Goal: Task Accomplishment & Management: Manage account settings

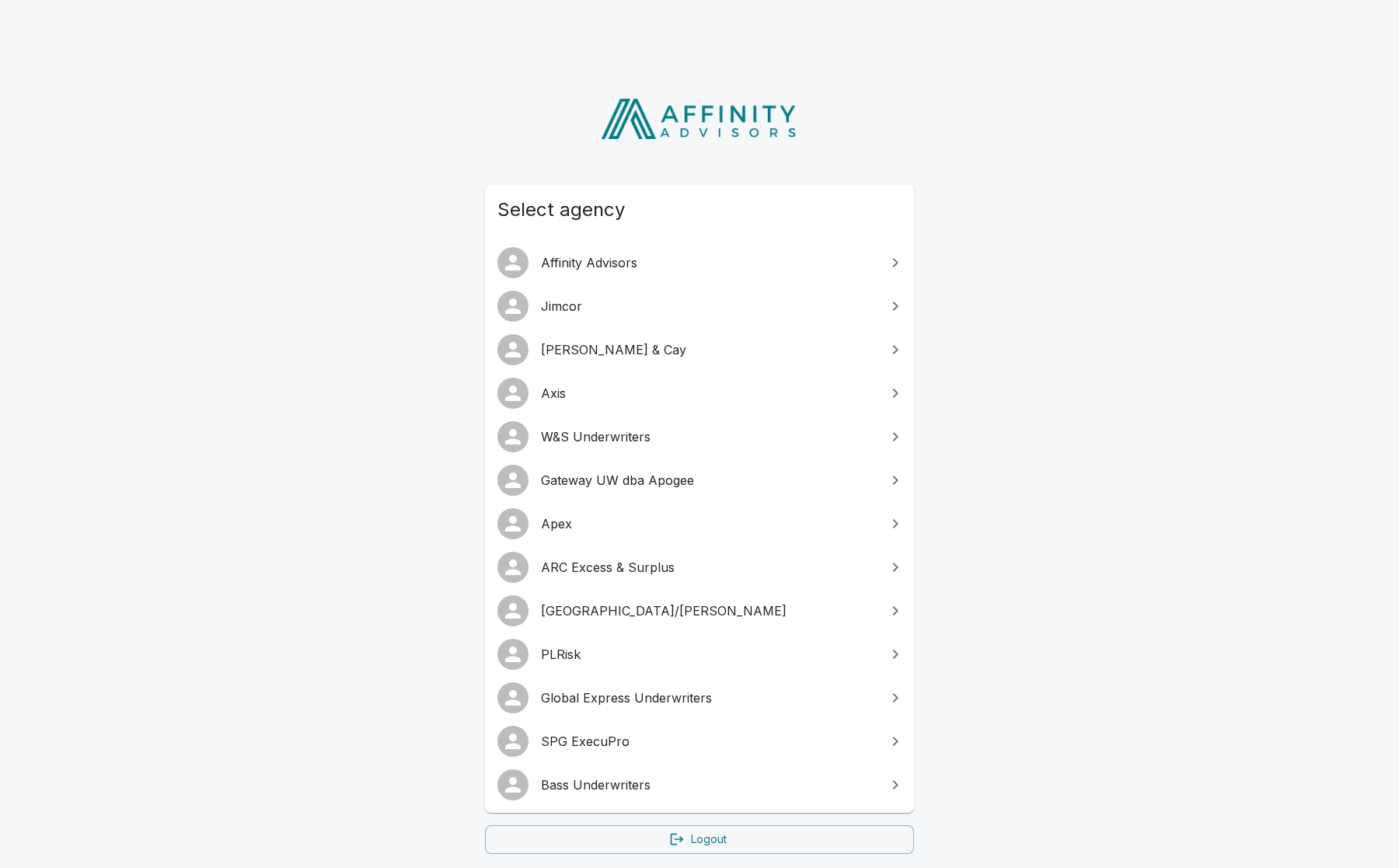
click at [679, 729] on link "SPG ExecuPro" at bounding box center [699, 741] width 429 height 43
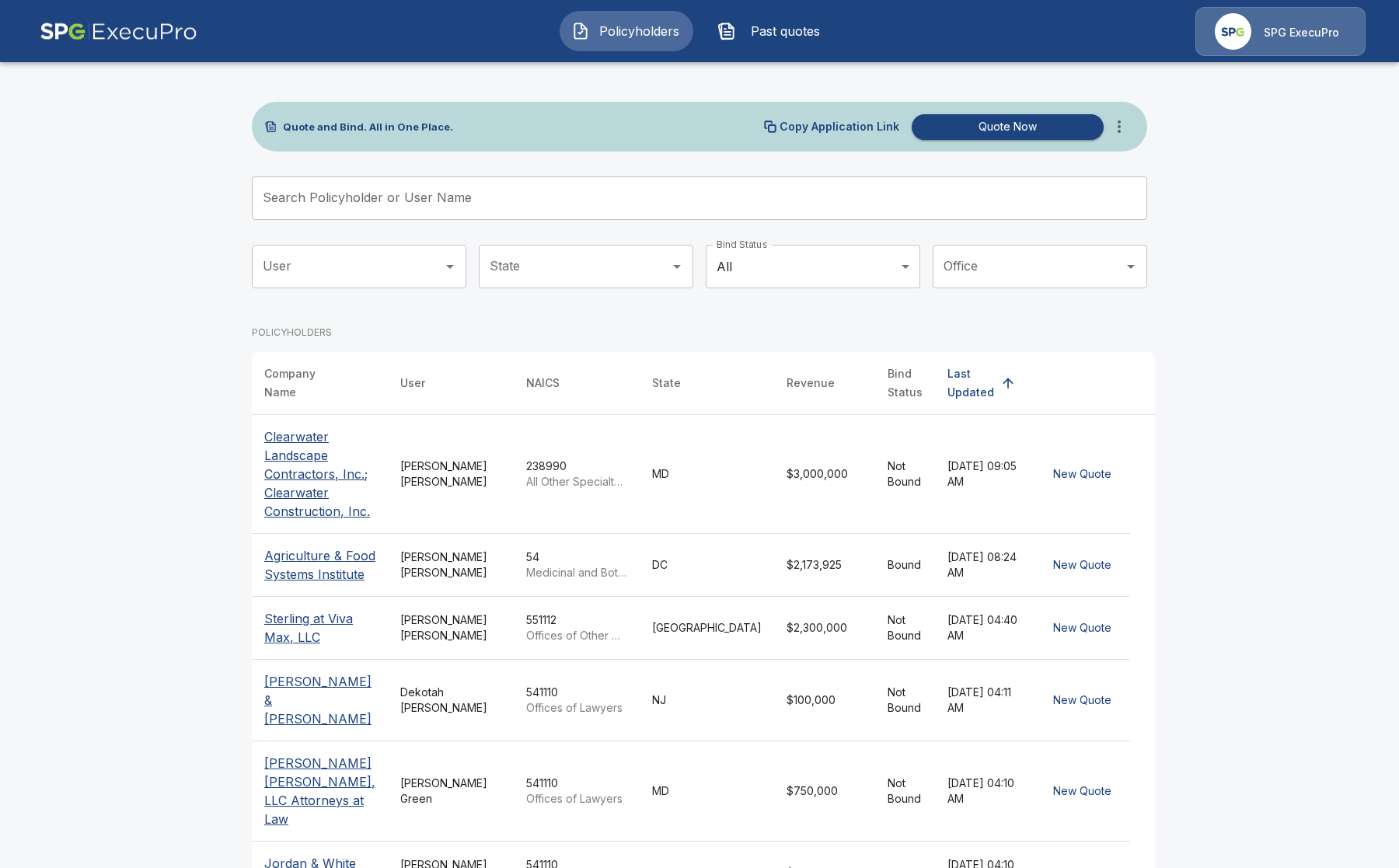
click at [1278, 19] on div "SPG ExecuPro" at bounding box center [1280, 31] width 170 height 49
click at [1298, 608] on main "Quote and Bind. All in One Place. Copy Application Link Quote Now Search Policy…" at bounding box center [699, 658] width 1399 height 1317
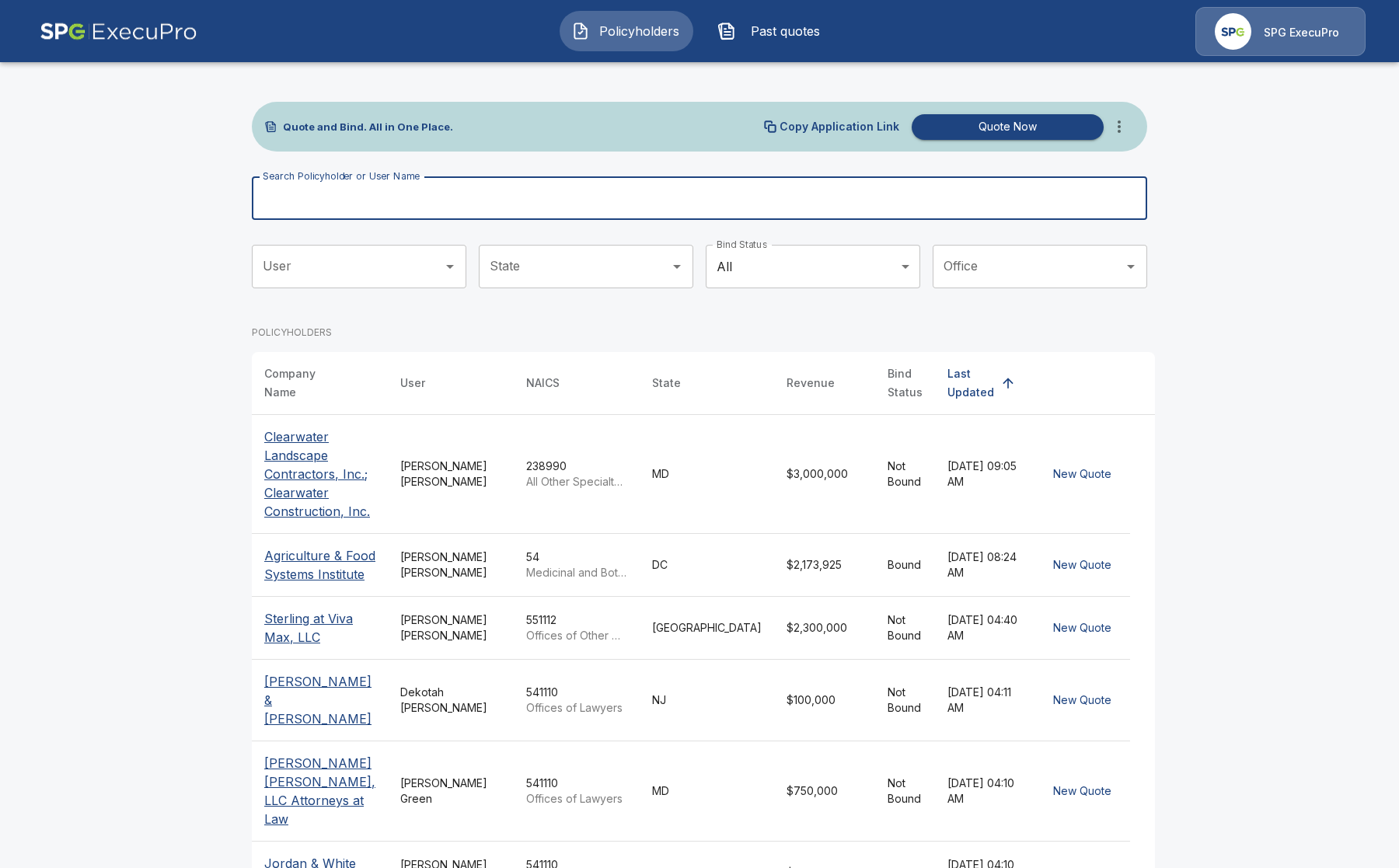
drag, startPoint x: 324, startPoint y: 215, endPoint x: 310, endPoint y: 199, distance: 21.3
click at [323, 215] on input "Search Policyholder or User Name" at bounding box center [690, 198] width 879 height 43
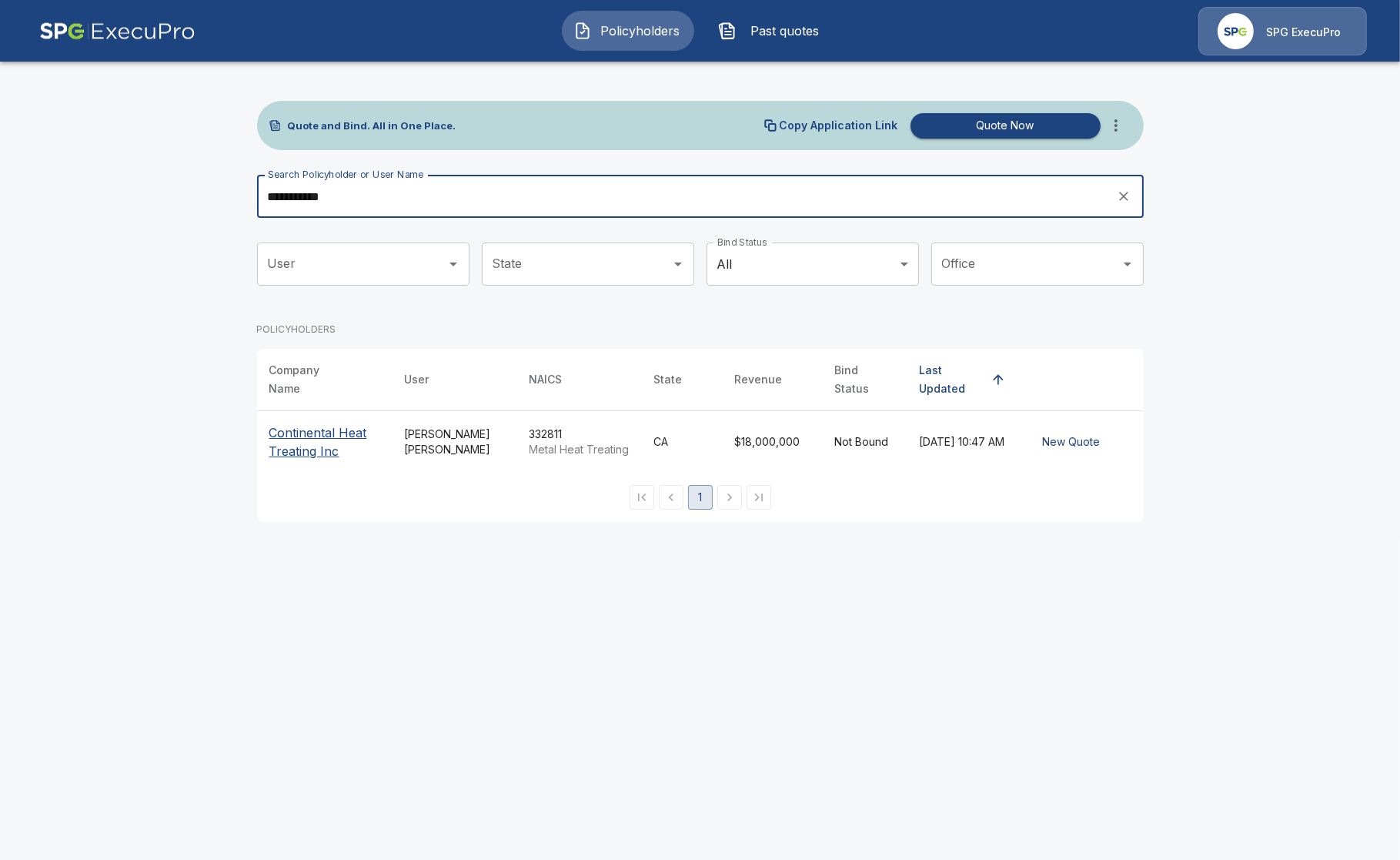
type input "**********"
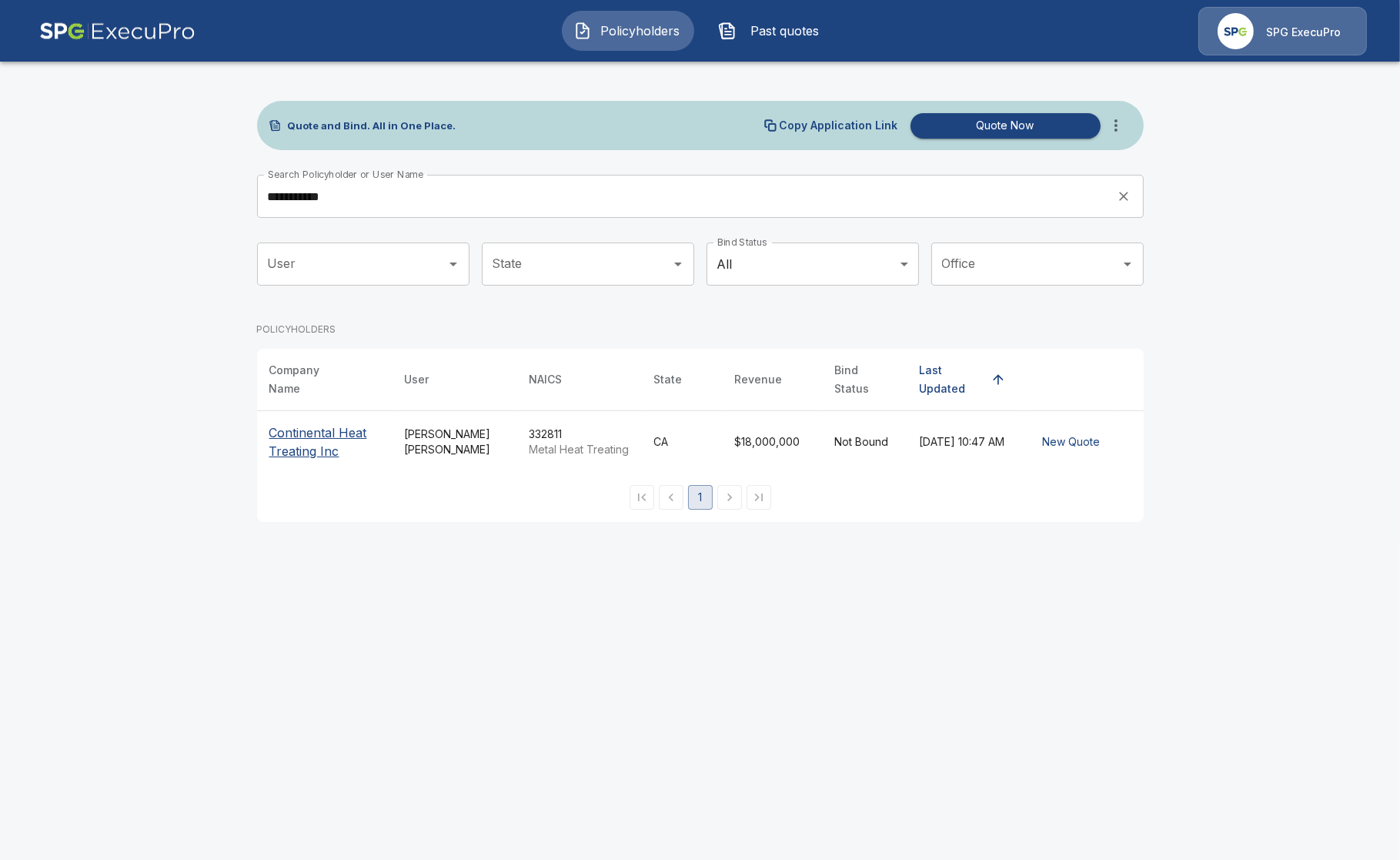
click at [307, 436] on p "Continental Heat Treating Inc" at bounding box center [325, 442] width 111 height 37
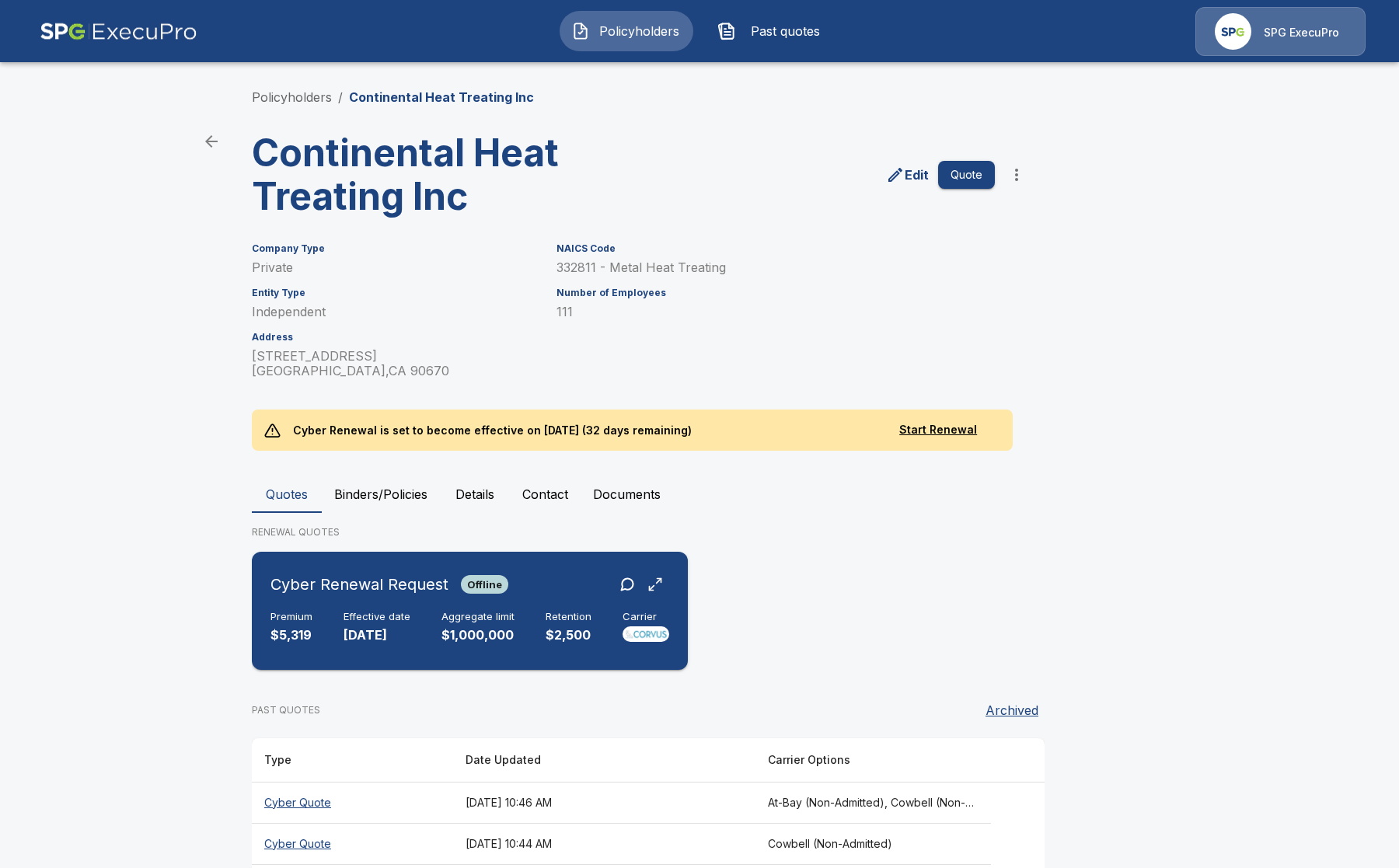
click at [491, 619] on h6 "Aggregate limit" at bounding box center [478, 617] width 73 height 12
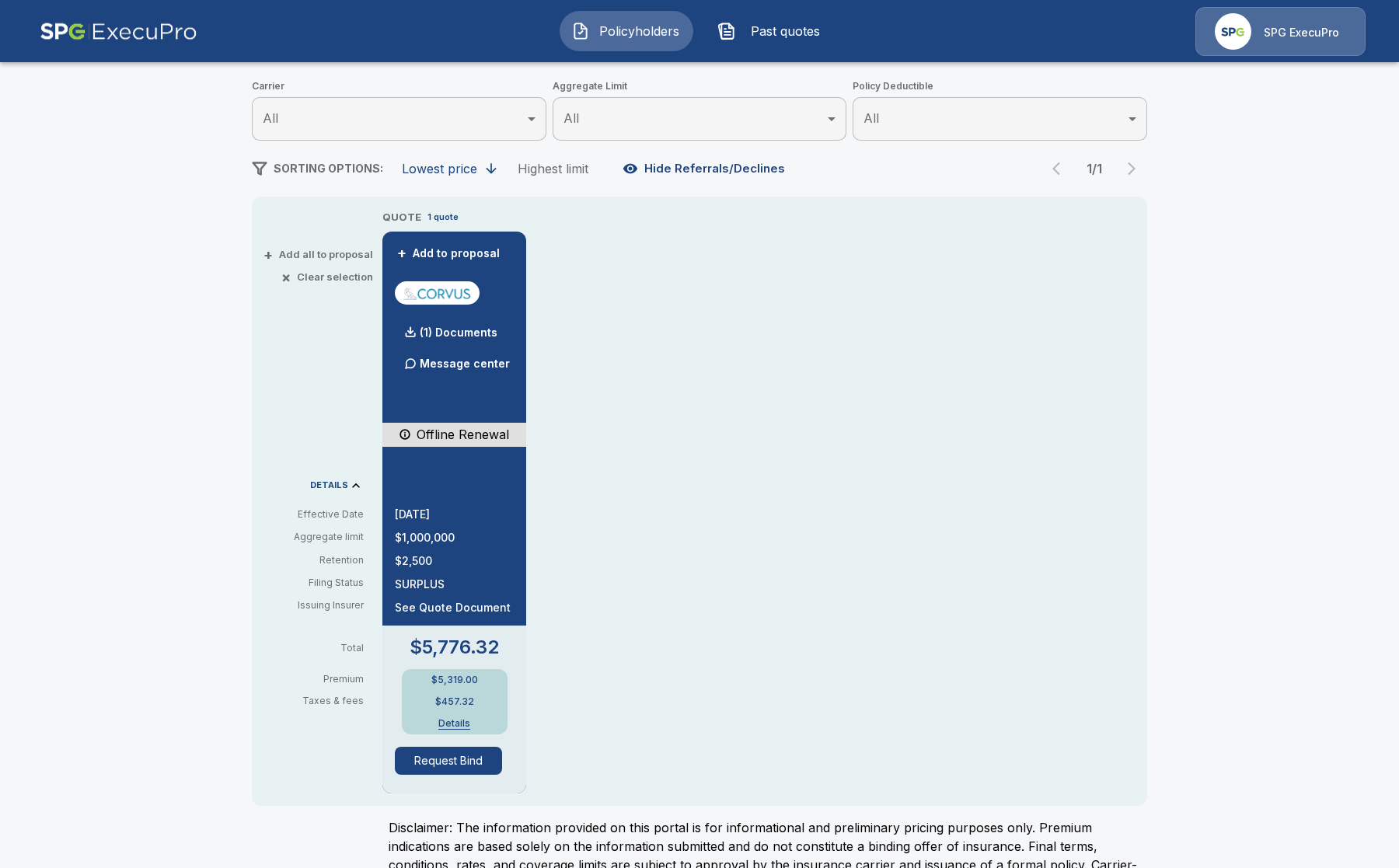
scroll to position [193, 0]
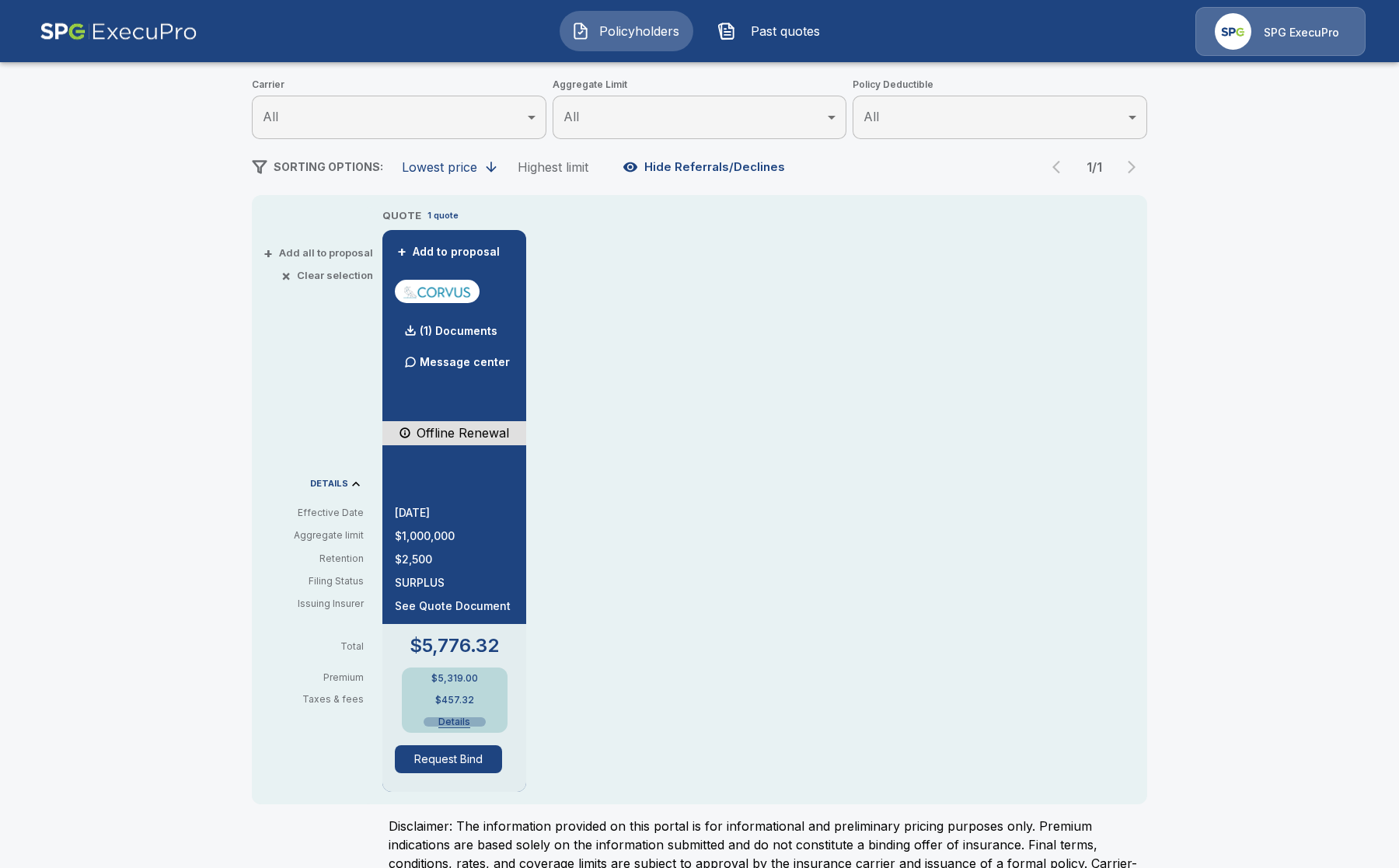
click at [454, 721] on button "Details" at bounding box center [454, 721] width 62 height 10
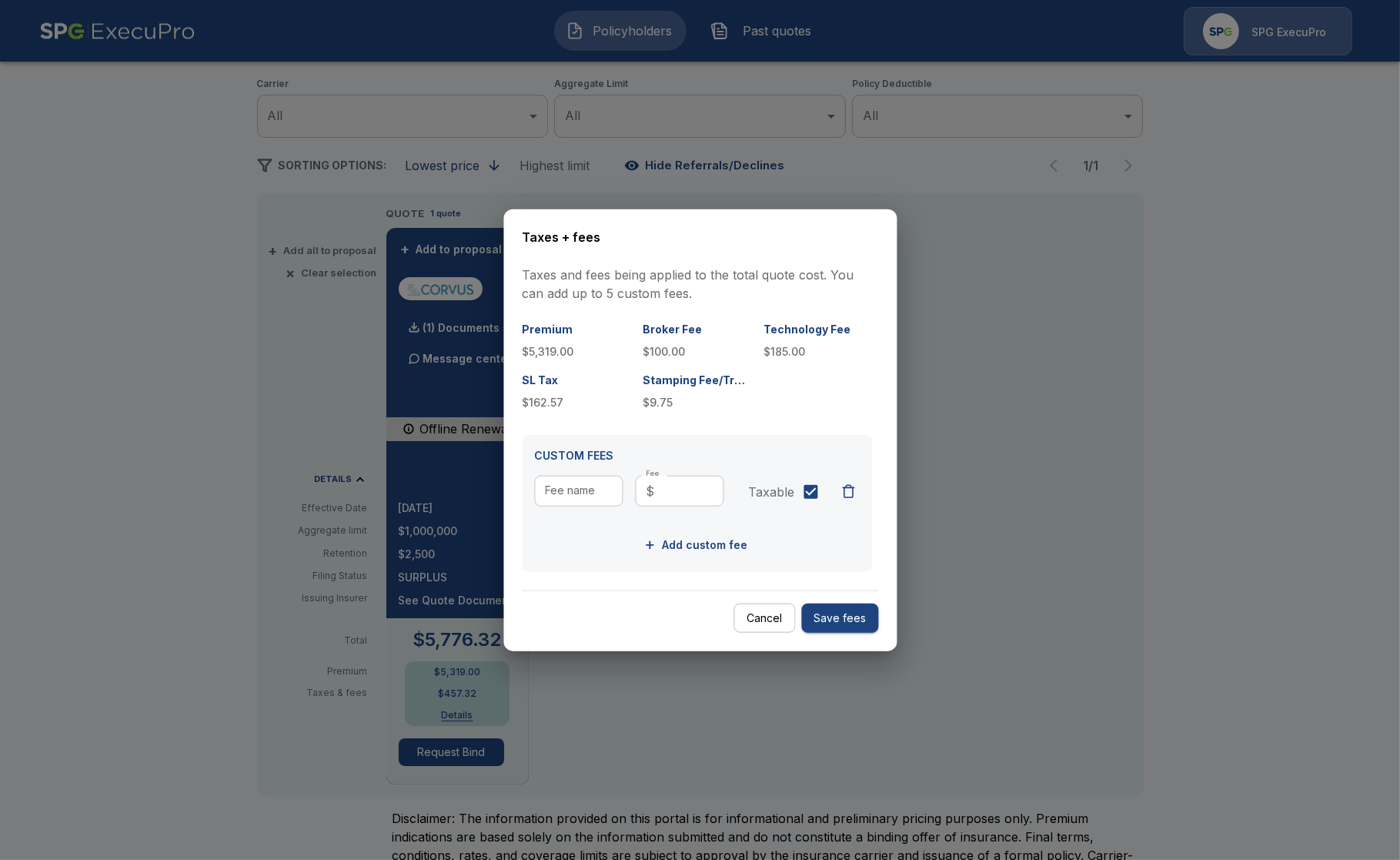
click at [768, 622] on button "Cancel" at bounding box center [764, 618] width 62 height 30
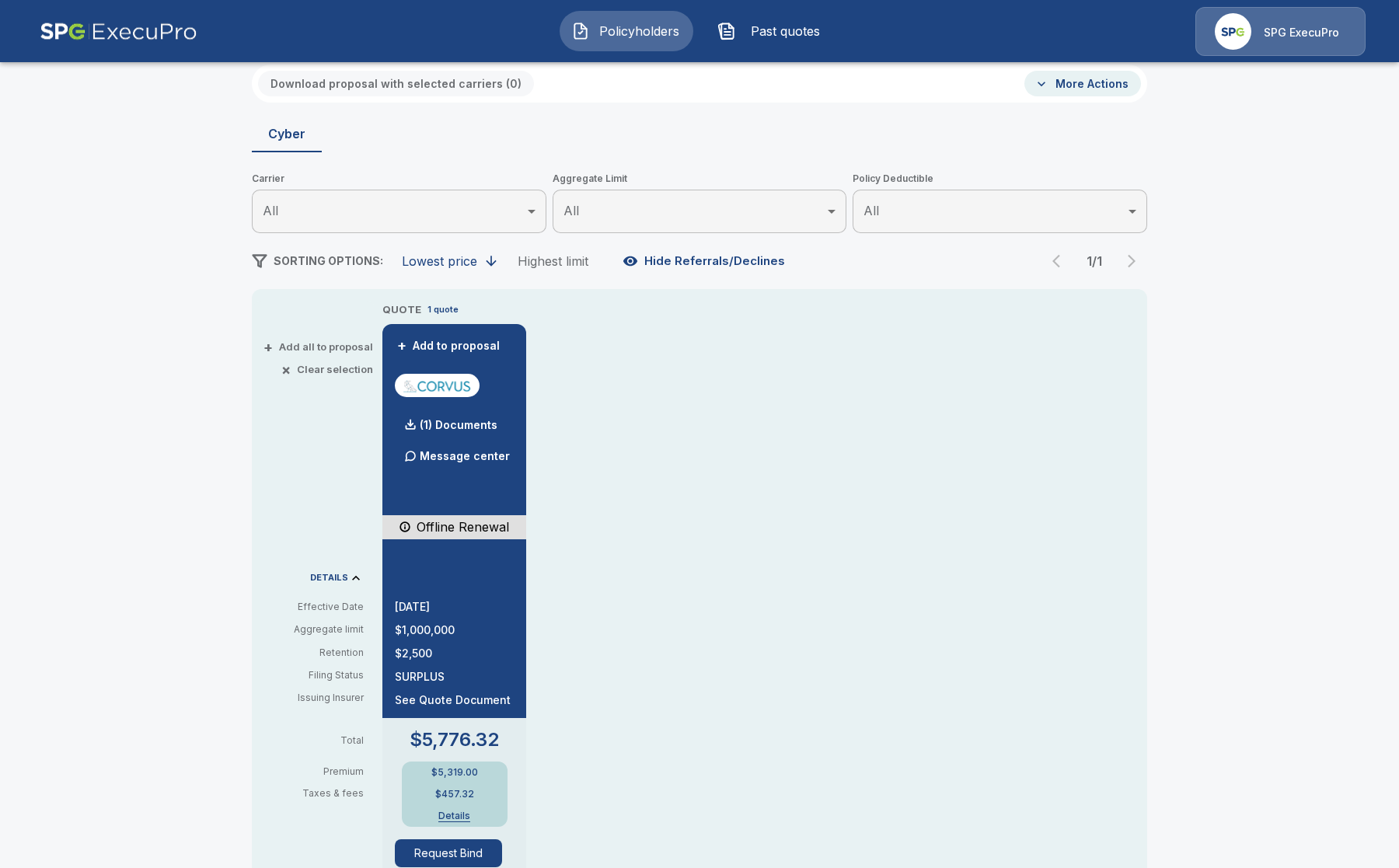
scroll to position [0, 0]
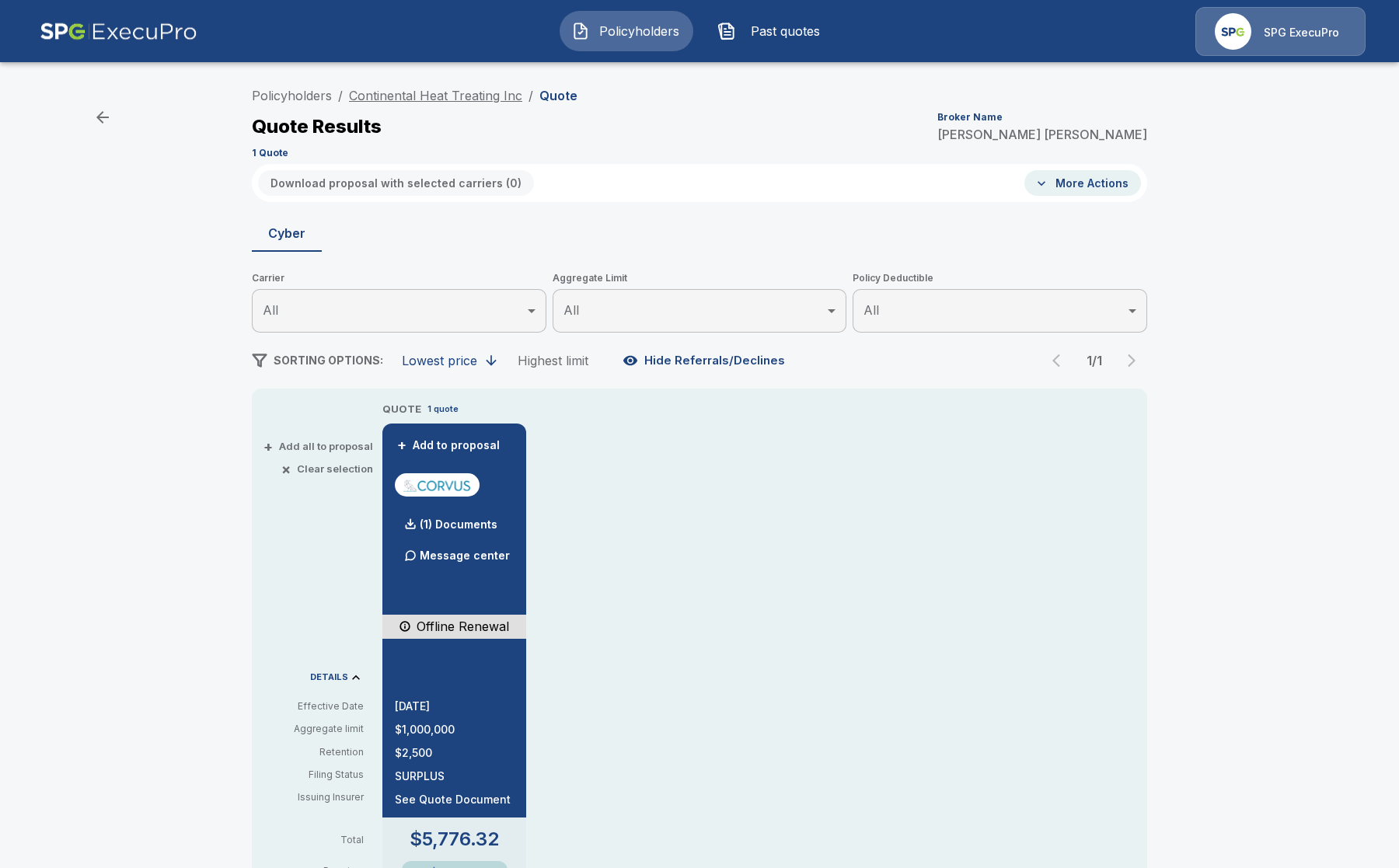
click at [425, 93] on link "Continental Heat Treating Inc" at bounding box center [435, 95] width 173 height 16
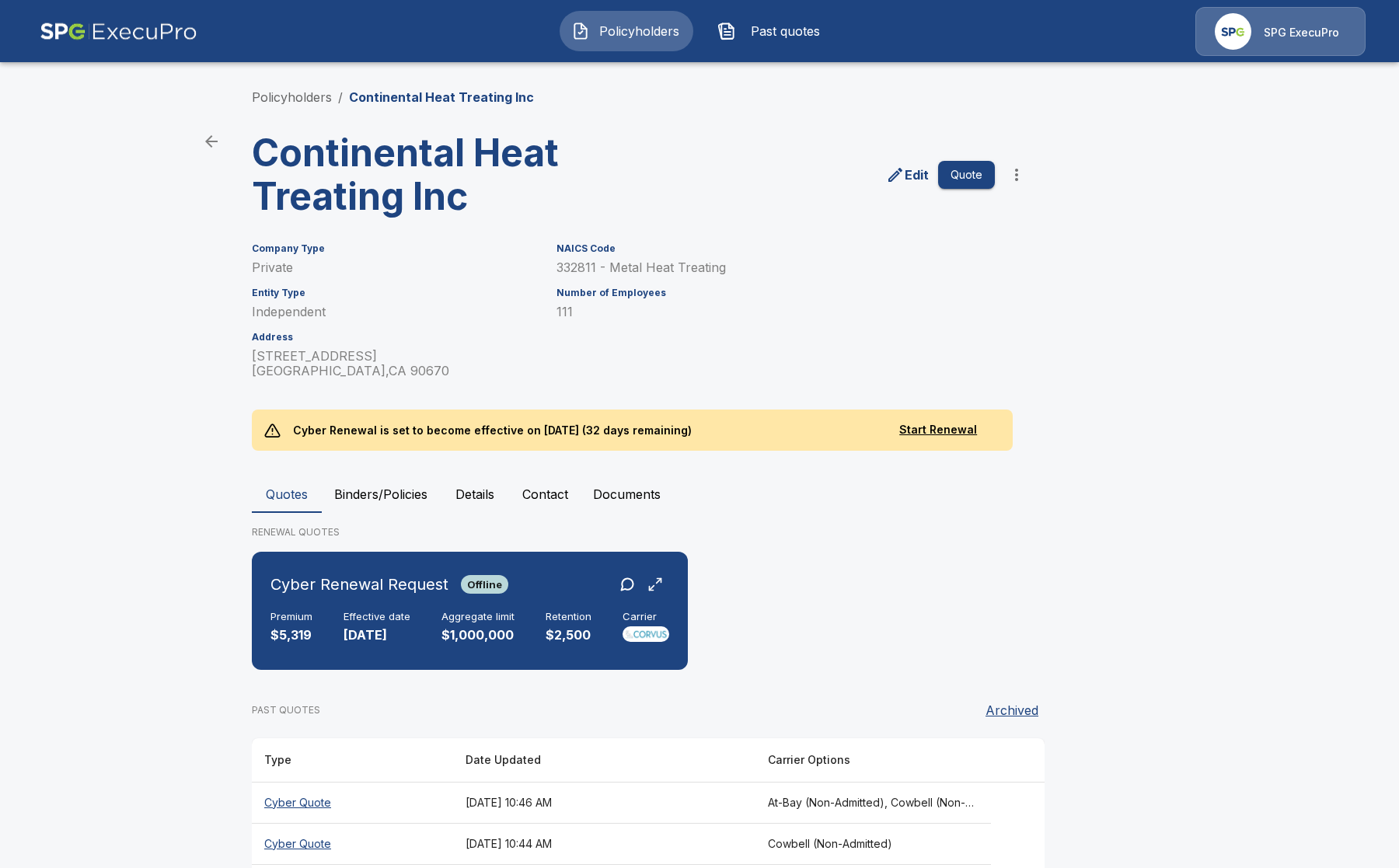
click at [503, 484] on button "Details" at bounding box center [474, 493] width 70 height 37
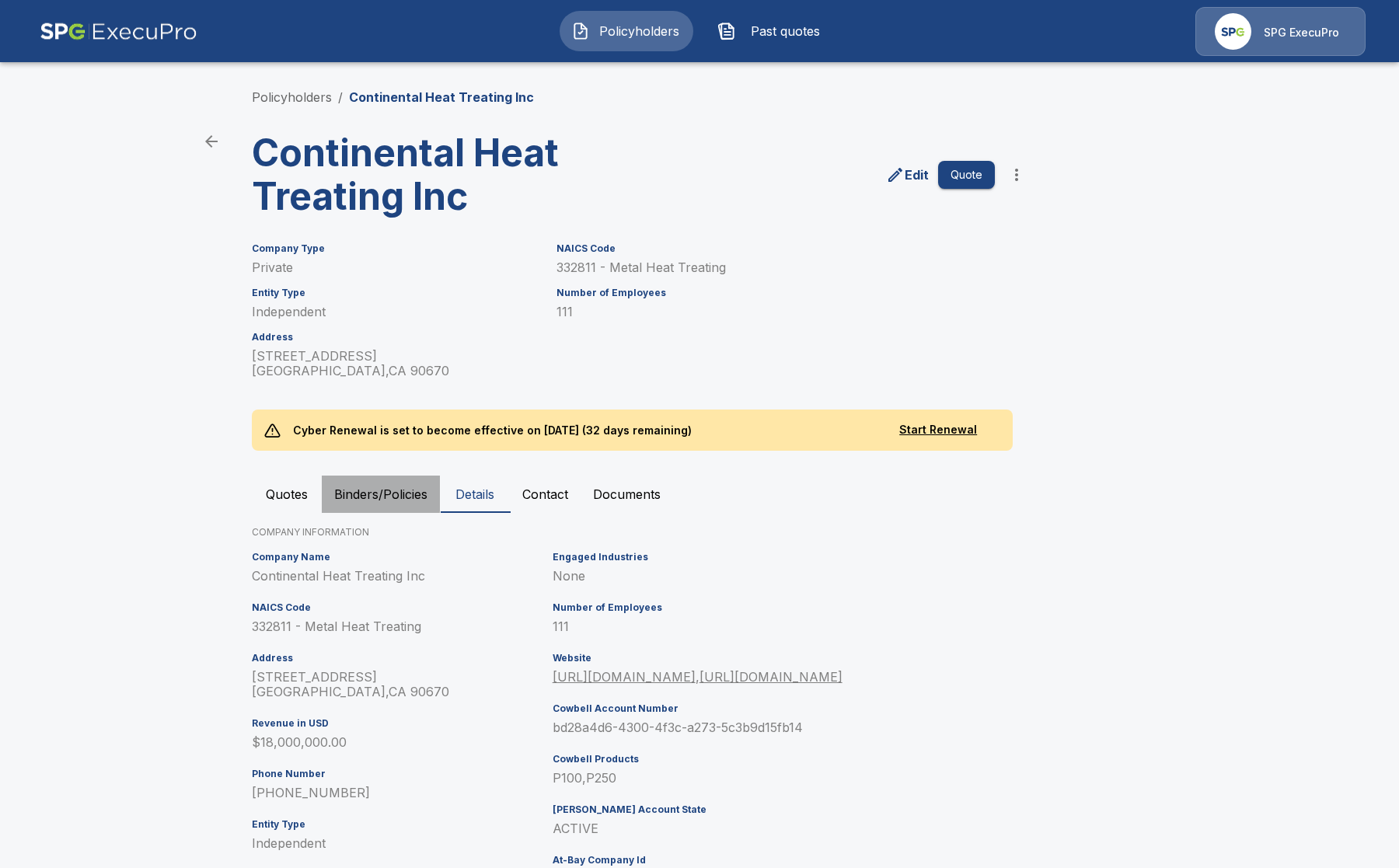
click at [366, 494] on button "Binders/Policies" at bounding box center [381, 493] width 118 height 37
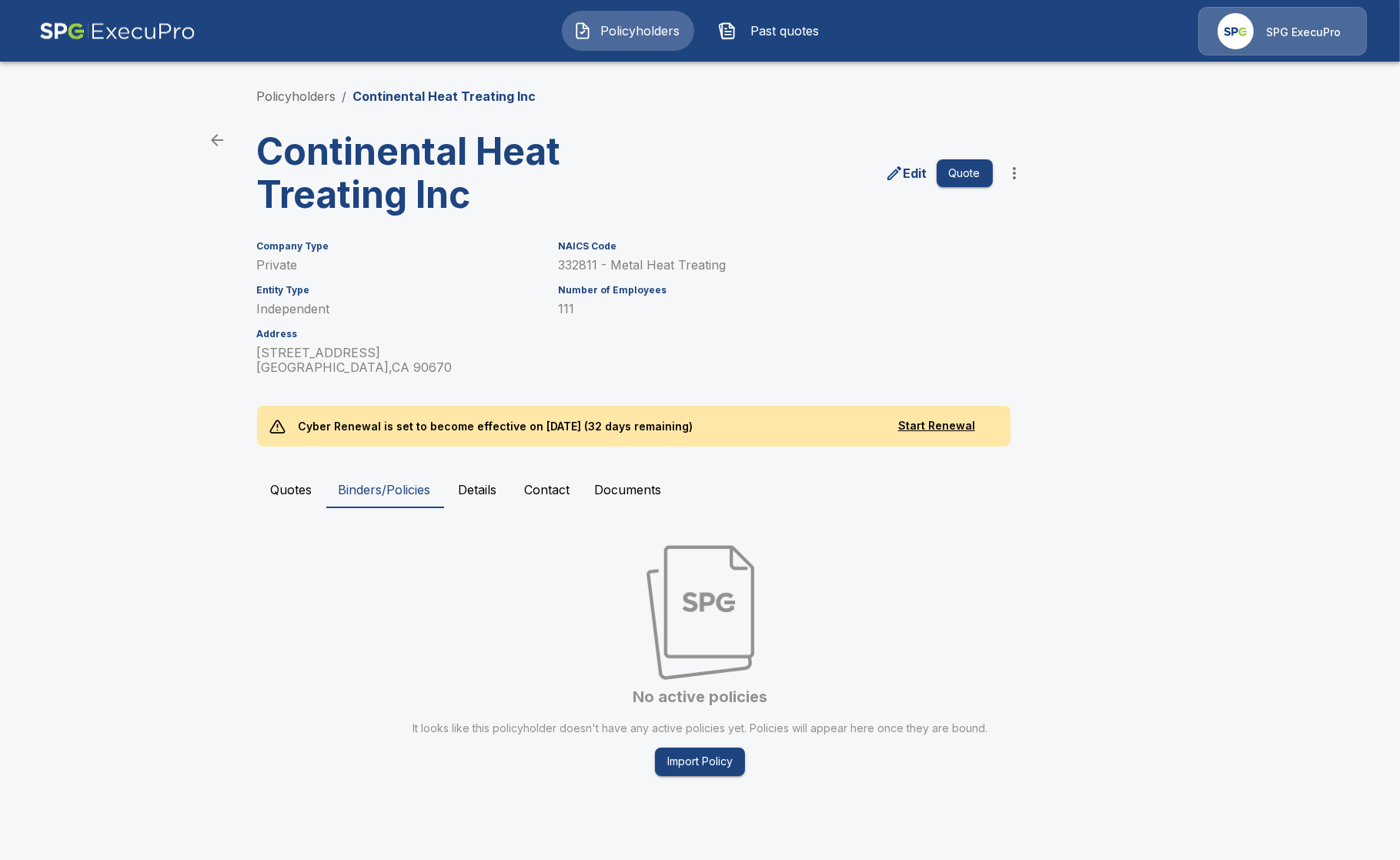
click at [504, 492] on button "Details" at bounding box center [478, 489] width 70 height 37
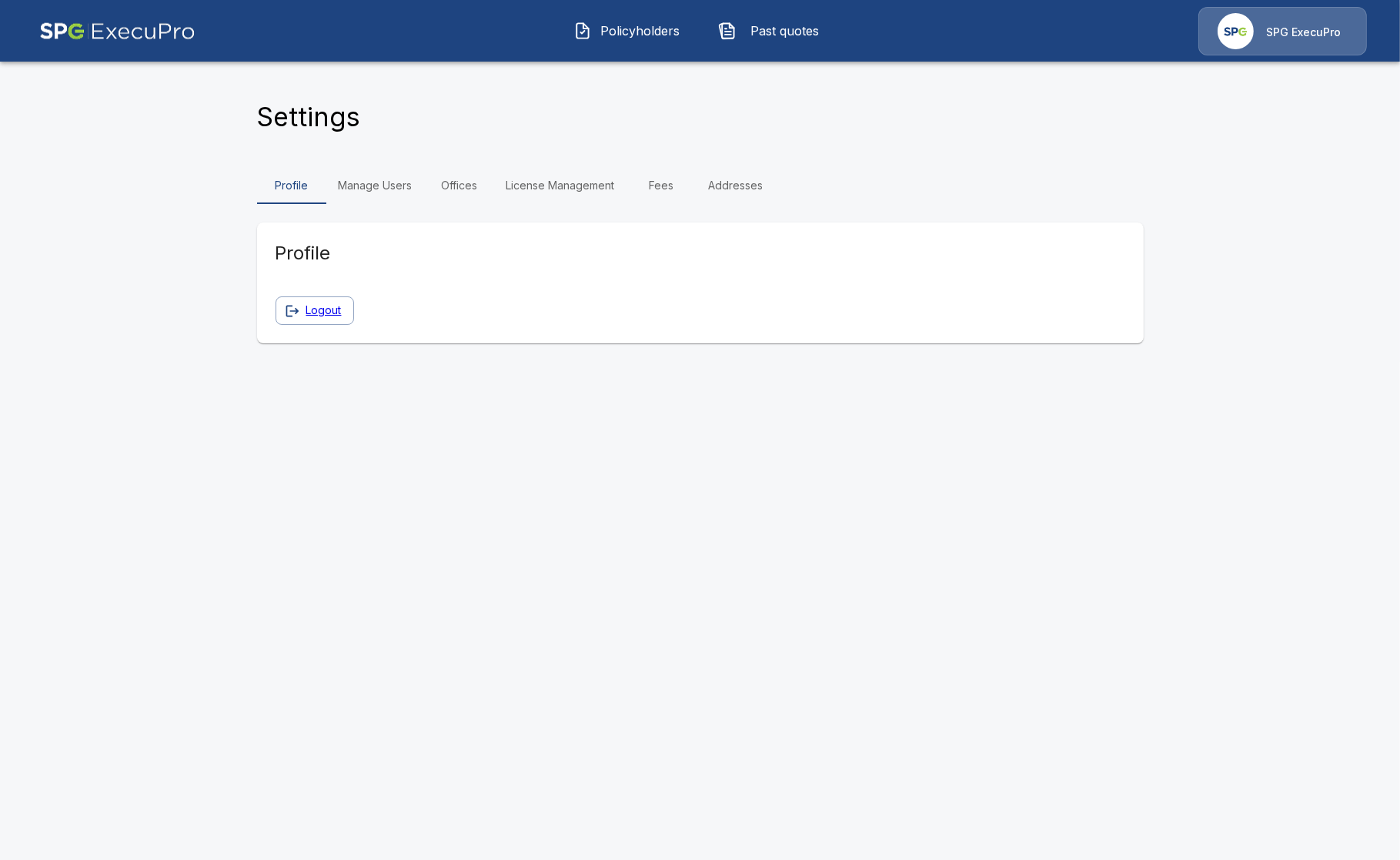
click at [652, 192] on link "Fees" at bounding box center [661, 185] width 70 height 37
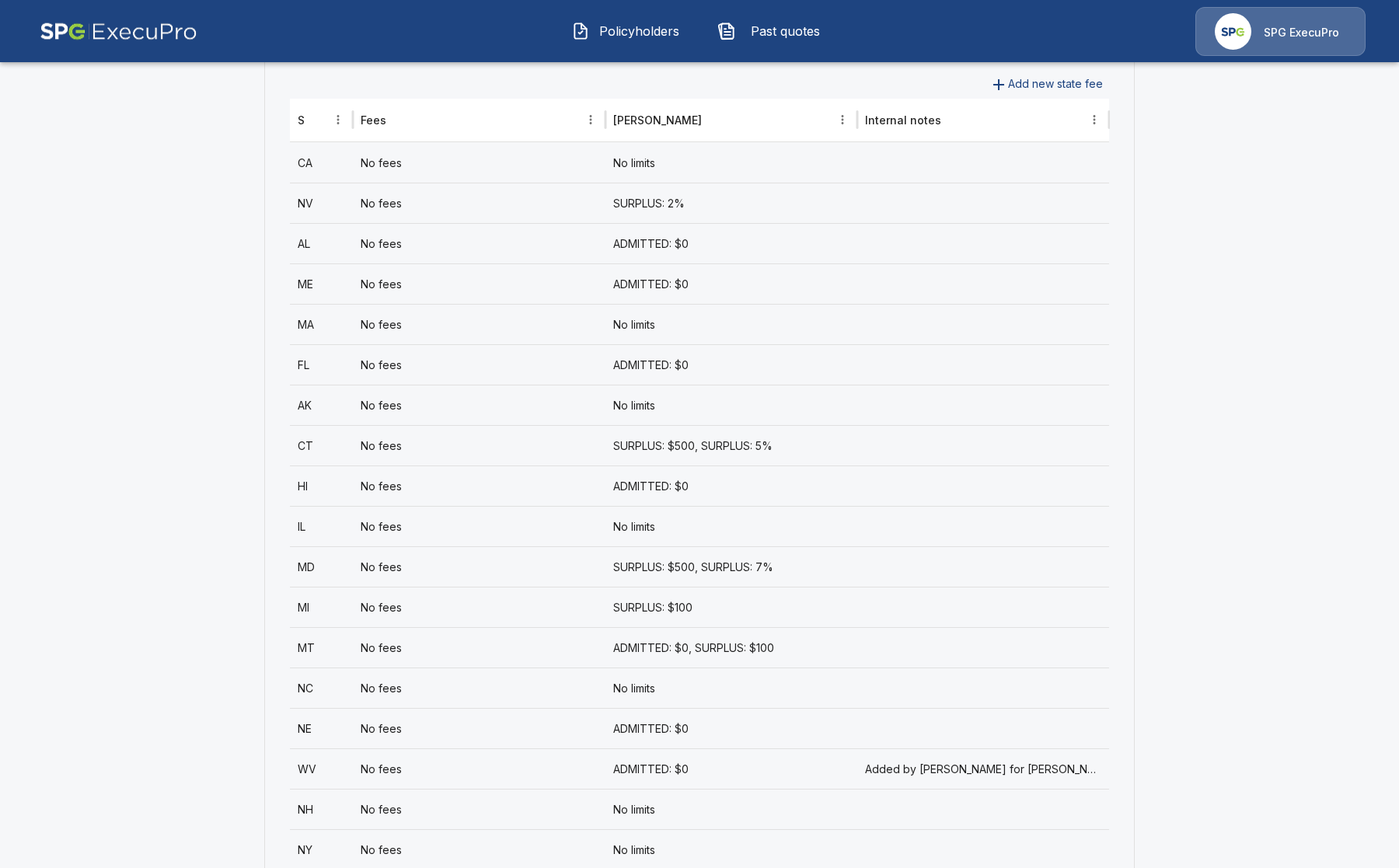
scroll to position [679, 0]
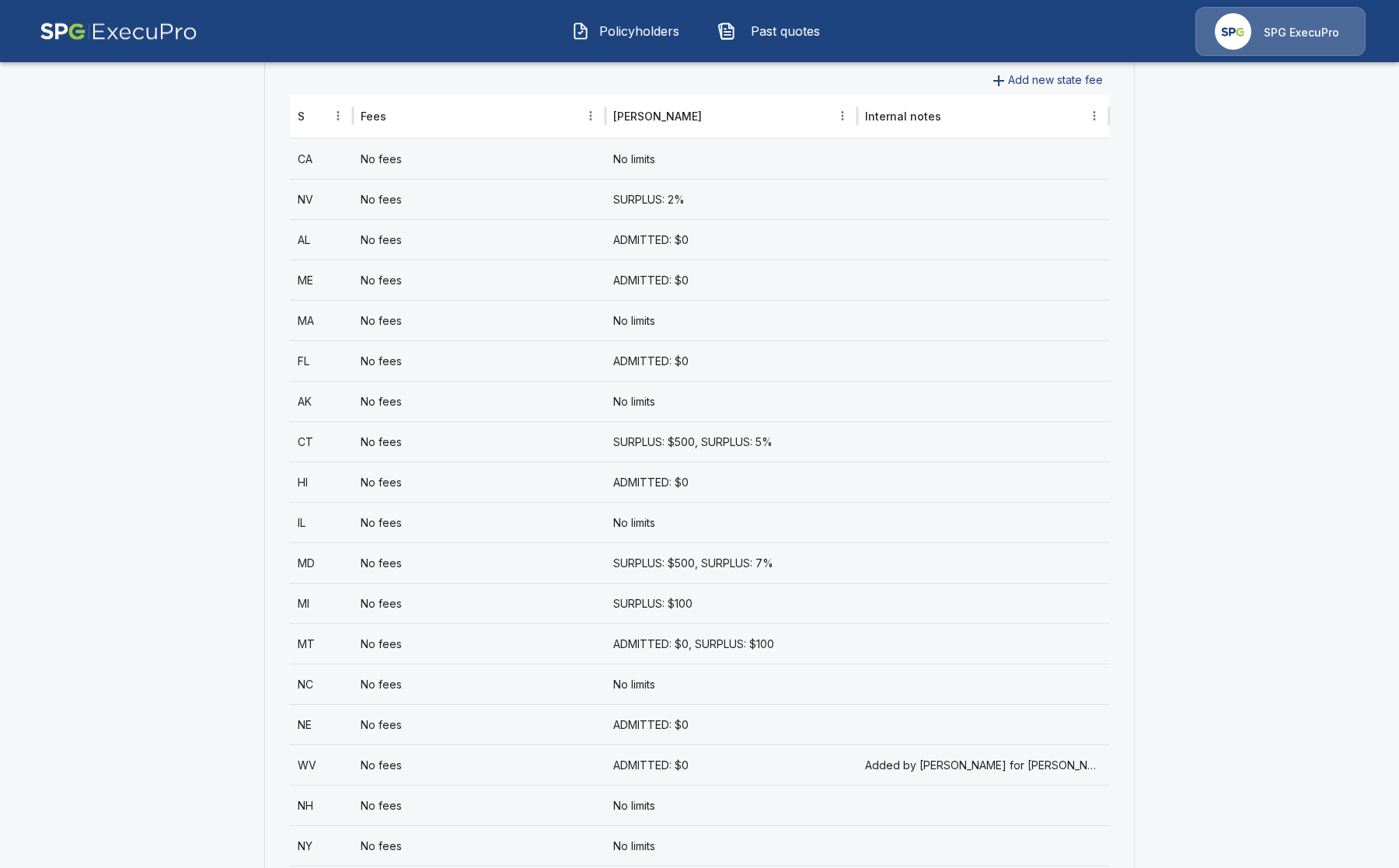
click at [595, 150] on div "No fees" at bounding box center [479, 159] width 252 height 41
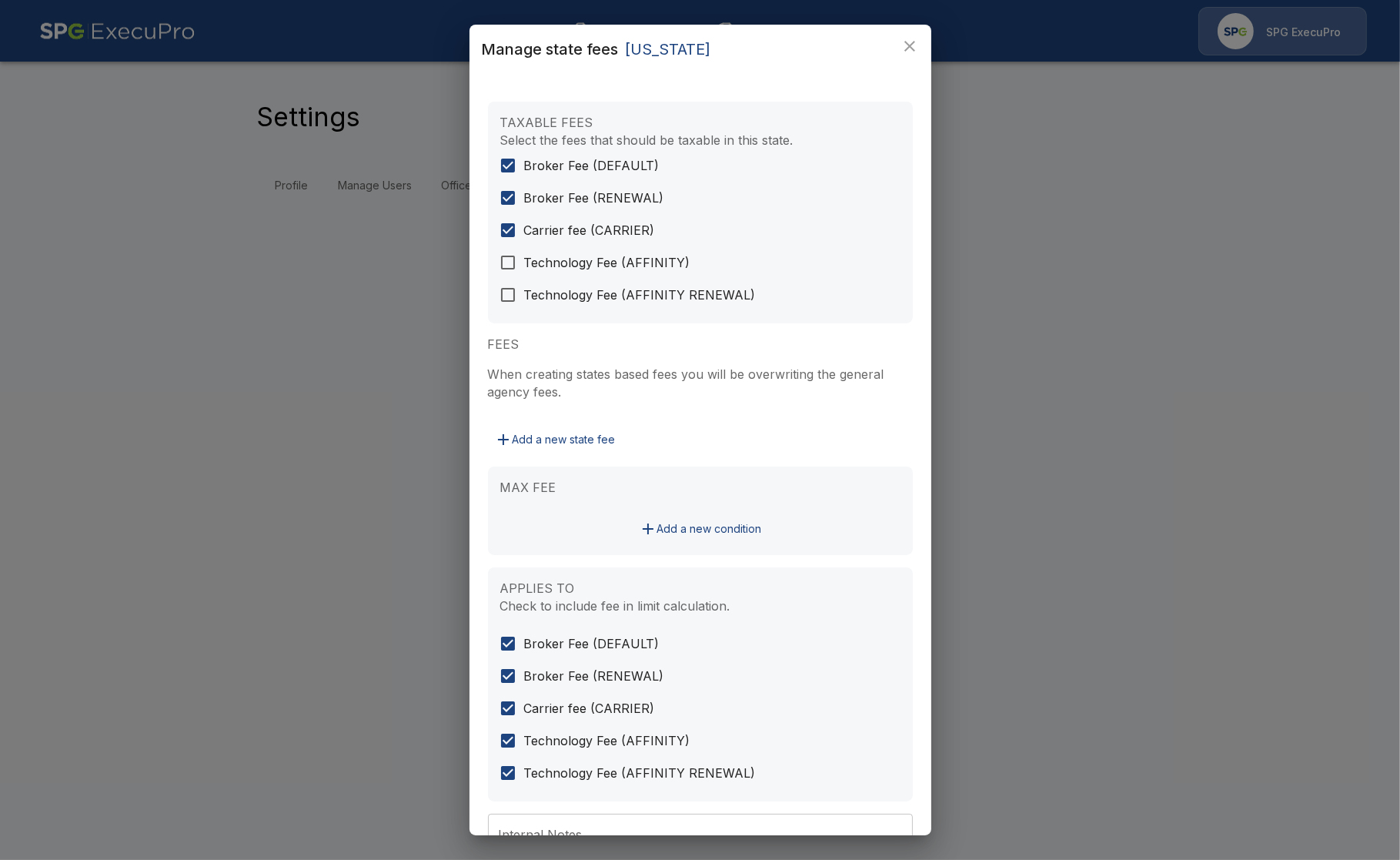
click at [231, 310] on div "Manage state fees California TAXABLE FEES Select the fees that should be taxabl…" at bounding box center [700, 430] width 1400 height 860
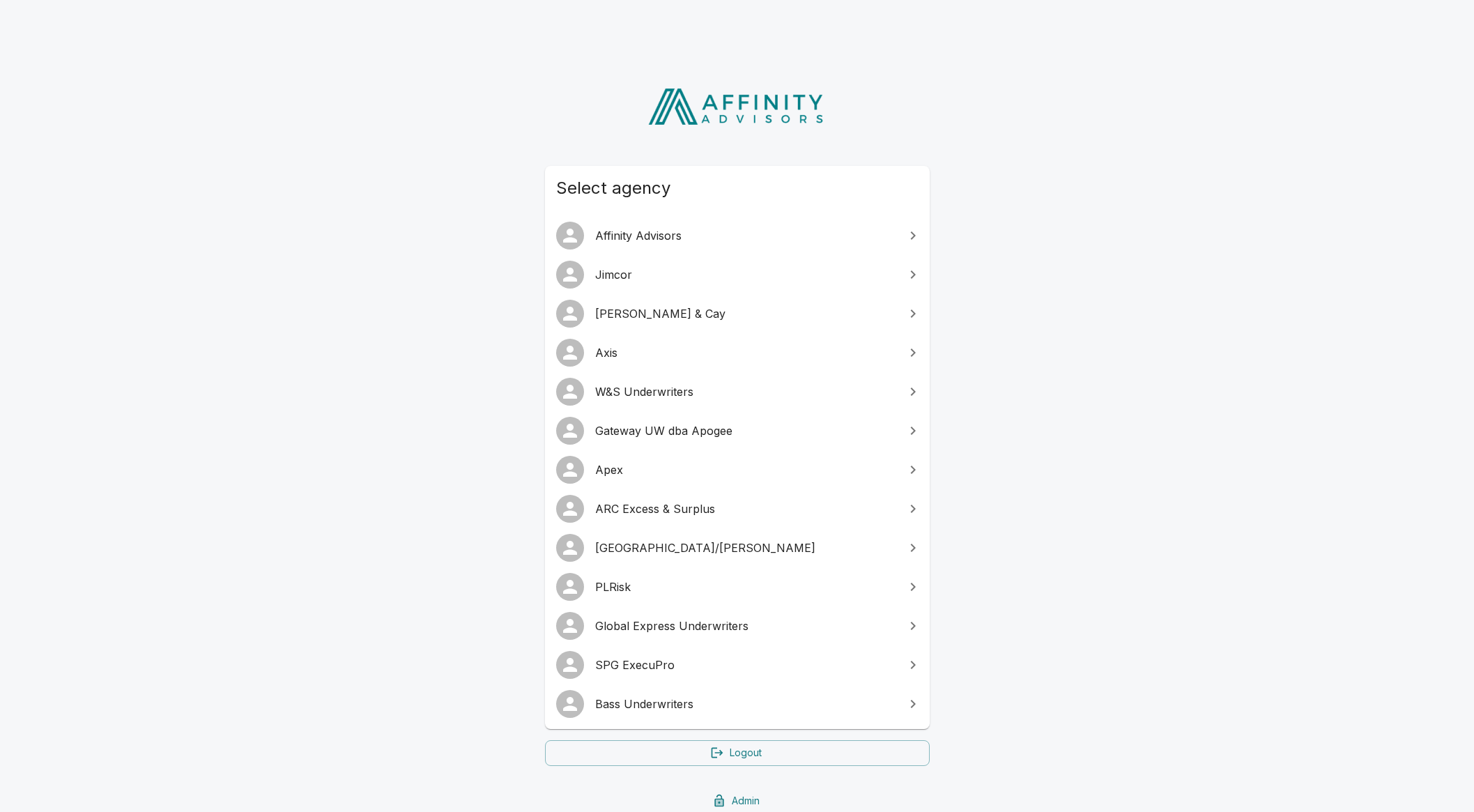
click at [633, 278] on span "Jimcor" at bounding box center [745, 275] width 301 height 17
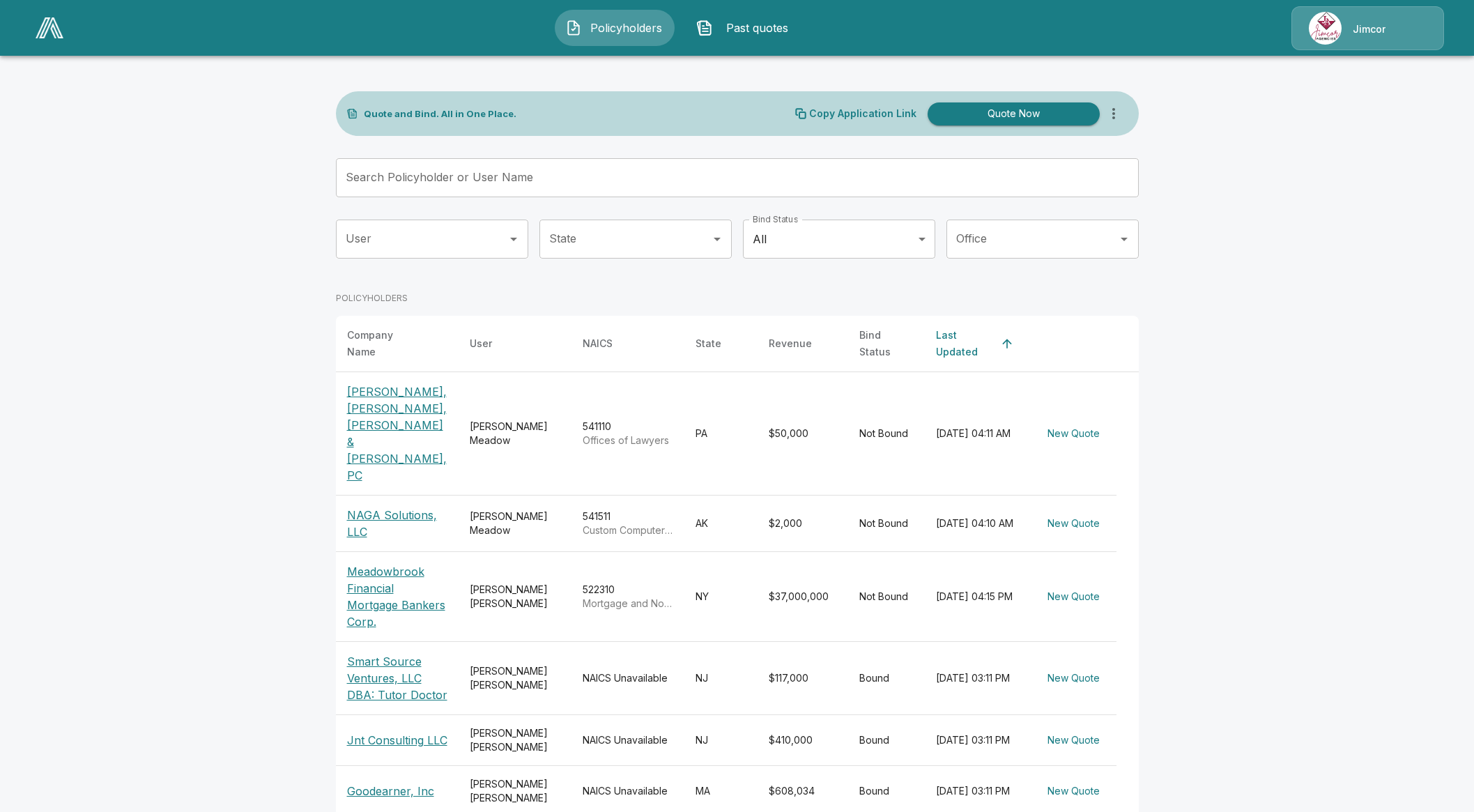
click at [392, 404] on p "[PERSON_NAME], [PERSON_NAME], [PERSON_NAME] & [PERSON_NAME], PC" at bounding box center [397, 433] width 100 height 100
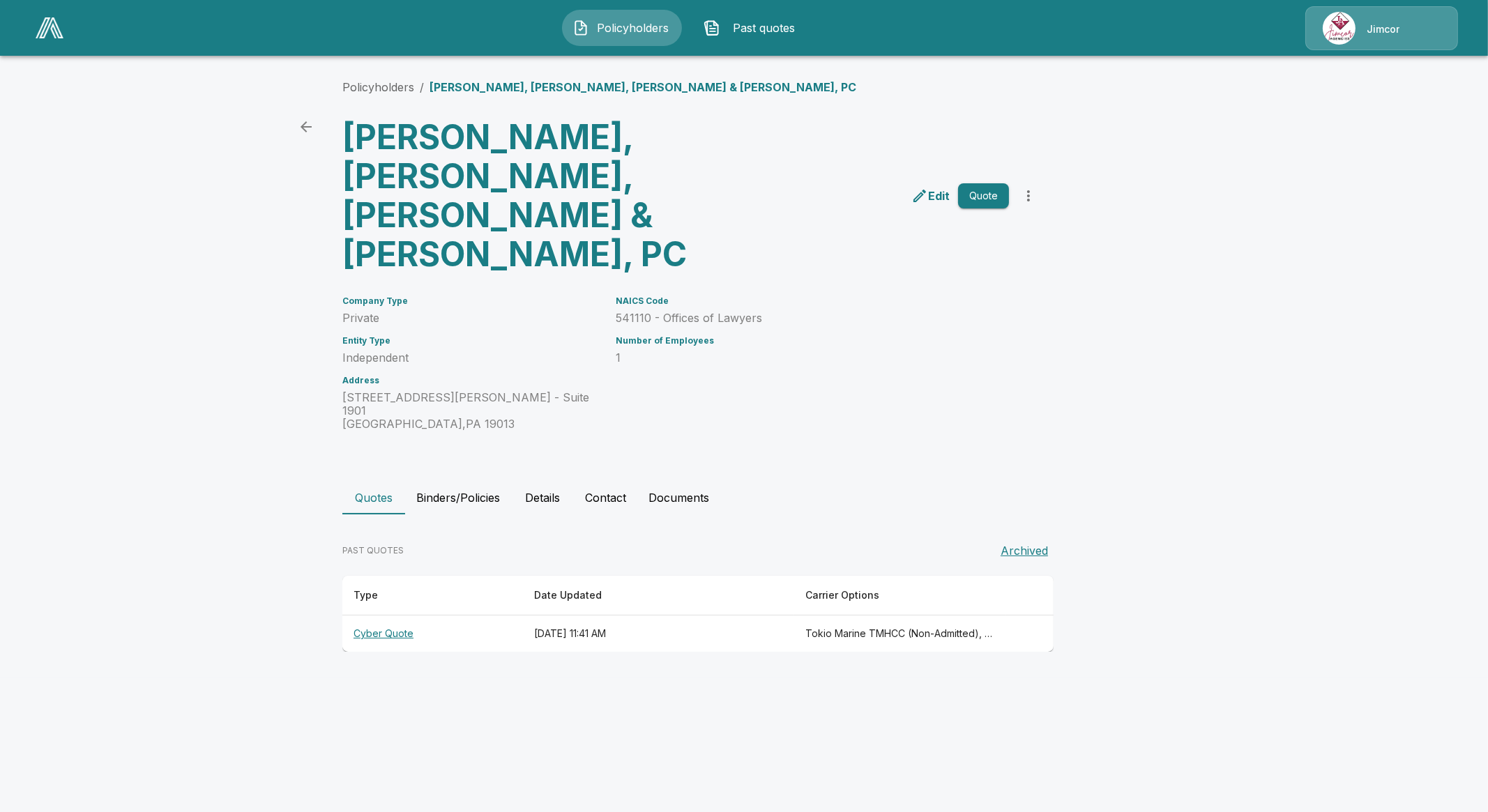
click at [373, 615] on th "Cyber Quote" at bounding box center [432, 633] width 180 height 37
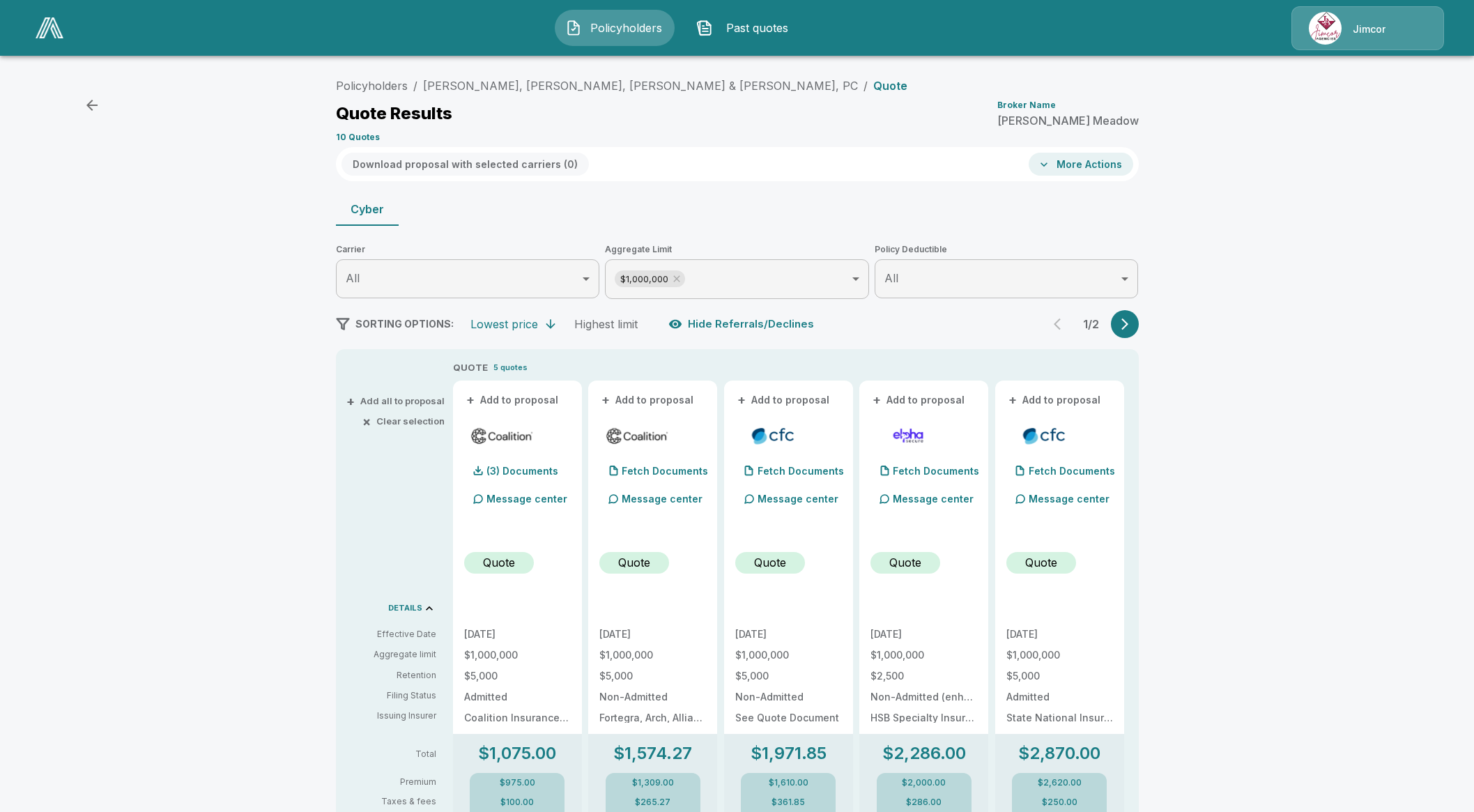
click at [1184, 433] on div "Policyholders / Schachtel, Gerstley, Levine & Koplin, PC / Quote Quote Results …" at bounding box center [737, 729] width 1474 height 1326
click at [525, 467] on p "(3) Documents" at bounding box center [523, 471] width 72 height 10
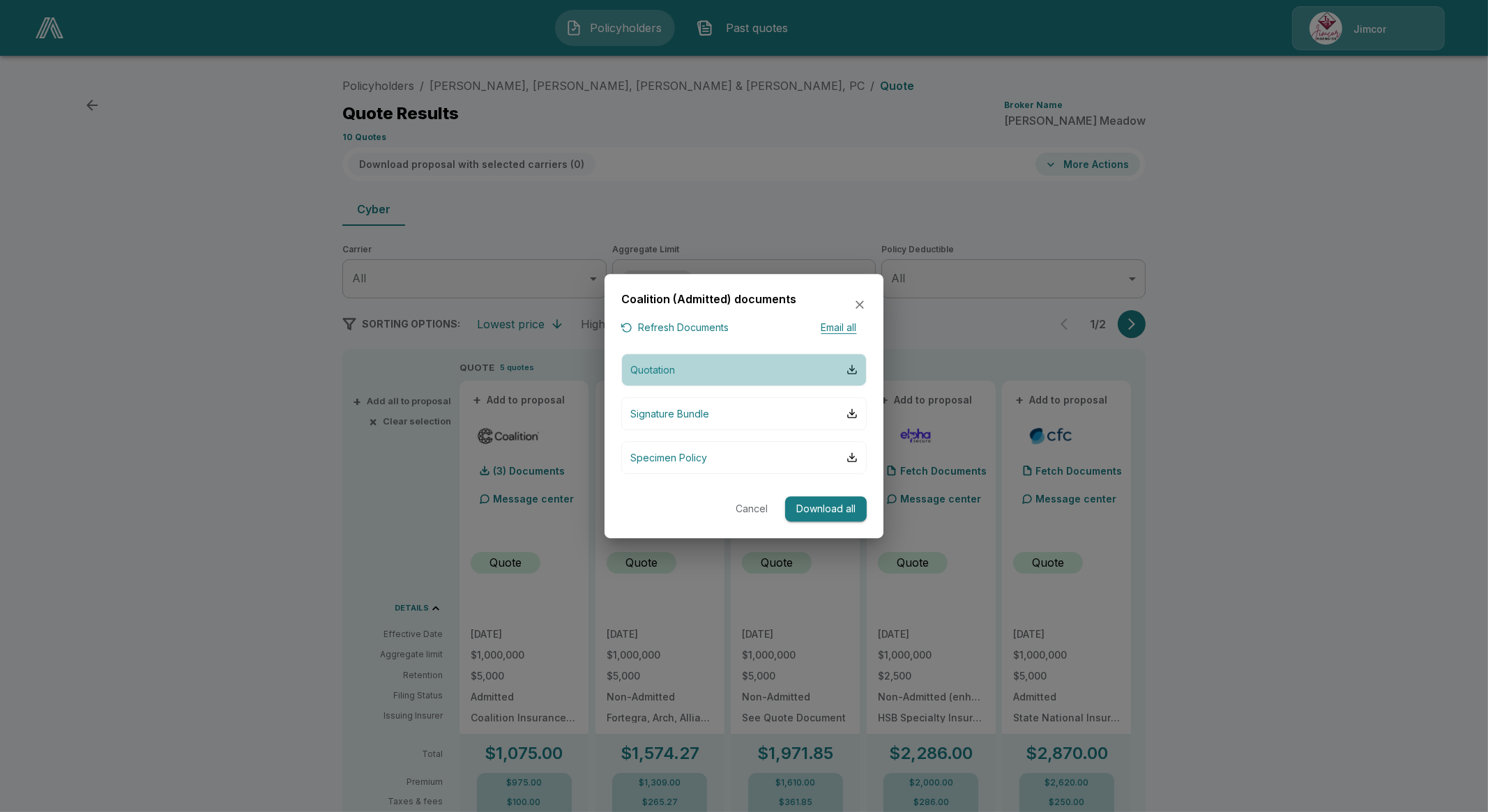
click at [695, 373] on button "Quotation" at bounding box center [744, 369] width 245 height 33
click at [856, 301] on icon "button" at bounding box center [860, 305] width 9 height 9
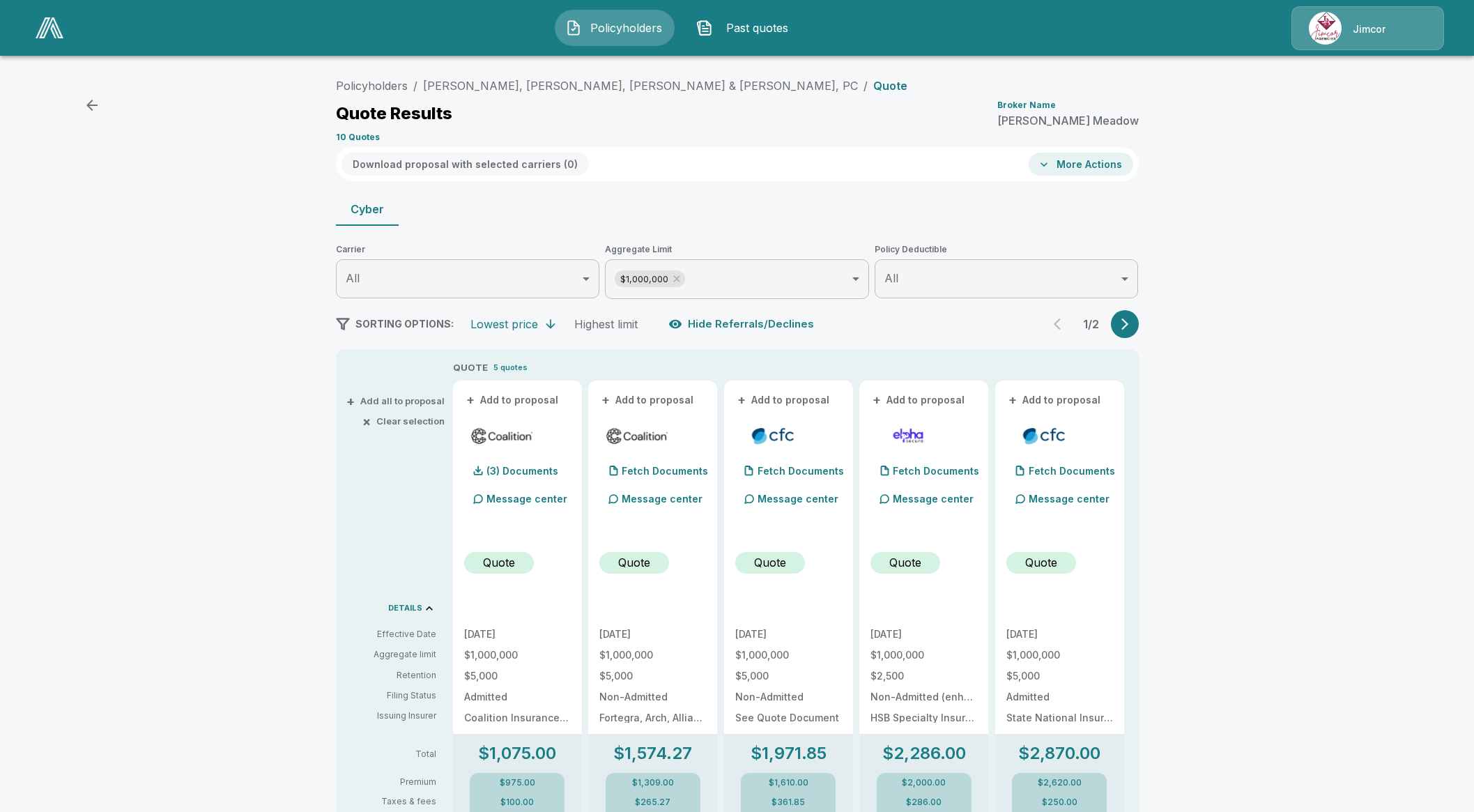
click at [1132, 325] on icon "button" at bounding box center [1126, 324] width 14 height 14
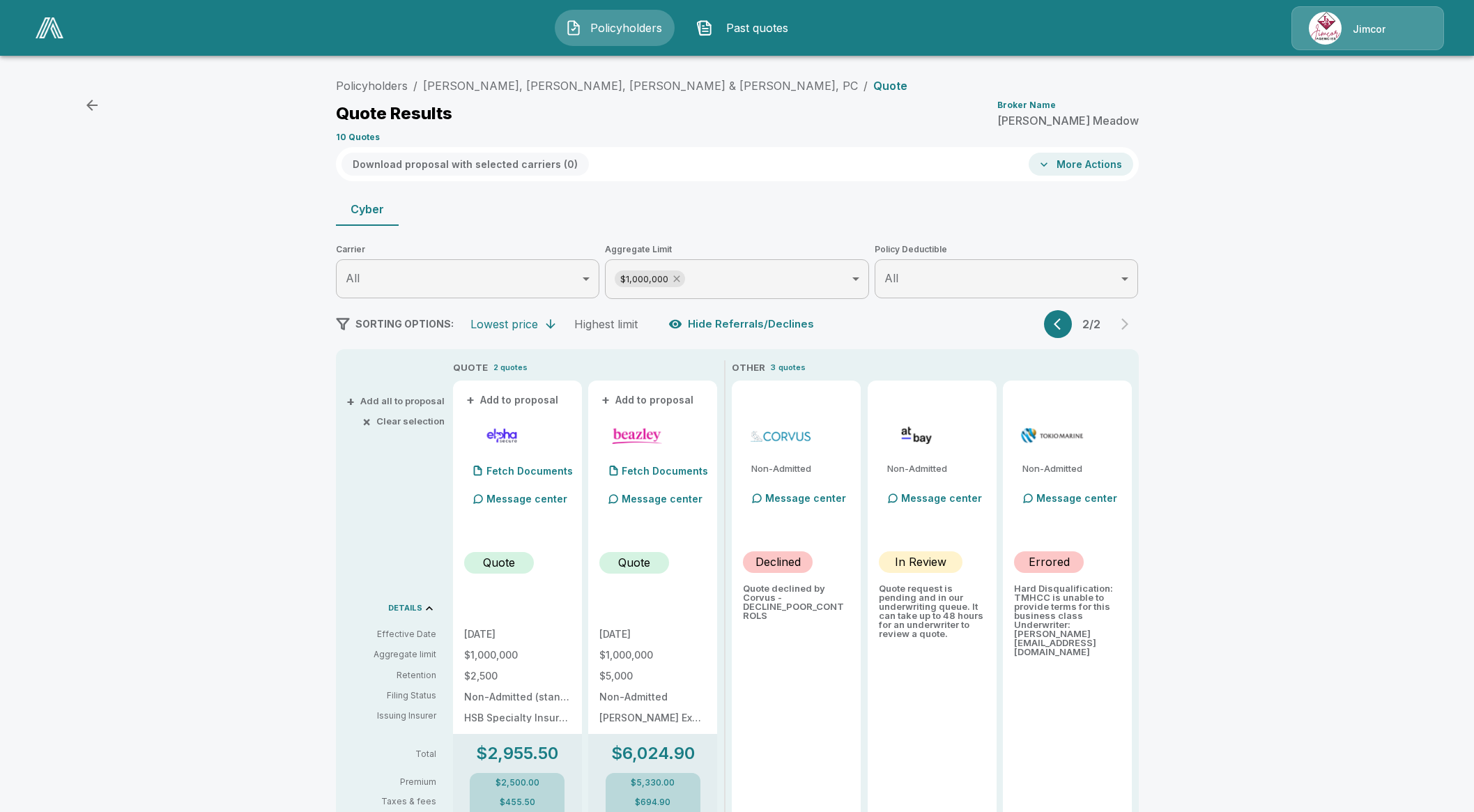
click at [682, 278] on icon at bounding box center [677, 278] width 11 height 11
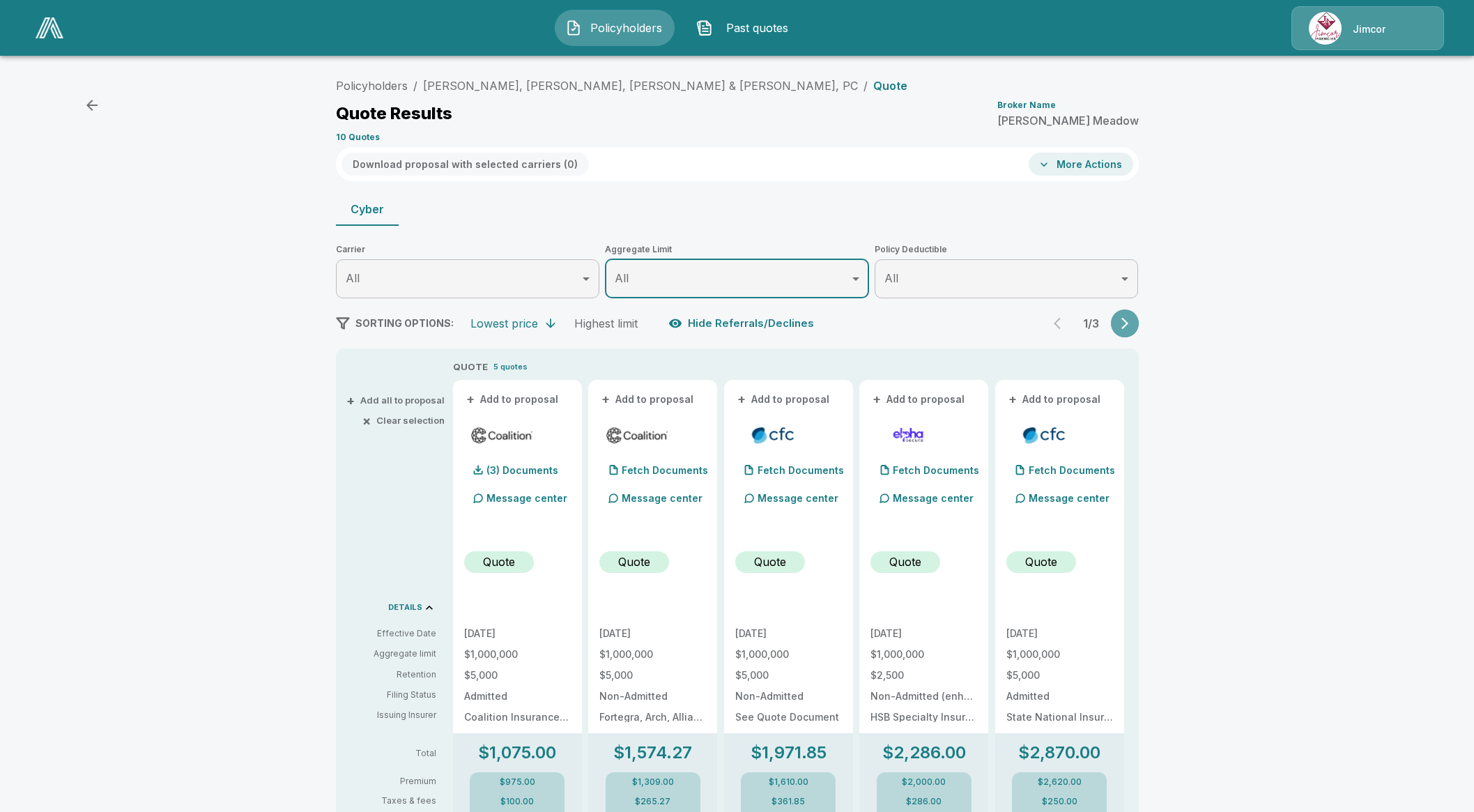
click at [1139, 319] on button "button" at bounding box center [1126, 324] width 28 height 28
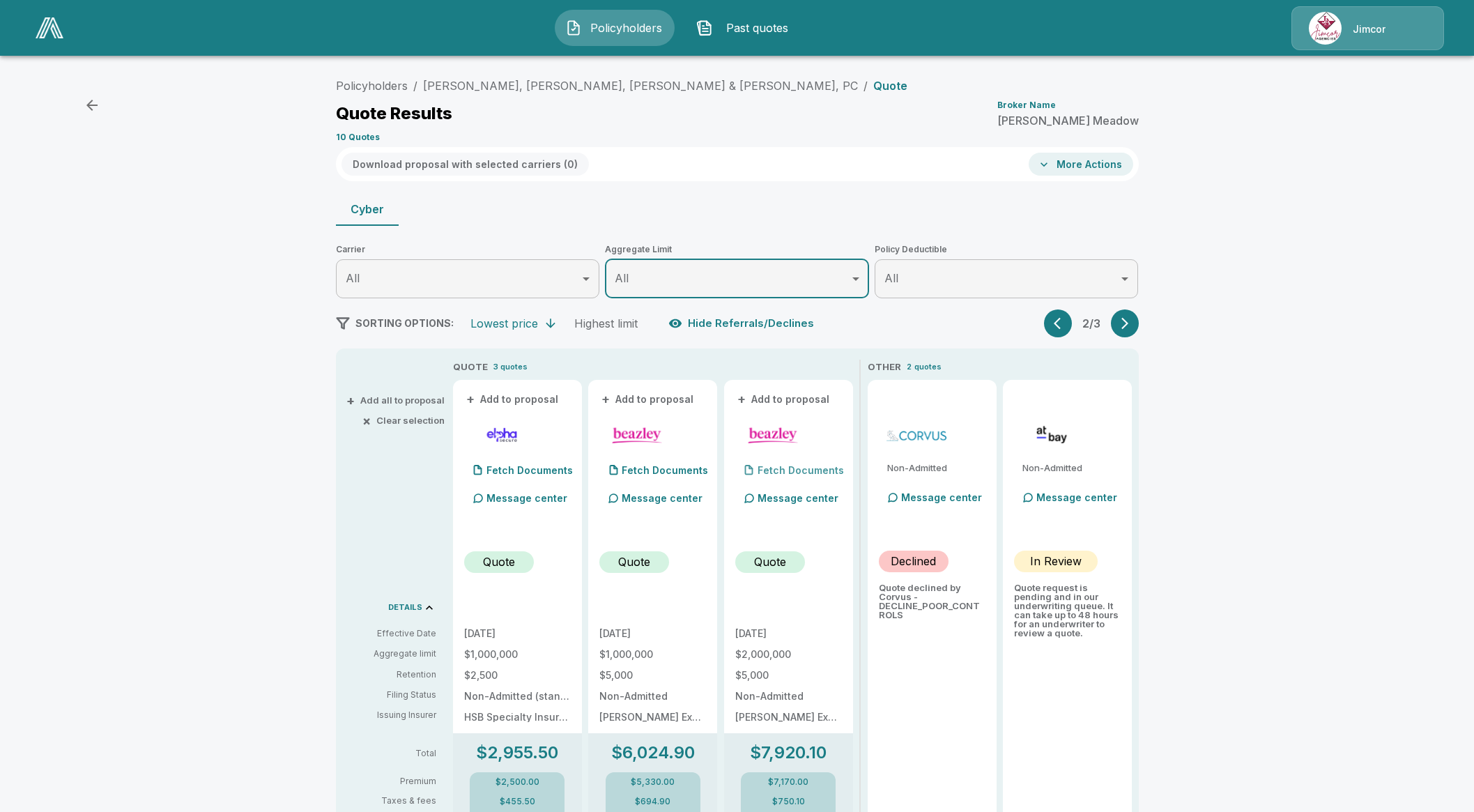
click at [793, 475] on div "Fetch Documents" at bounding box center [790, 471] width 109 height 28
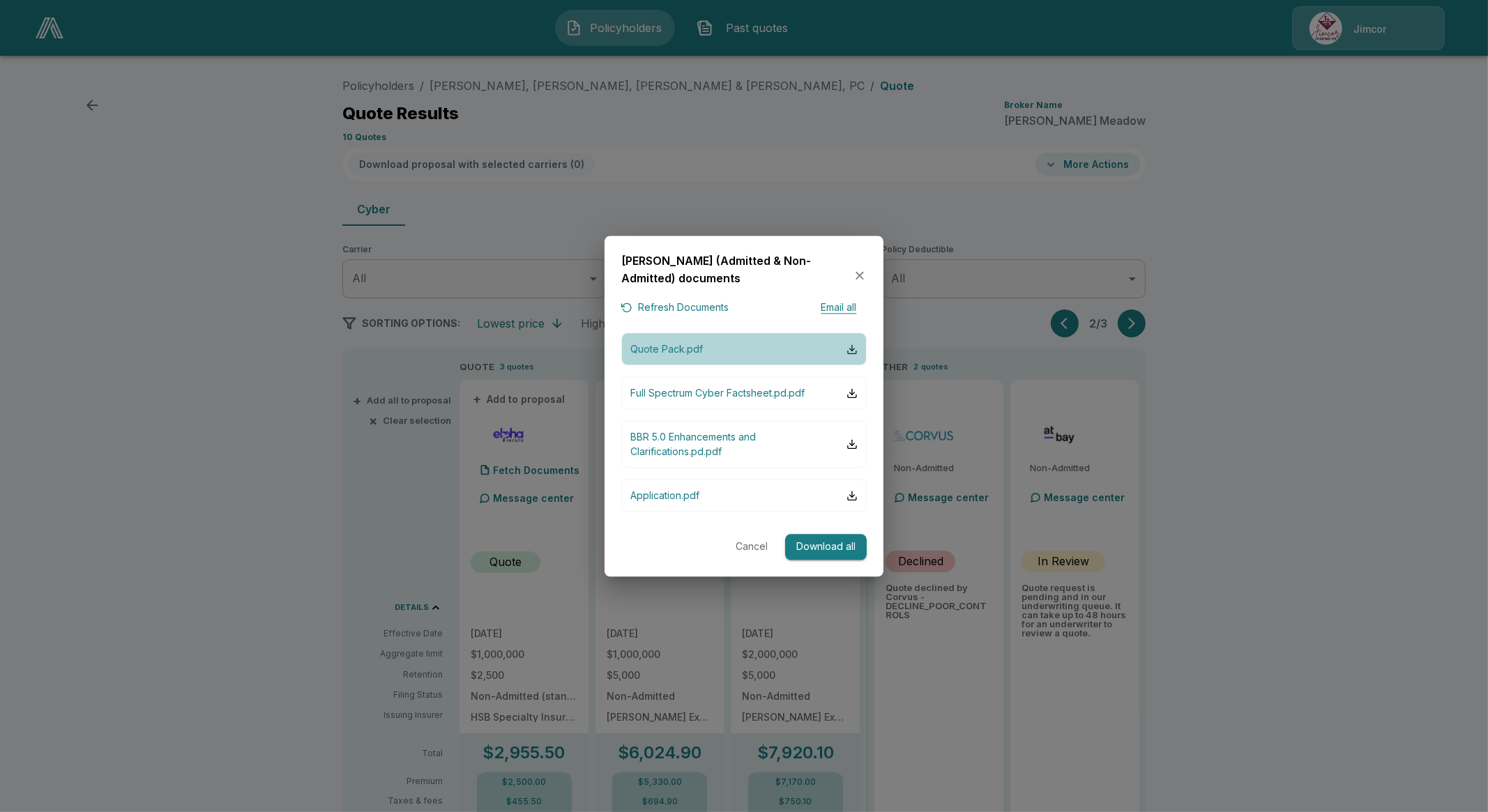
click at [737, 355] on button "Quote Pack.pdf" at bounding box center [744, 349] width 245 height 33
click at [691, 307] on button "Refresh Documents" at bounding box center [675, 307] width 107 height 17
click at [702, 350] on p "Quote Pack.pdf" at bounding box center [666, 349] width 72 height 15
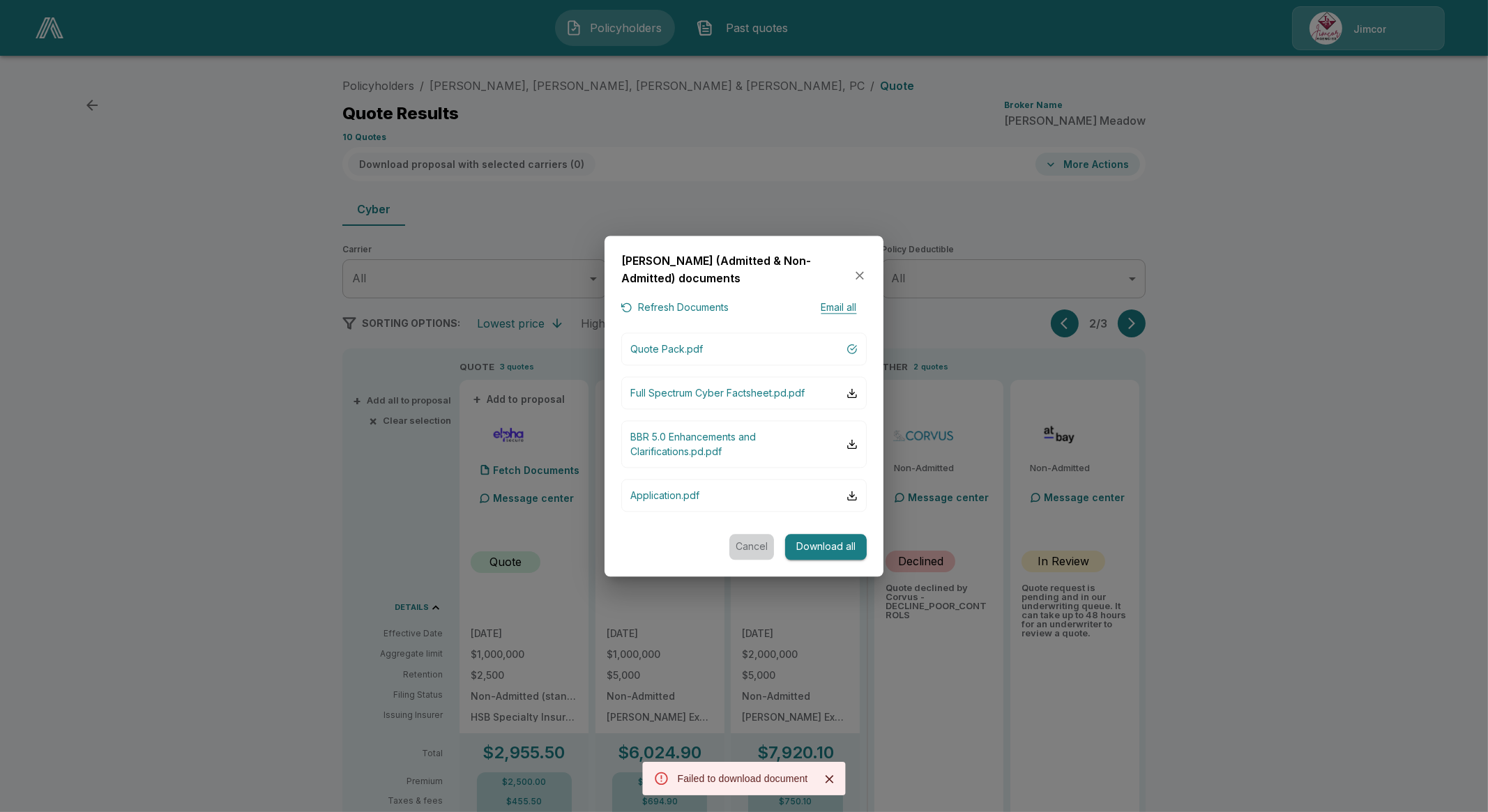
click at [747, 552] on button "Cancel" at bounding box center [751, 547] width 44 height 26
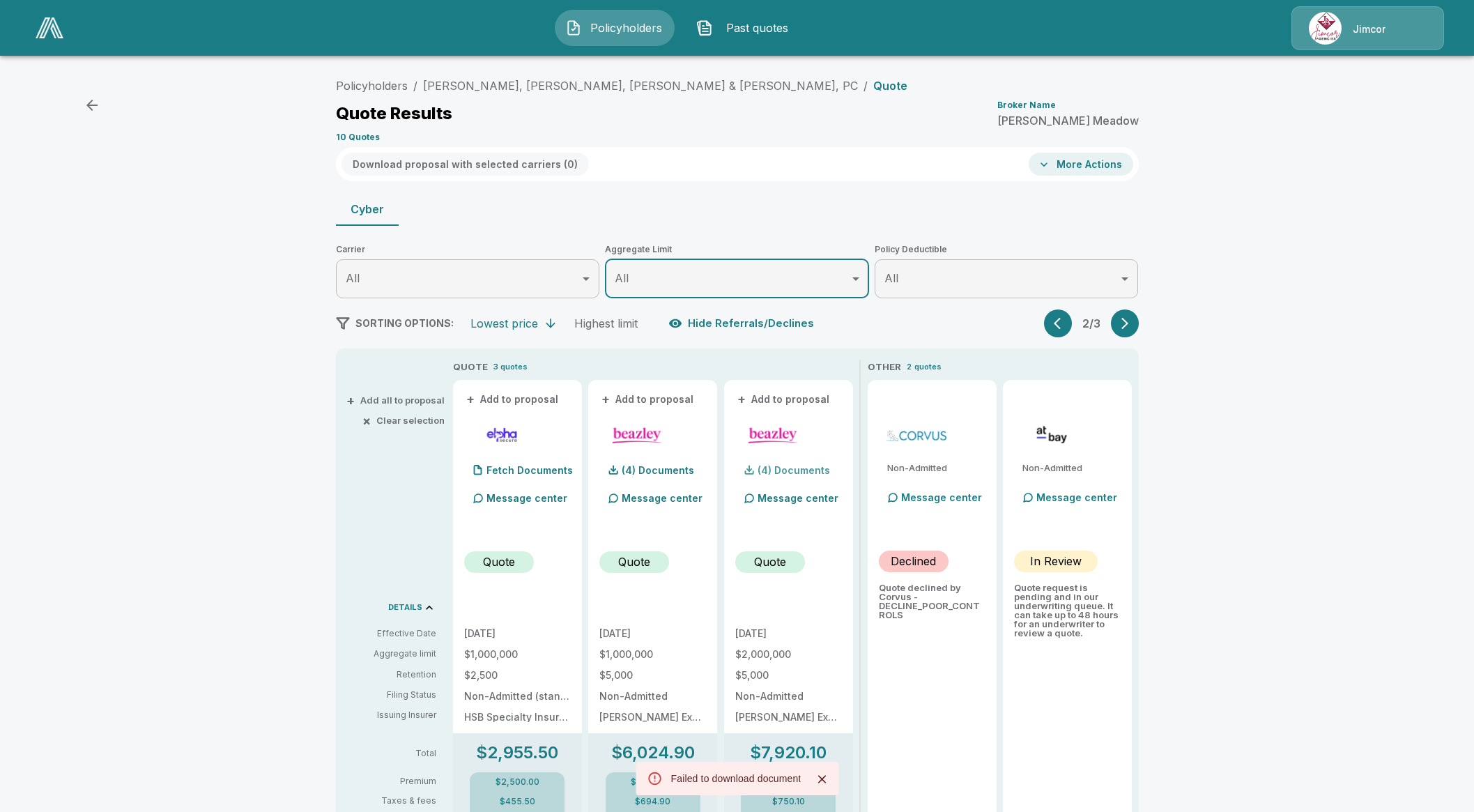
click at [785, 466] on p "(4) Documents" at bounding box center [793, 471] width 72 height 10
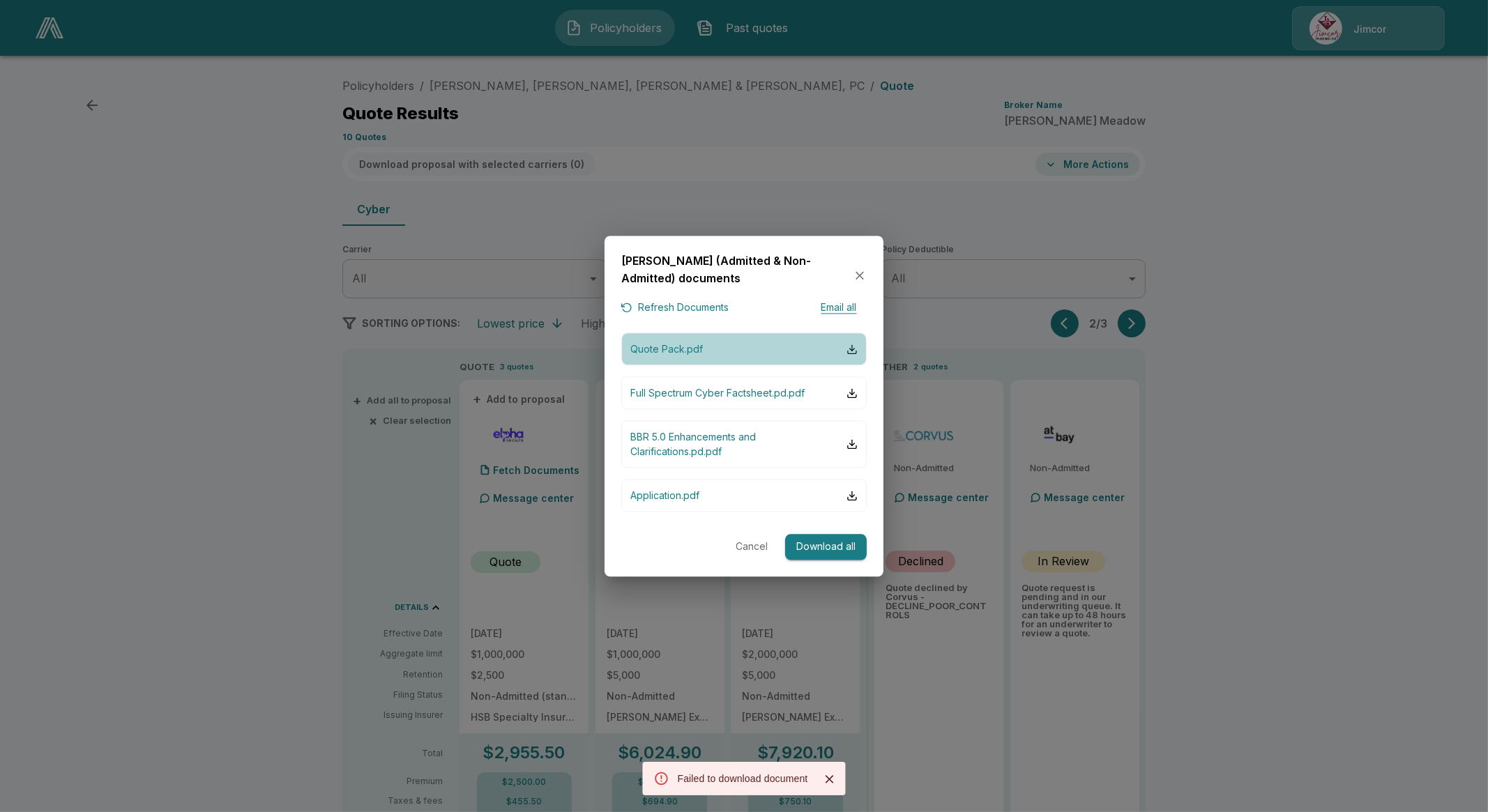
click at [704, 345] on button "Quote Pack.pdf" at bounding box center [744, 349] width 245 height 33
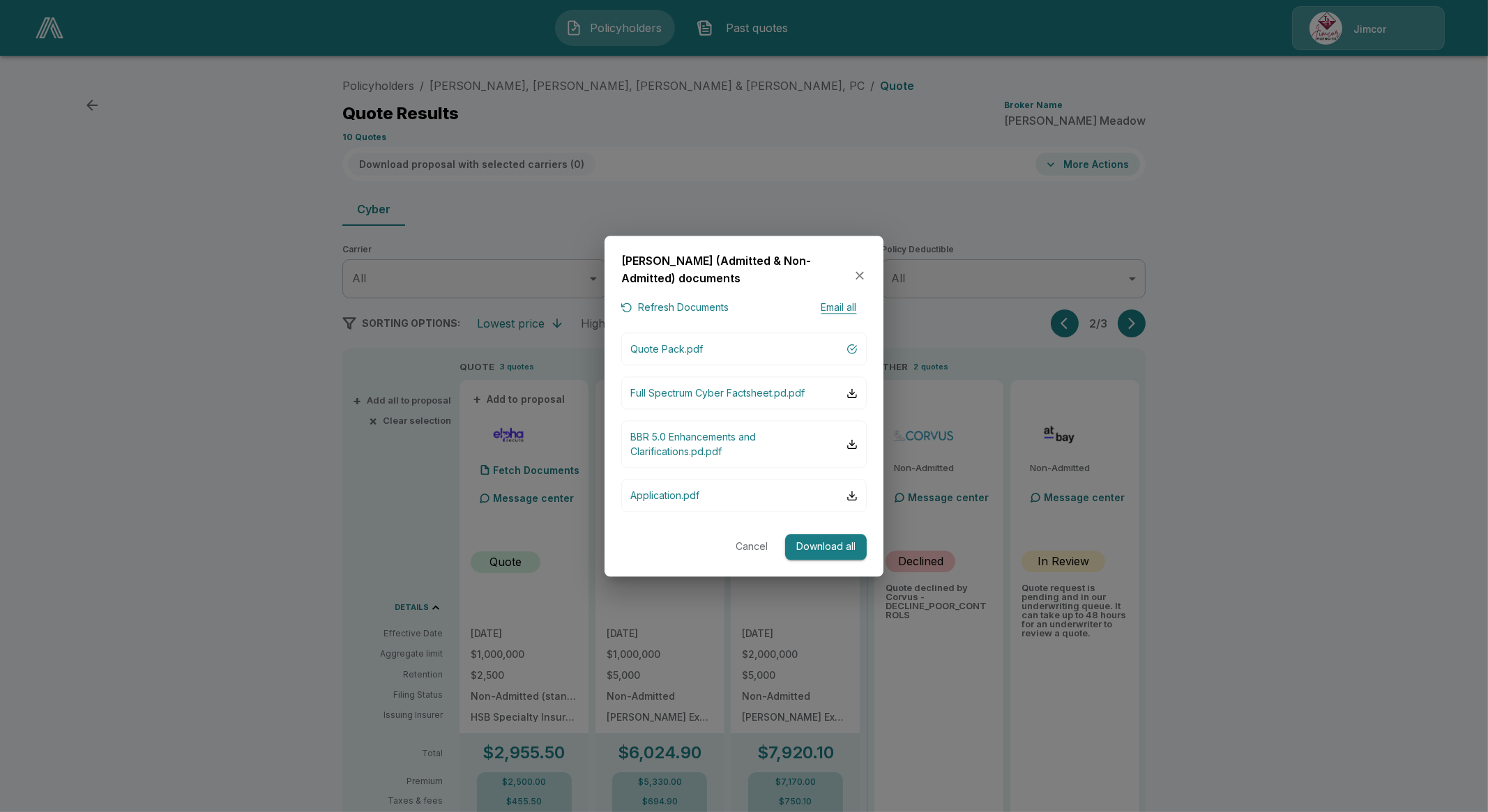
click at [863, 278] on icon "button" at bounding box center [860, 276] width 9 height 9
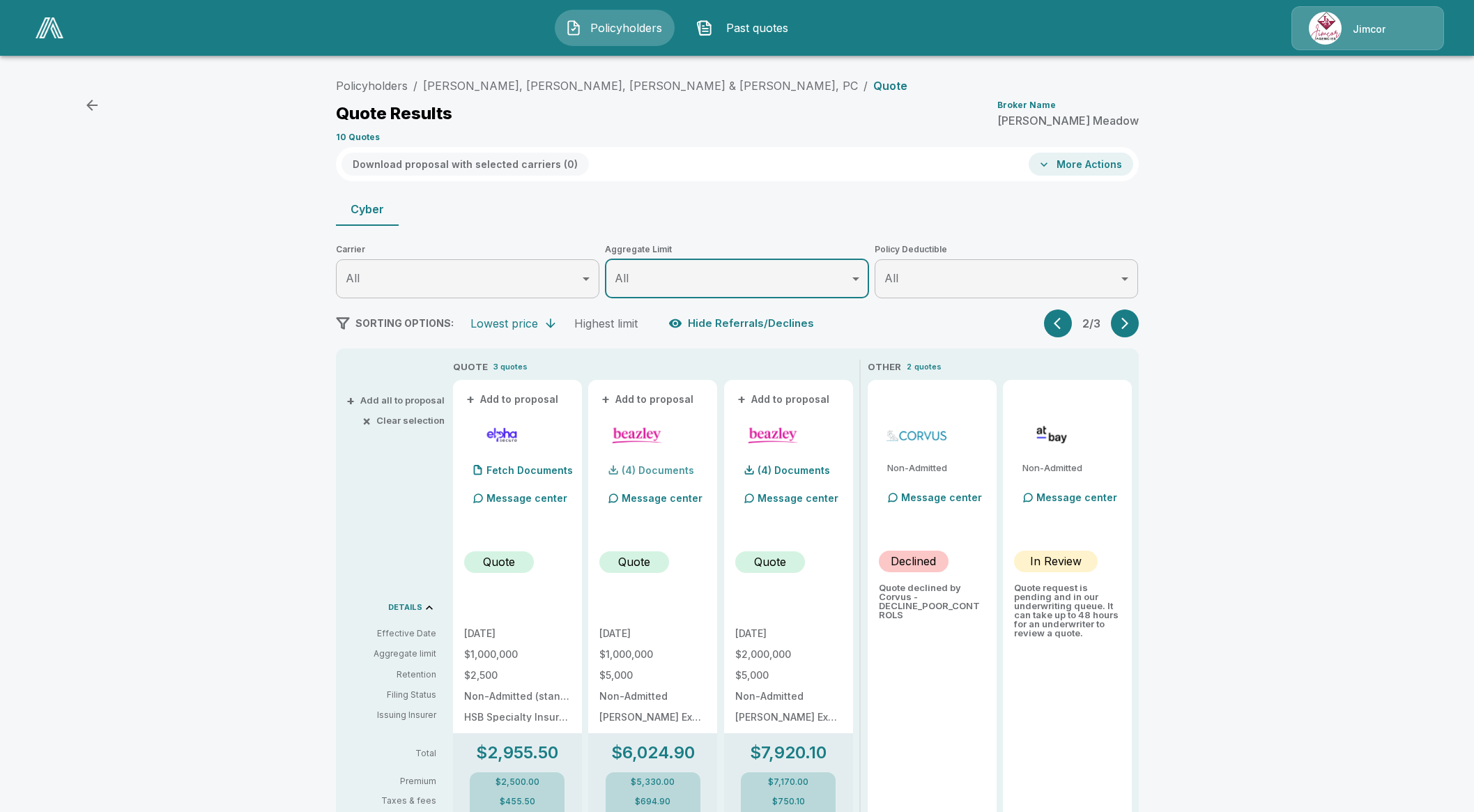
click at [675, 476] on div "(4) Documents" at bounding box center [647, 471] width 95 height 28
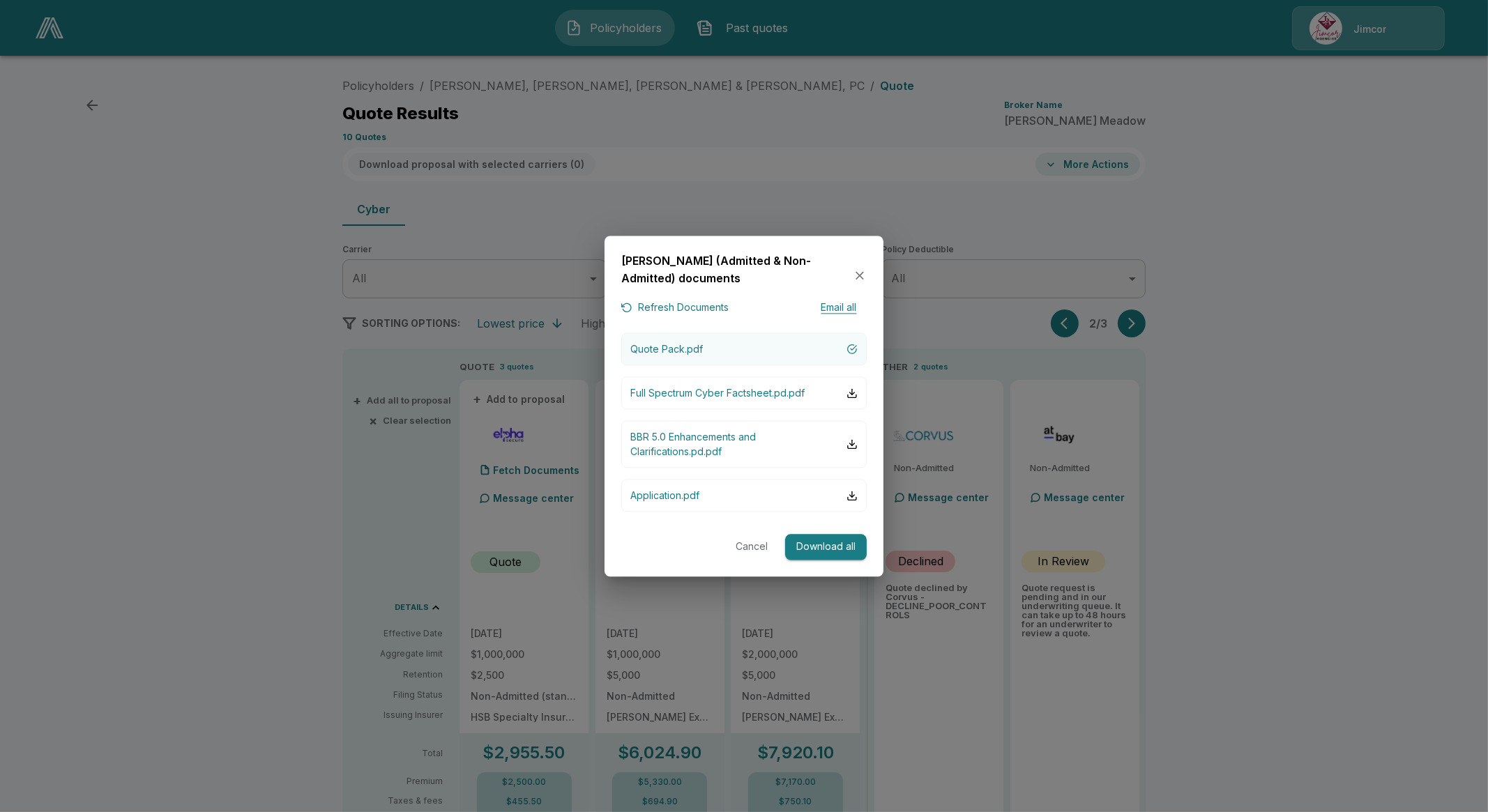
click at [716, 362] on button "Quote Pack.pdf" at bounding box center [744, 349] width 245 height 33
drag, startPoint x: 847, startPoint y: 278, endPoint x: 857, endPoint y: 275, distance: 10.4
click at [857, 275] on div "Beazley (Admitted & Non-Admitted) documents" at bounding box center [744, 275] width 245 height 47
click at [859, 276] on icon "button" at bounding box center [860, 276] width 9 height 9
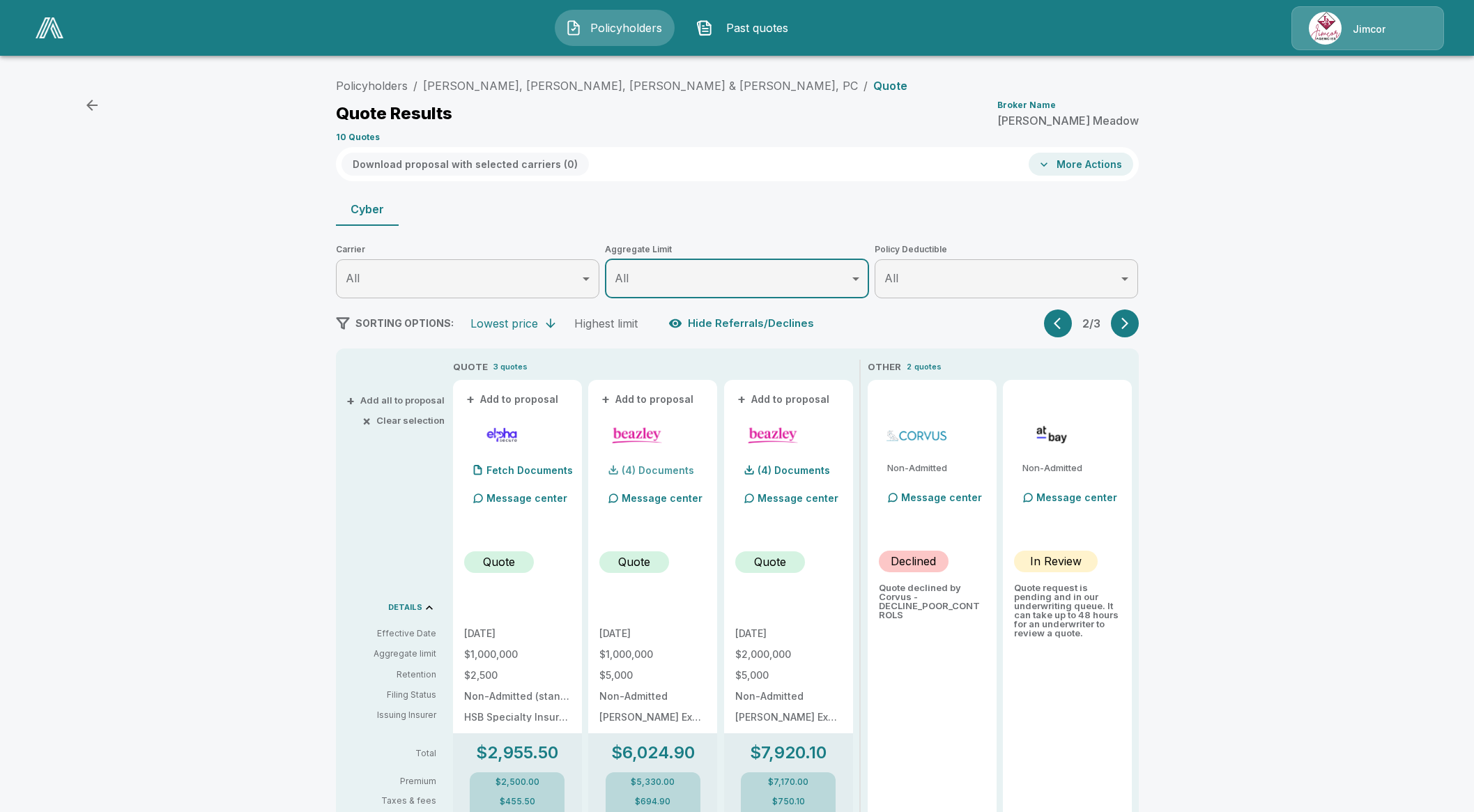
click at [650, 470] on p "(4) Documents" at bounding box center [657, 471] width 72 height 10
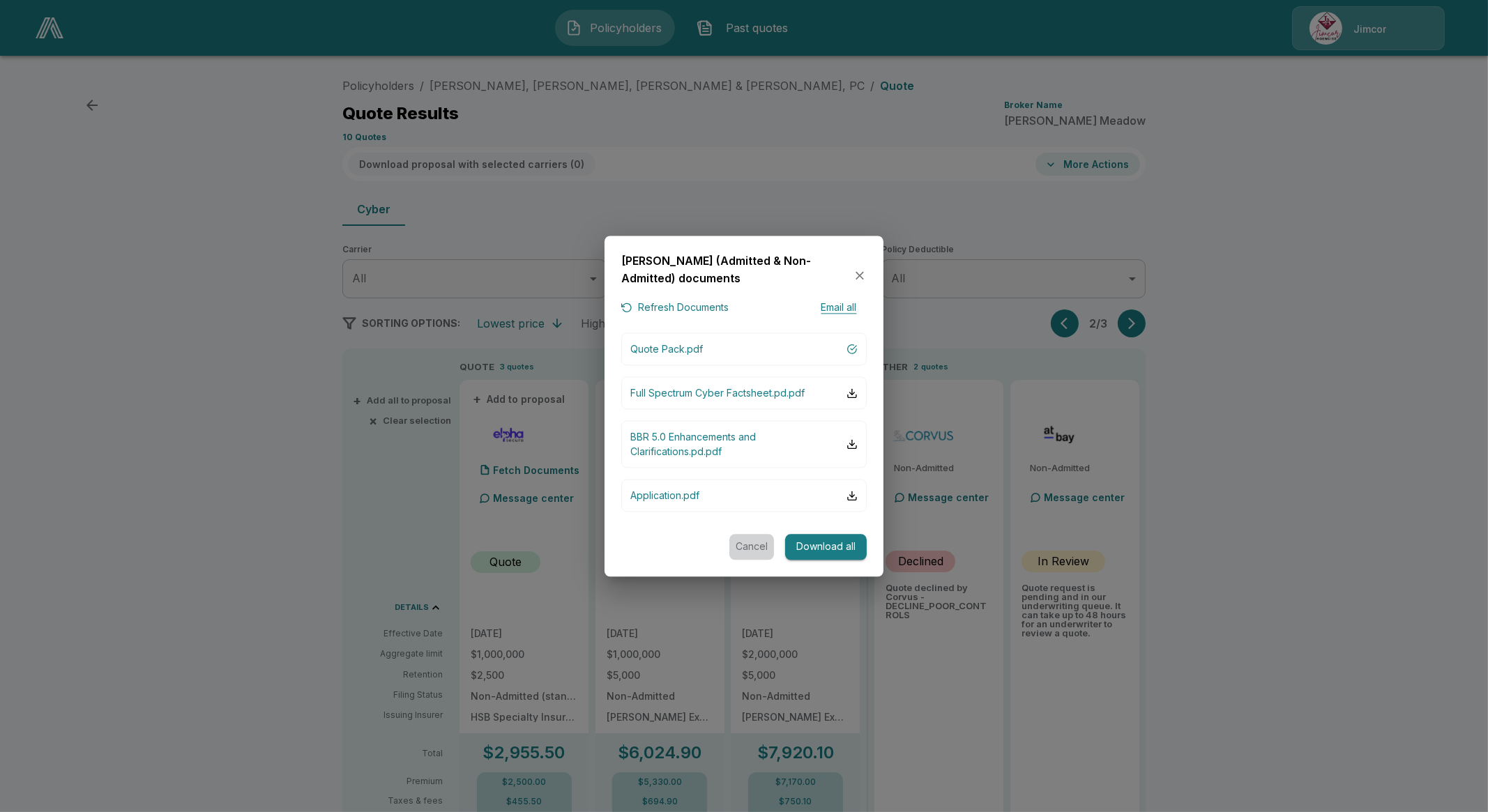
click at [742, 549] on button "Cancel" at bounding box center [751, 547] width 44 height 26
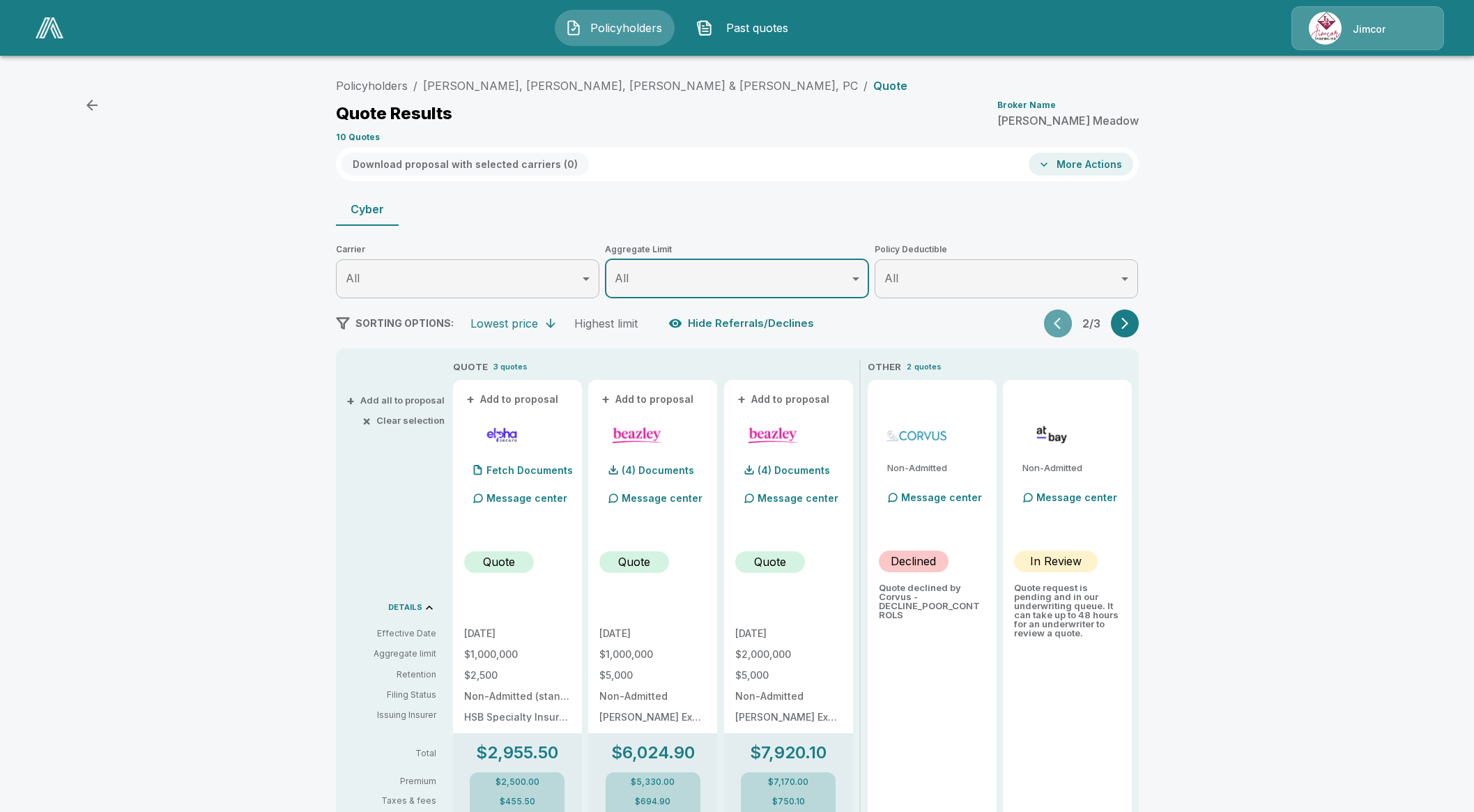
click at [1064, 324] on icon "button" at bounding box center [1061, 324] width 14 height 14
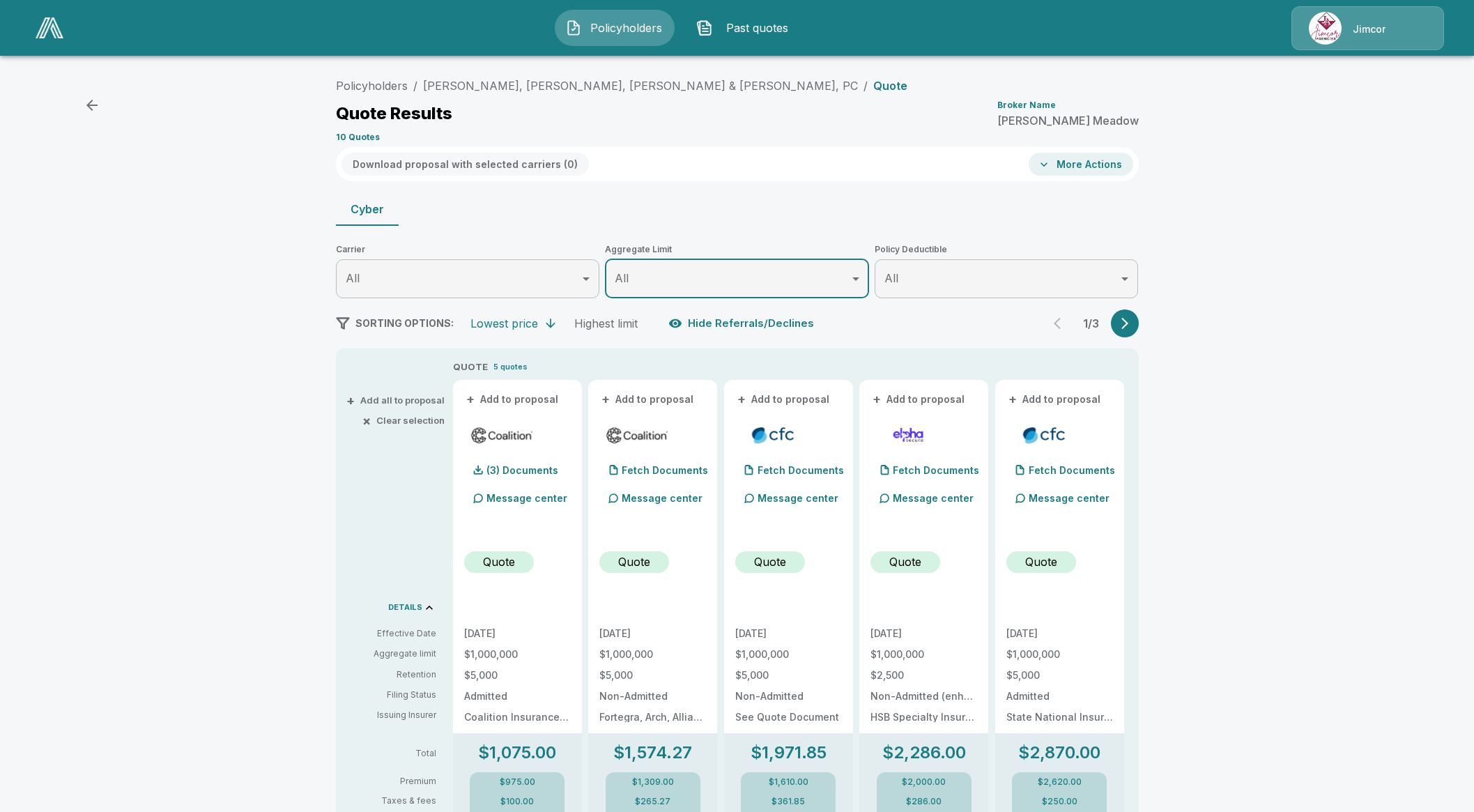
click at [549, 398] on button "+ Add to proposal" at bounding box center [513, 400] width 97 height 16
drag, startPoint x: 663, startPoint y: 402, endPoint x: 743, endPoint y: 406, distance: 80.1
click at [664, 401] on button "+ Add to proposal" at bounding box center [648, 400] width 97 height 16
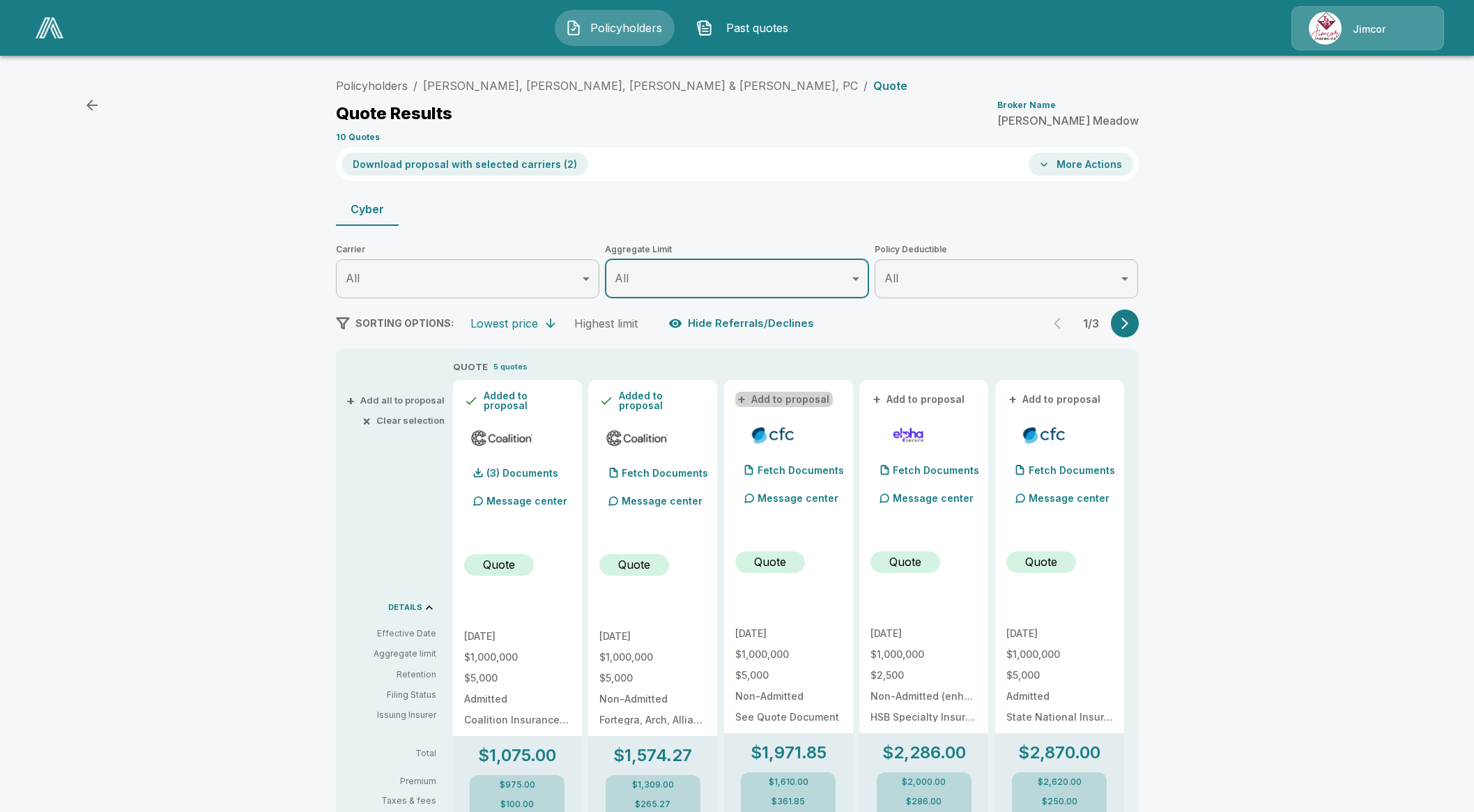
drag, startPoint x: 796, startPoint y: 397, endPoint x: 777, endPoint y: 425, distance: 33.8
click at [796, 401] on button "+ Add to proposal" at bounding box center [784, 400] width 97 height 16
click at [511, 165] on button "Download proposal with selected carriers ( 3 )" at bounding box center [464, 164] width 247 height 23
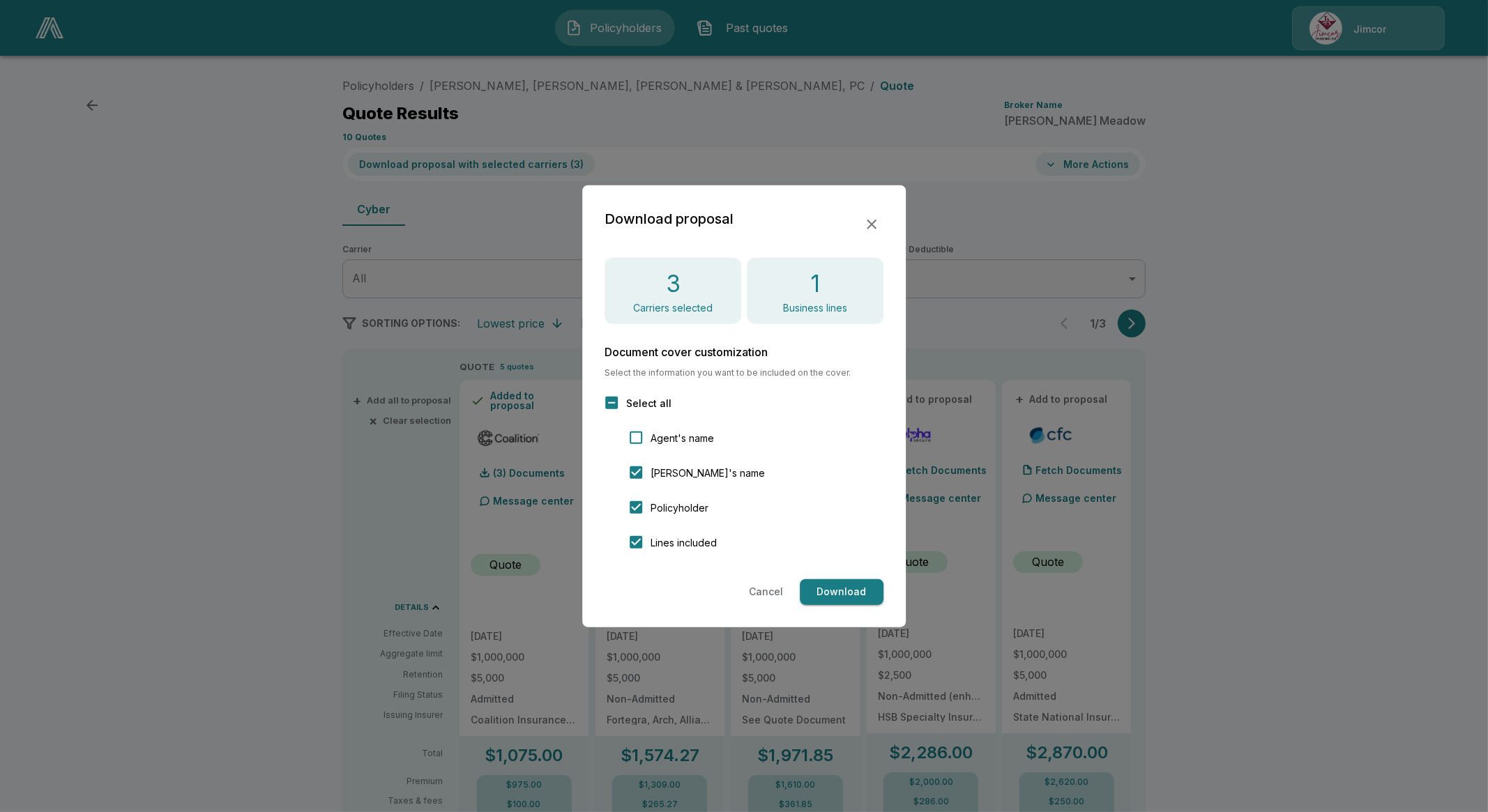
click at [661, 440] on span "Agent's name" at bounding box center [682, 438] width 64 height 15
click at [843, 594] on button "Download" at bounding box center [842, 592] width 84 height 26
drag, startPoint x: 874, startPoint y: 223, endPoint x: 863, endPoint y: 198, distance: 27.3
click at [872, 223] on icon "button" at bounding box center [872, 224] width 17 height 17
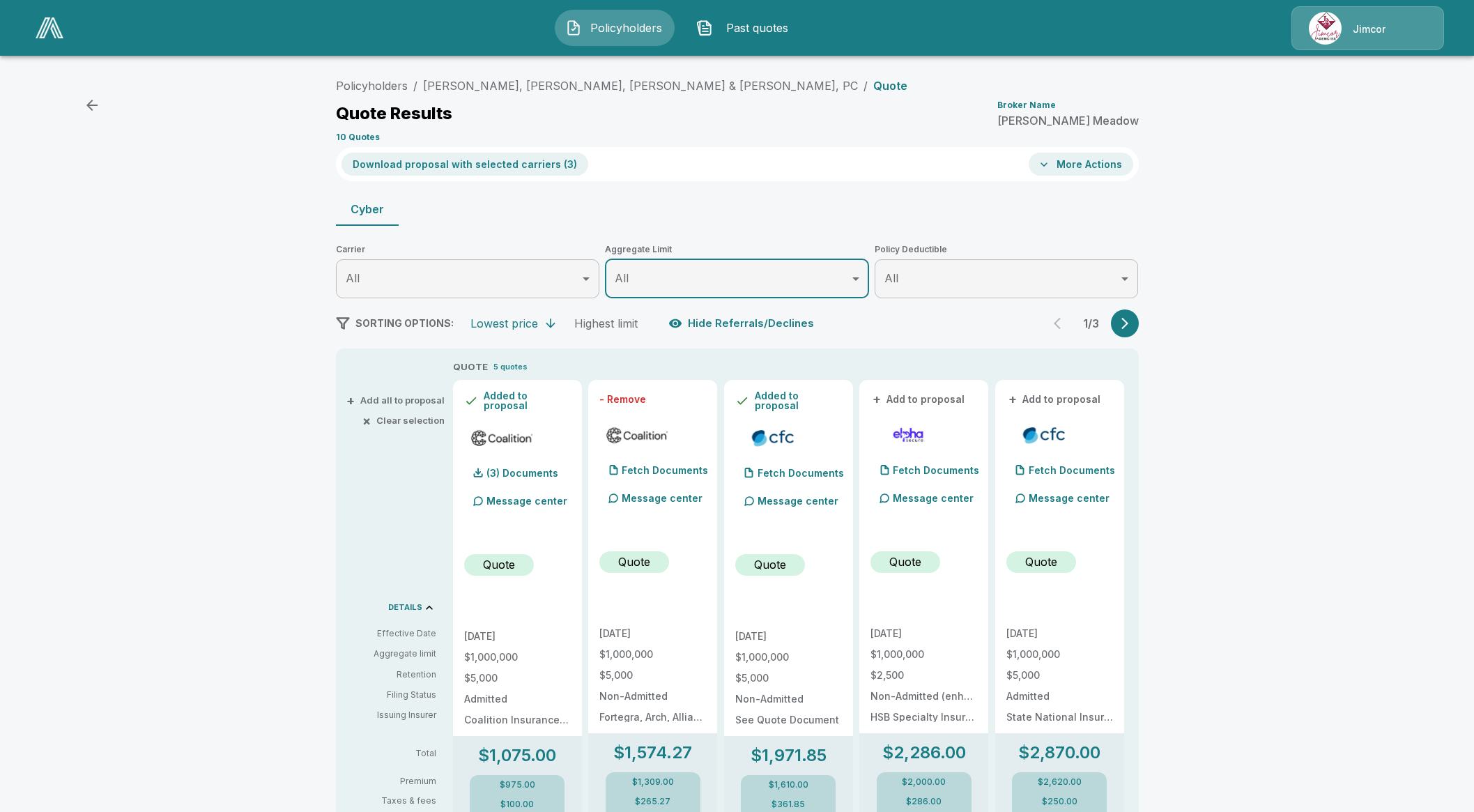
click at [1328, 2] on header "Policyholders Past quotes Jimcor" at bounding box center [737, 28] width 1474 height 56
click at [1330, 21] on img at bounding box center [1325, 28] width 33 height 33
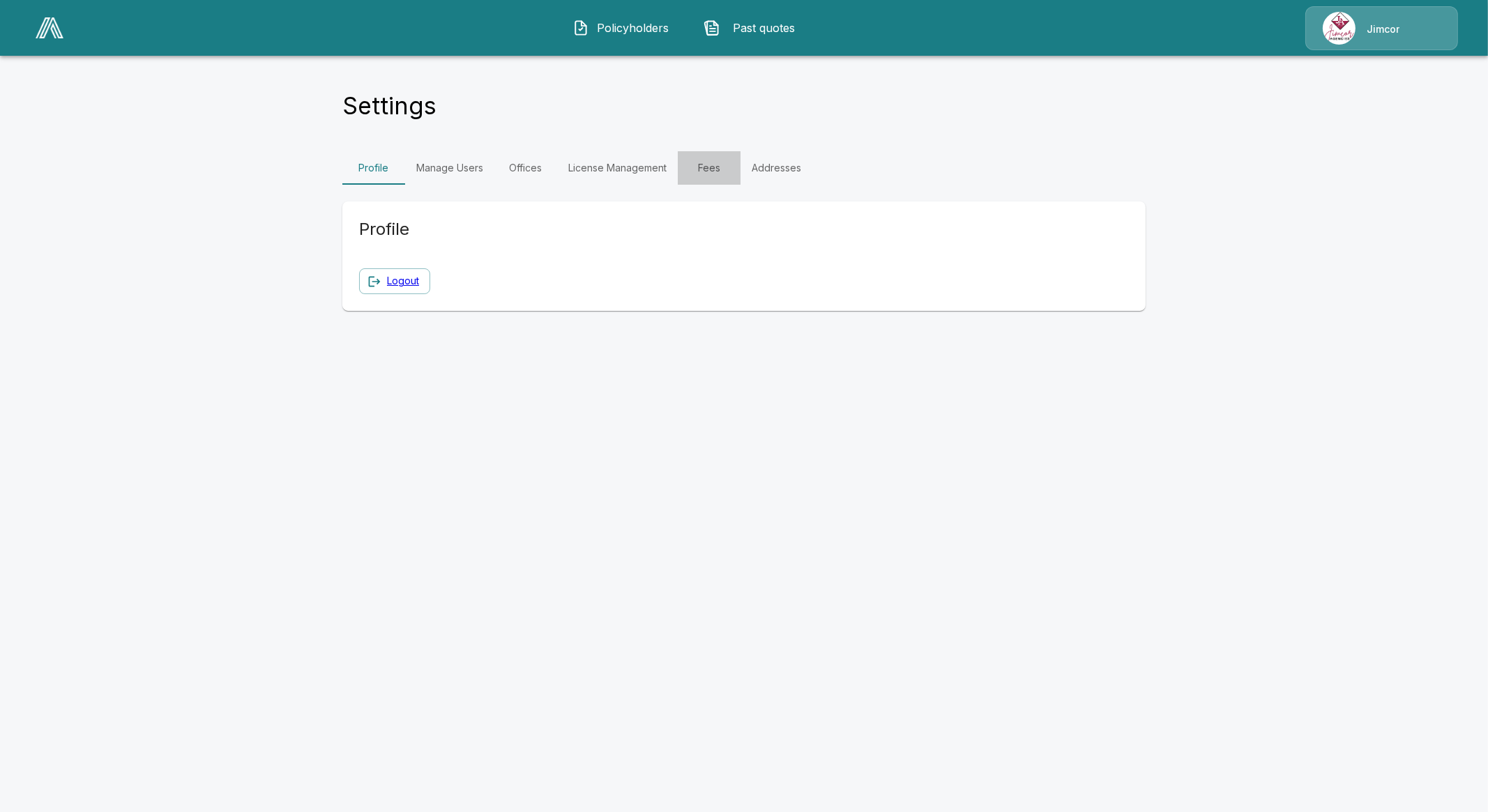
click at [723, 168] on link "Fees" at bounding box center [709, 167] width 63 height 33
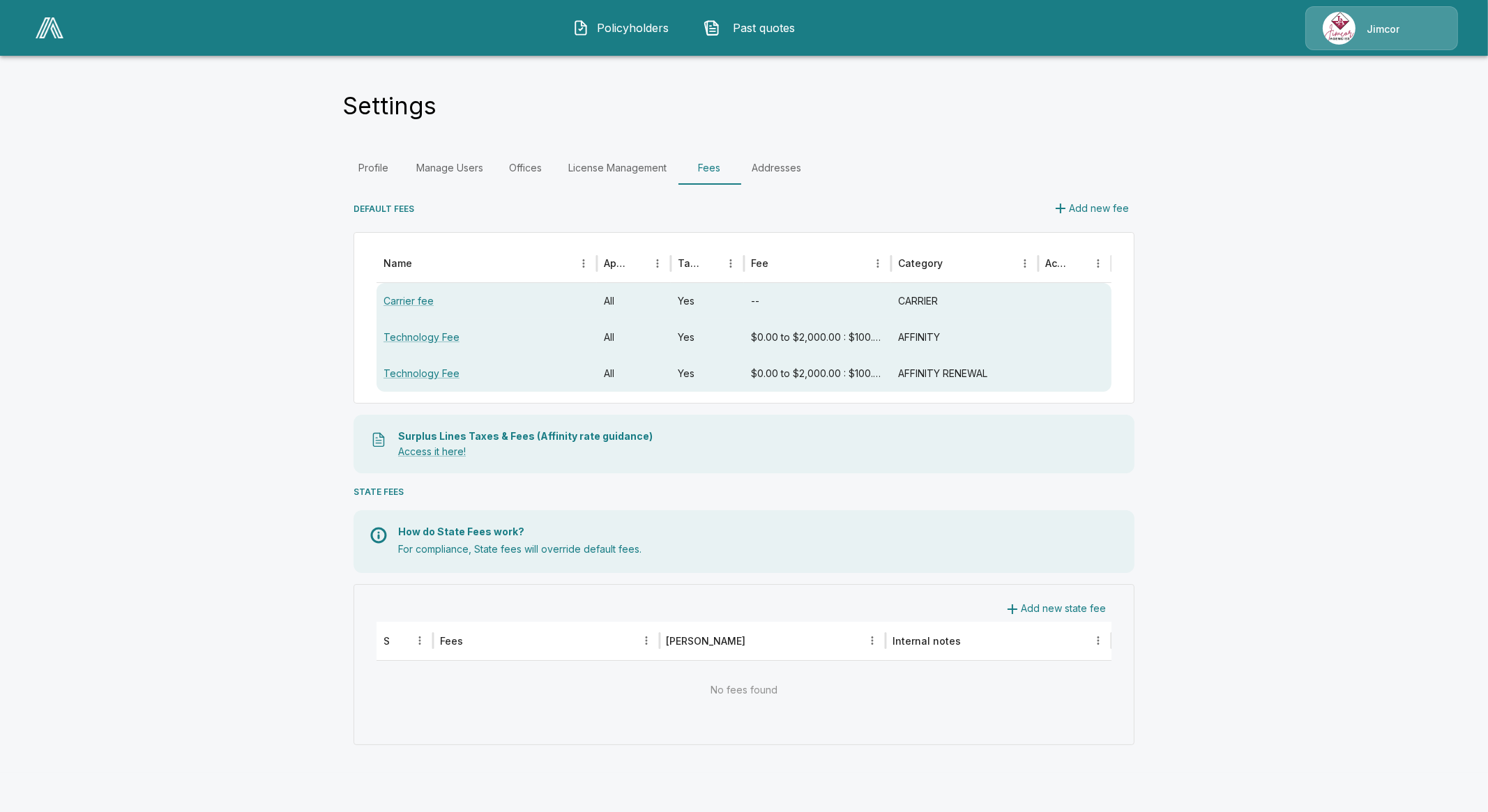
click at [613, 30] on span "Policyholders" at bounding box center [632, 28] width 77 height 17
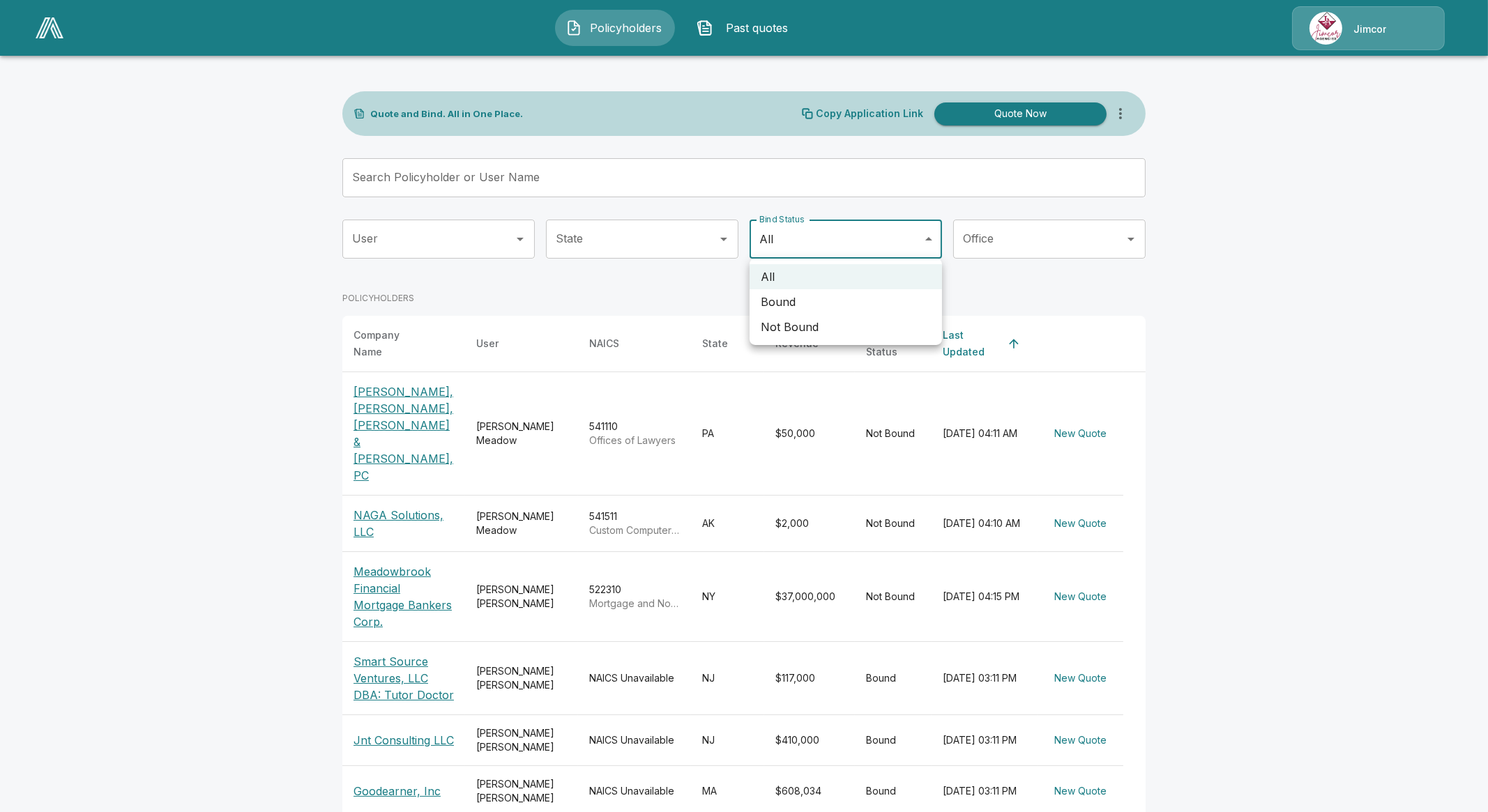
click at [825, 239] on body "Policyholders Past quotes Jimcor Quote and Bind. All in One Place. Copy Applica…" at bounding box center [744, 576] width 1488 height 1153
click at [819, 305] on li "Bound" at bounding box center [845, 302] width 192 height 25
type input "*****"
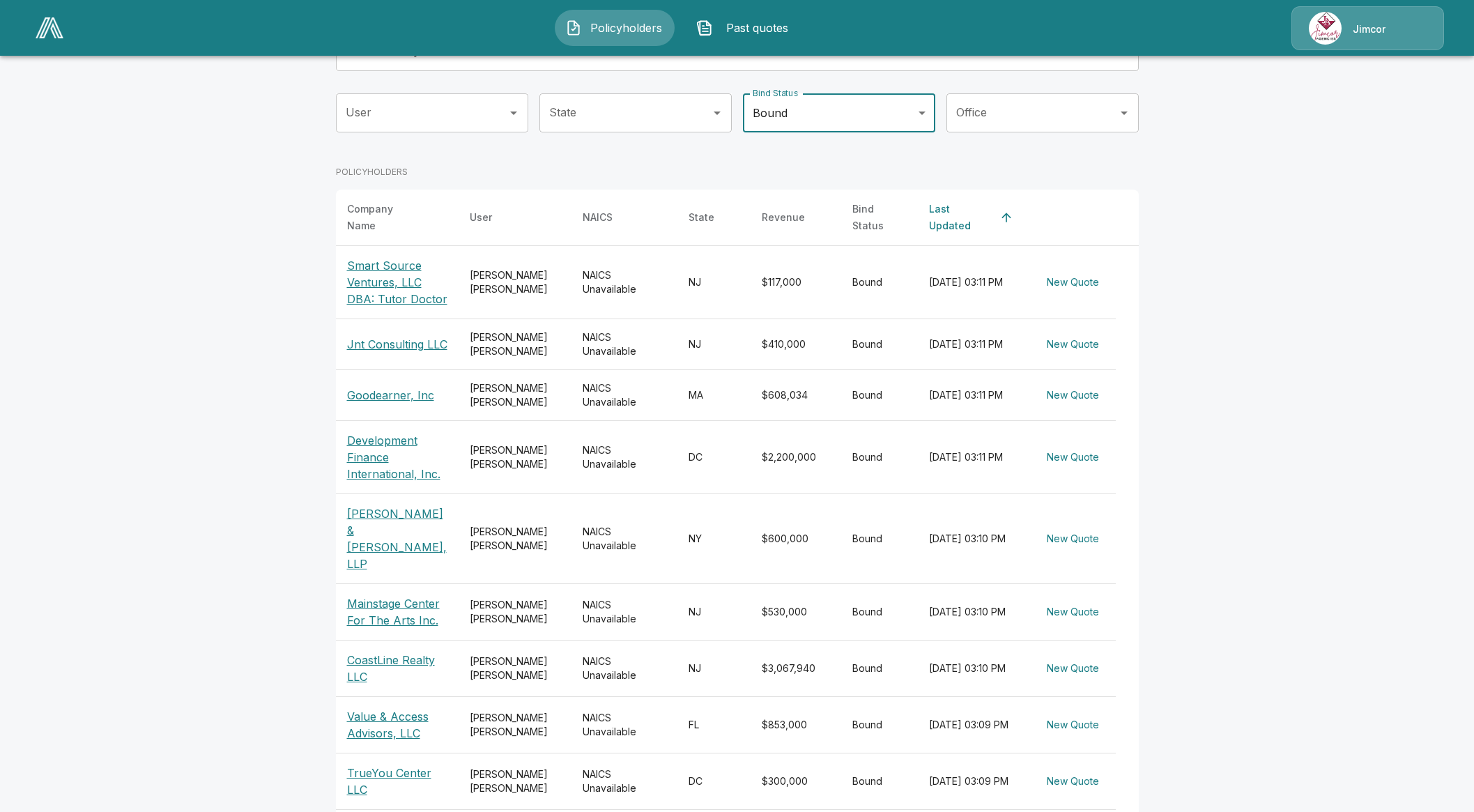
scroll to position [198, 0]
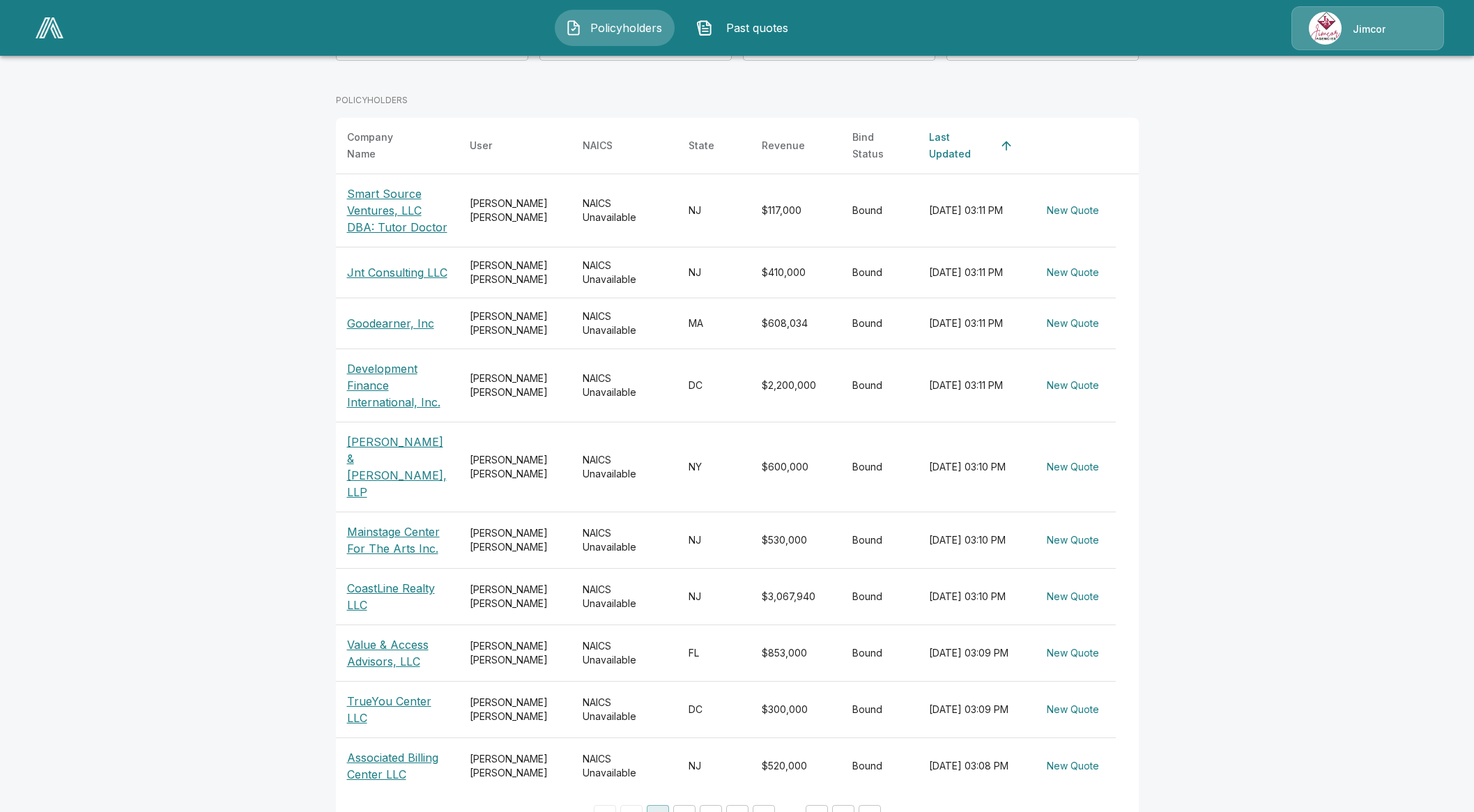
click at [402, 749] on p "Associated Billing Center LLC" at bounding box center [397, 765] width 100 height 33
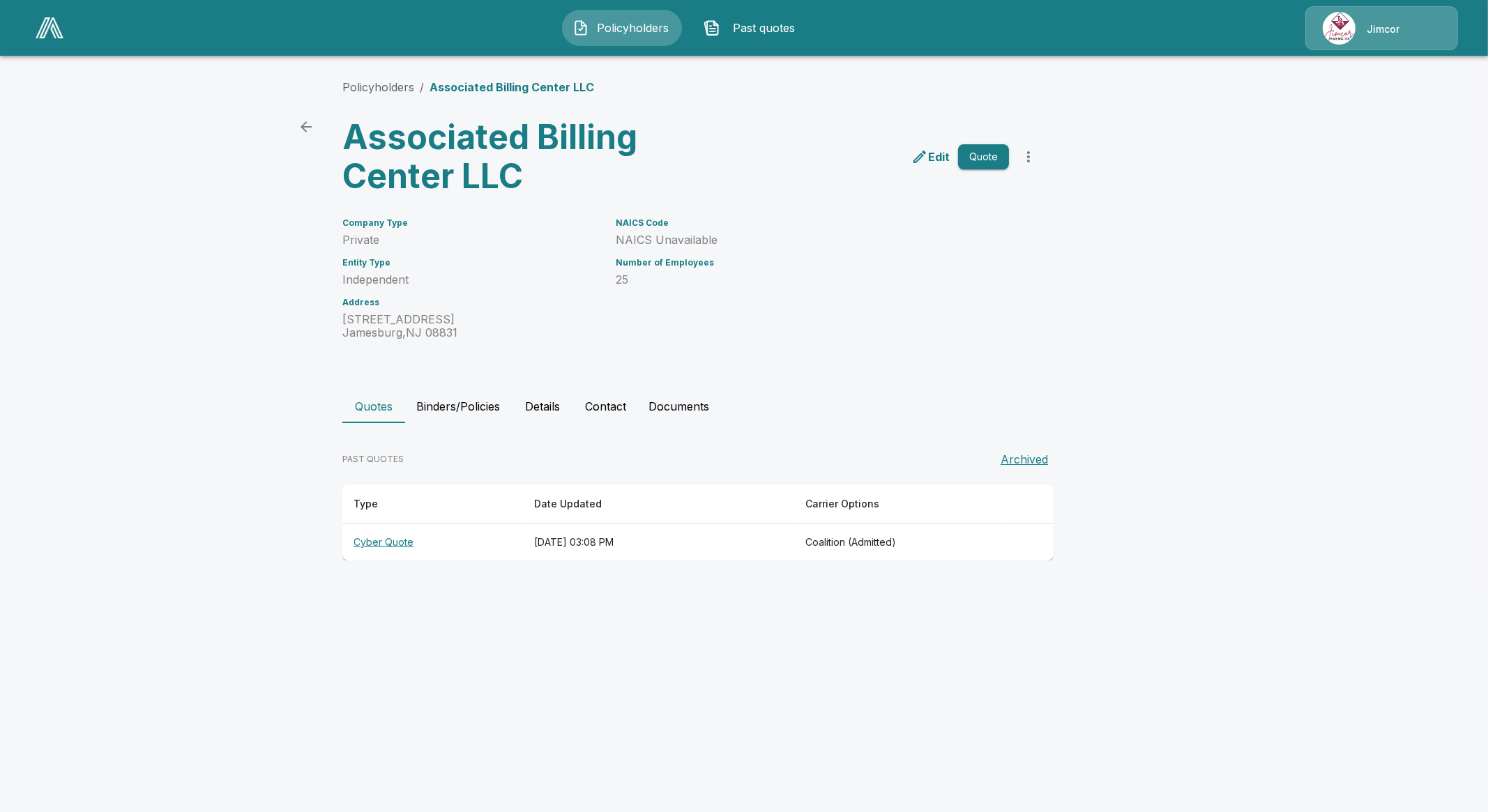
click at [393, 548] on th "Cyber Quote" at bounding box center [432, 542] width 180 height 37
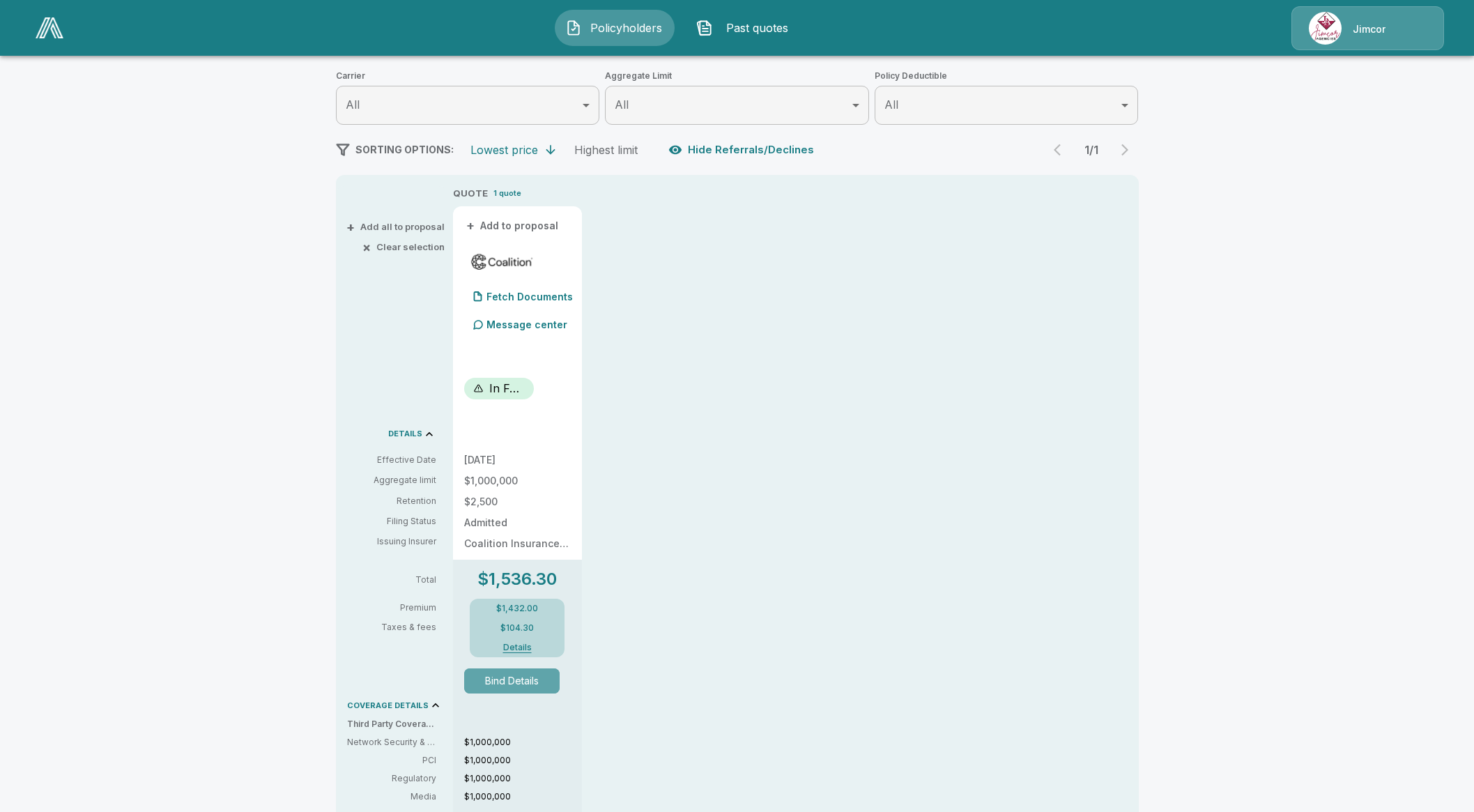
click at [523, 684] on button "Bind Details" at bounding box center [513, 681] width 96 height 25
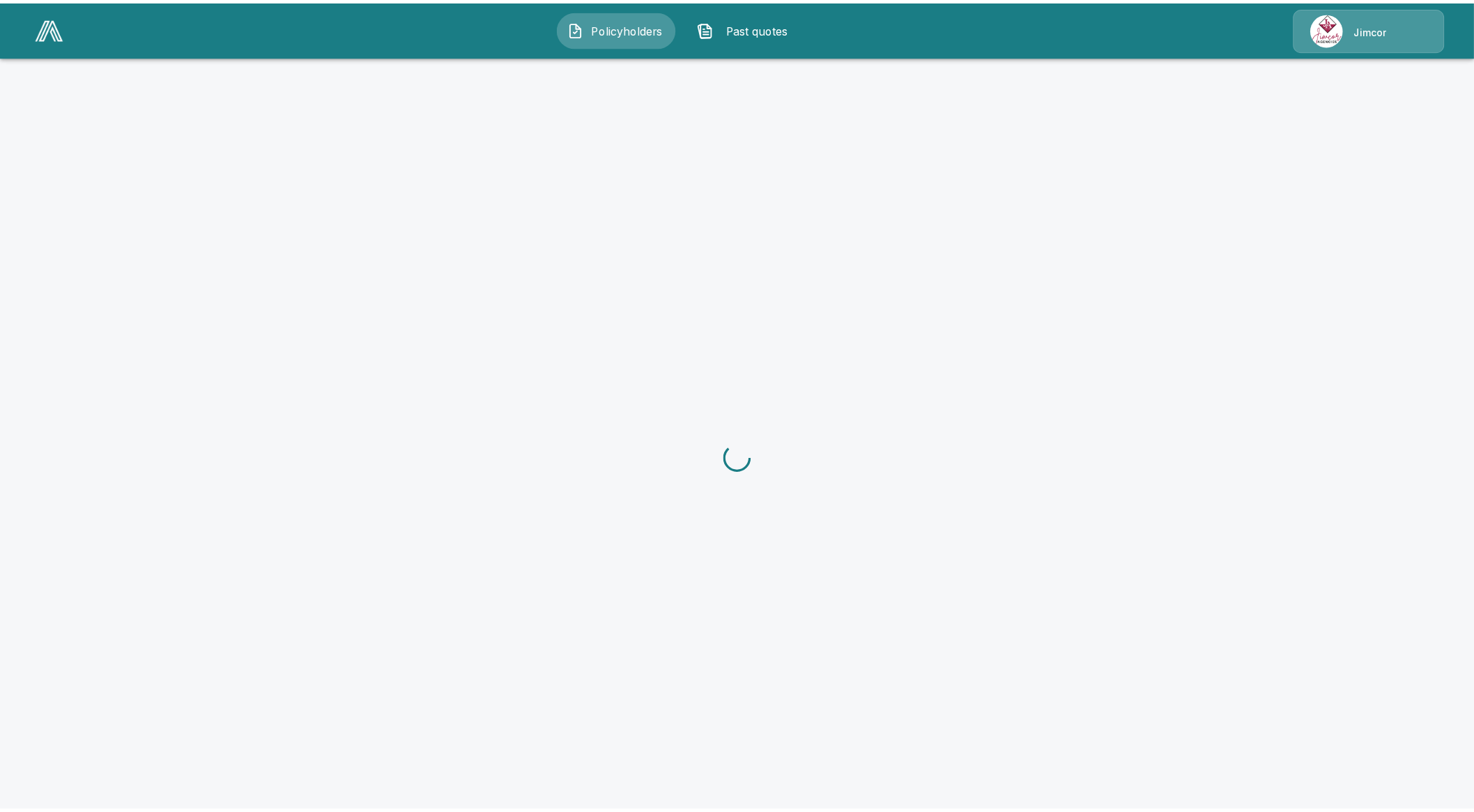
scroll to position [52, 0]
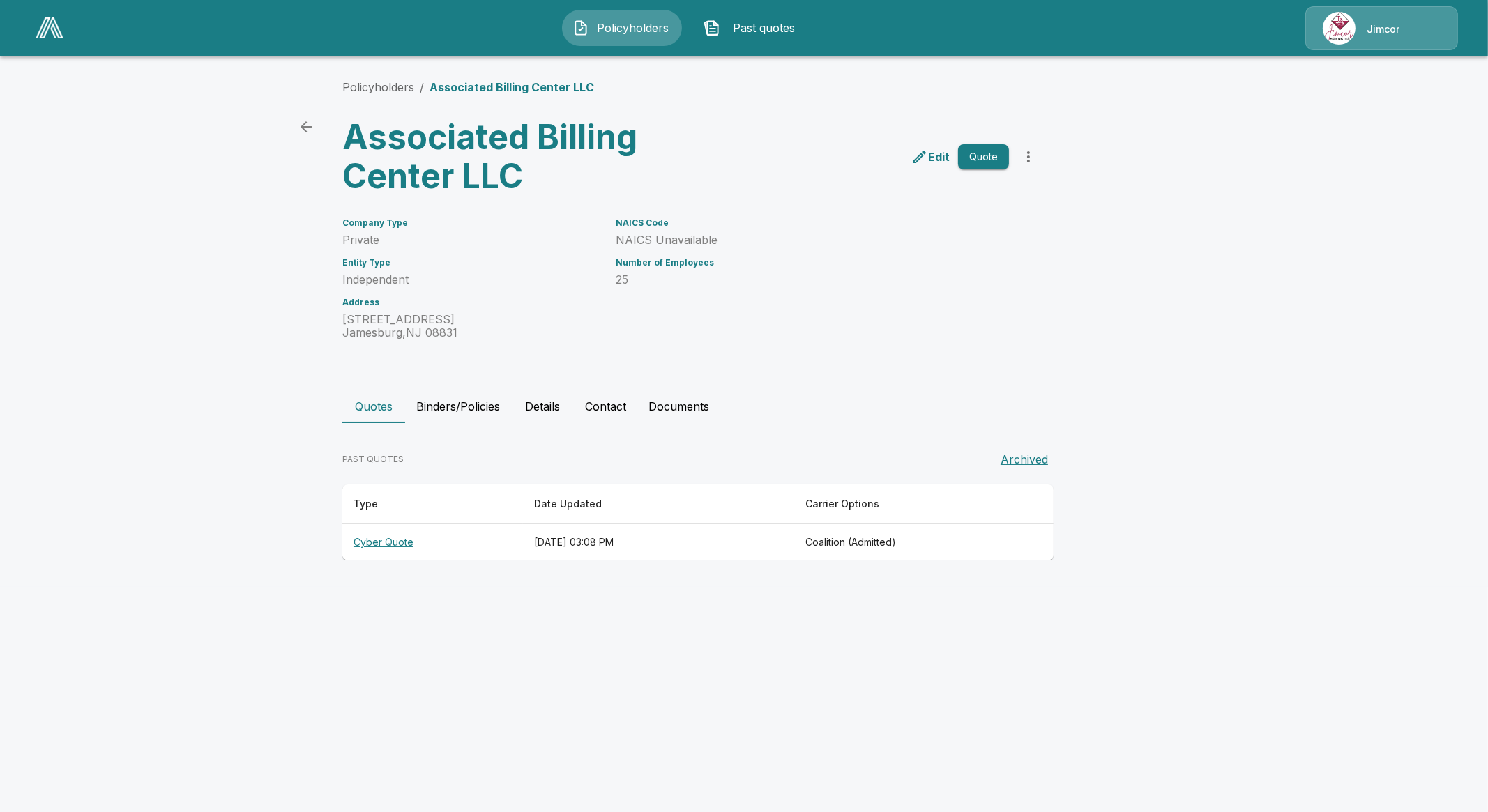
drag, startPoint x: 914, startPoint y: 642, endPoint x: 905, endPoint y: 642, distance: 9.0
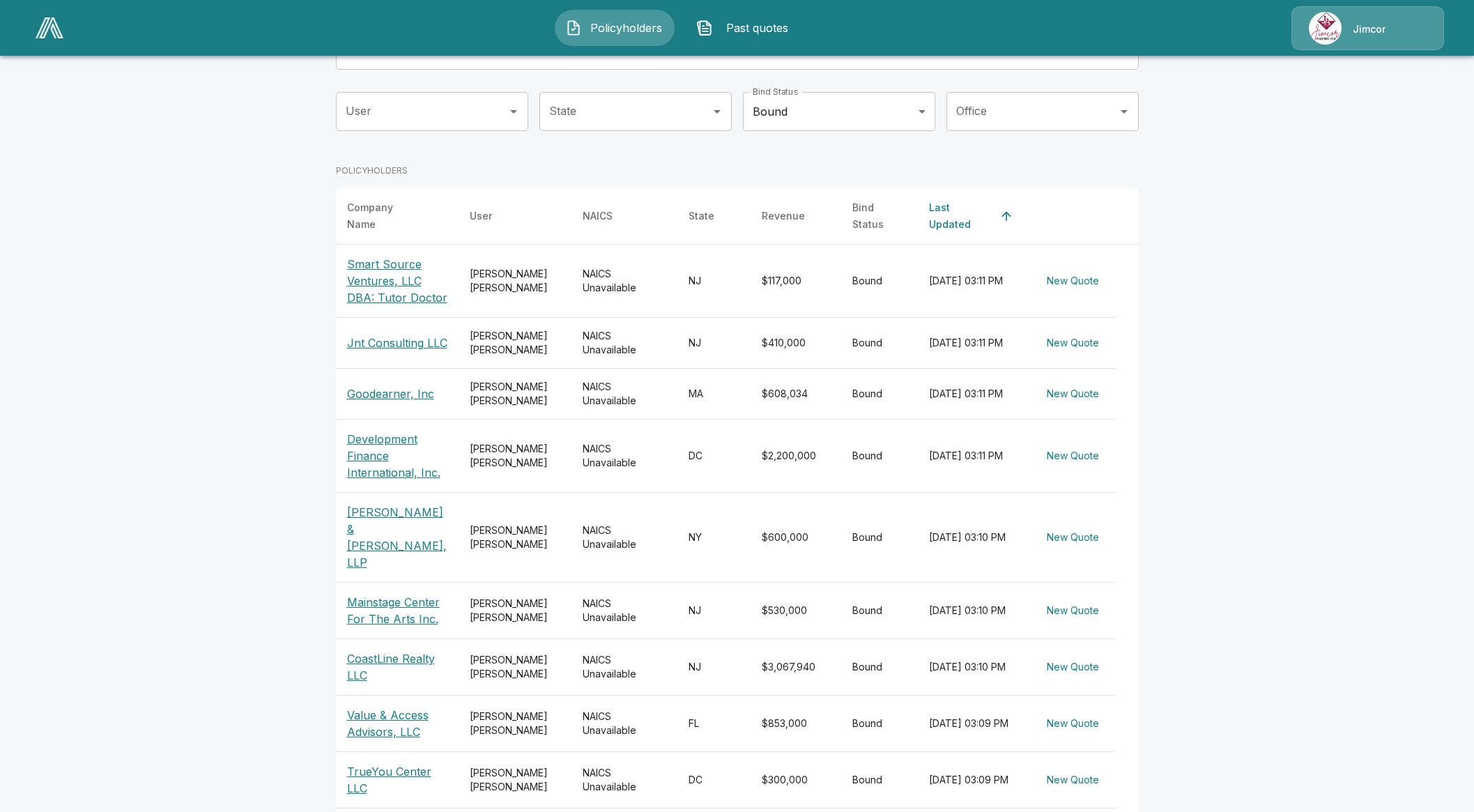
scroll to position [198, 0]
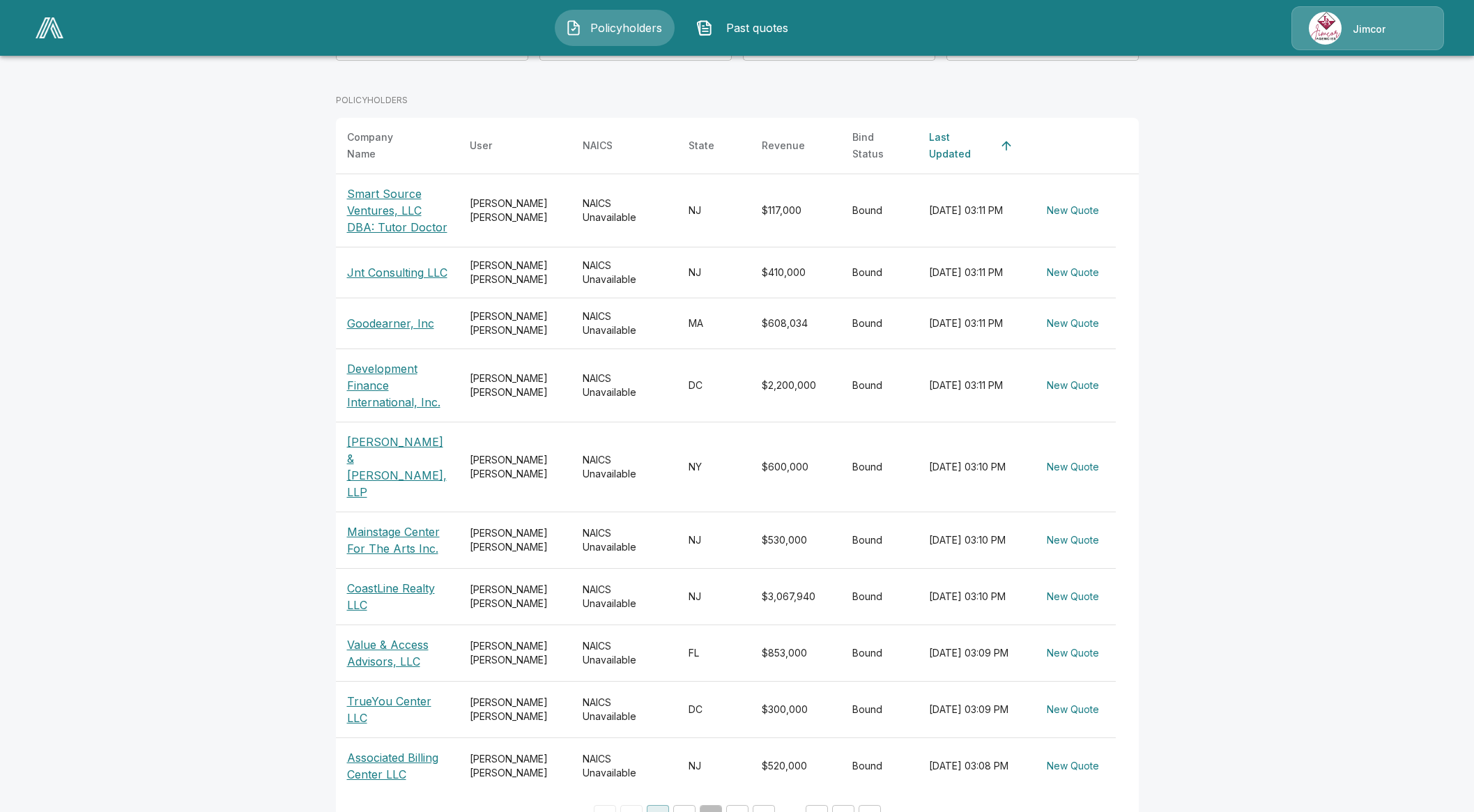
click at [720, 805] on button "3" at bounding box center [711, 816] width 23 height 23
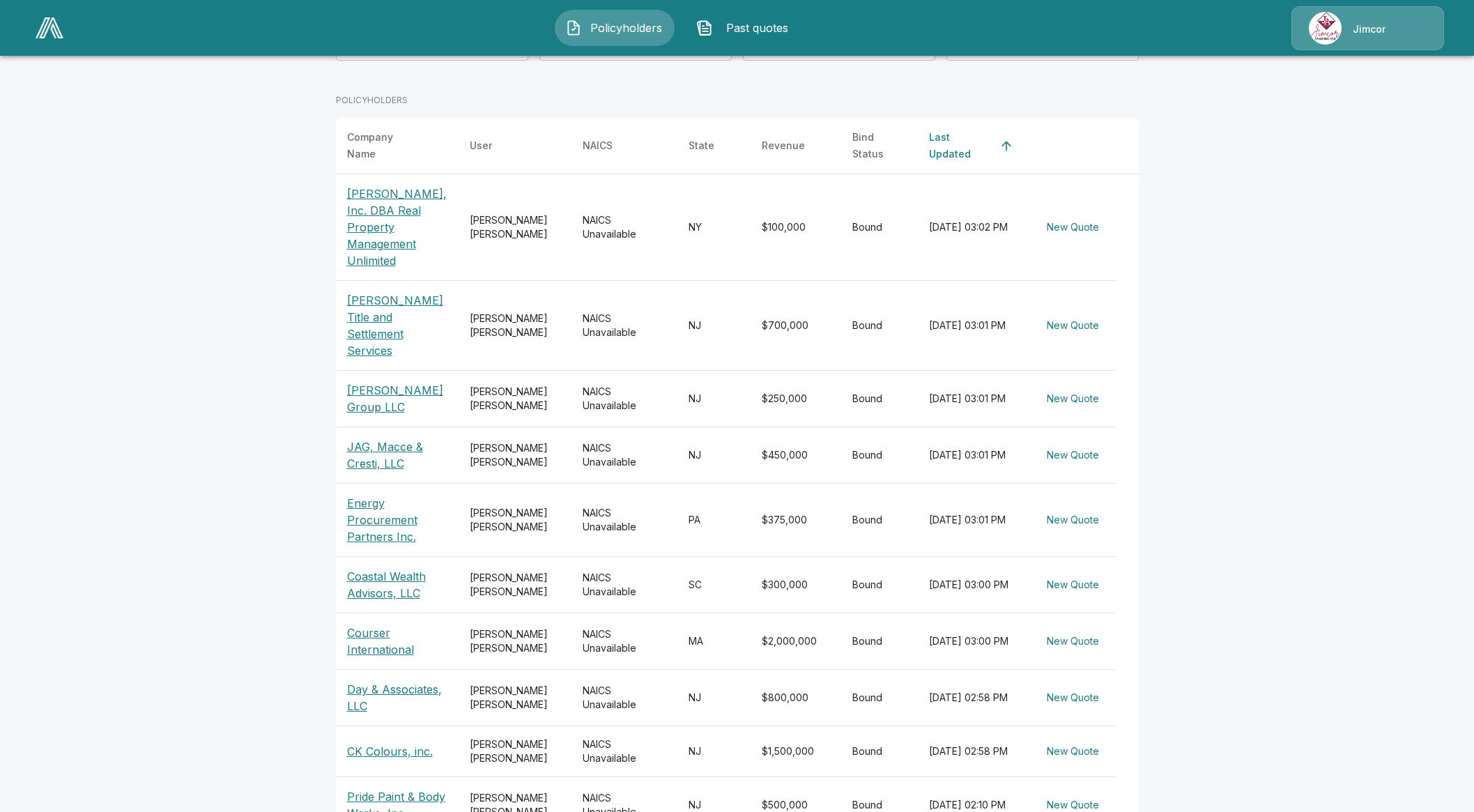
scroll to position [231, 0]
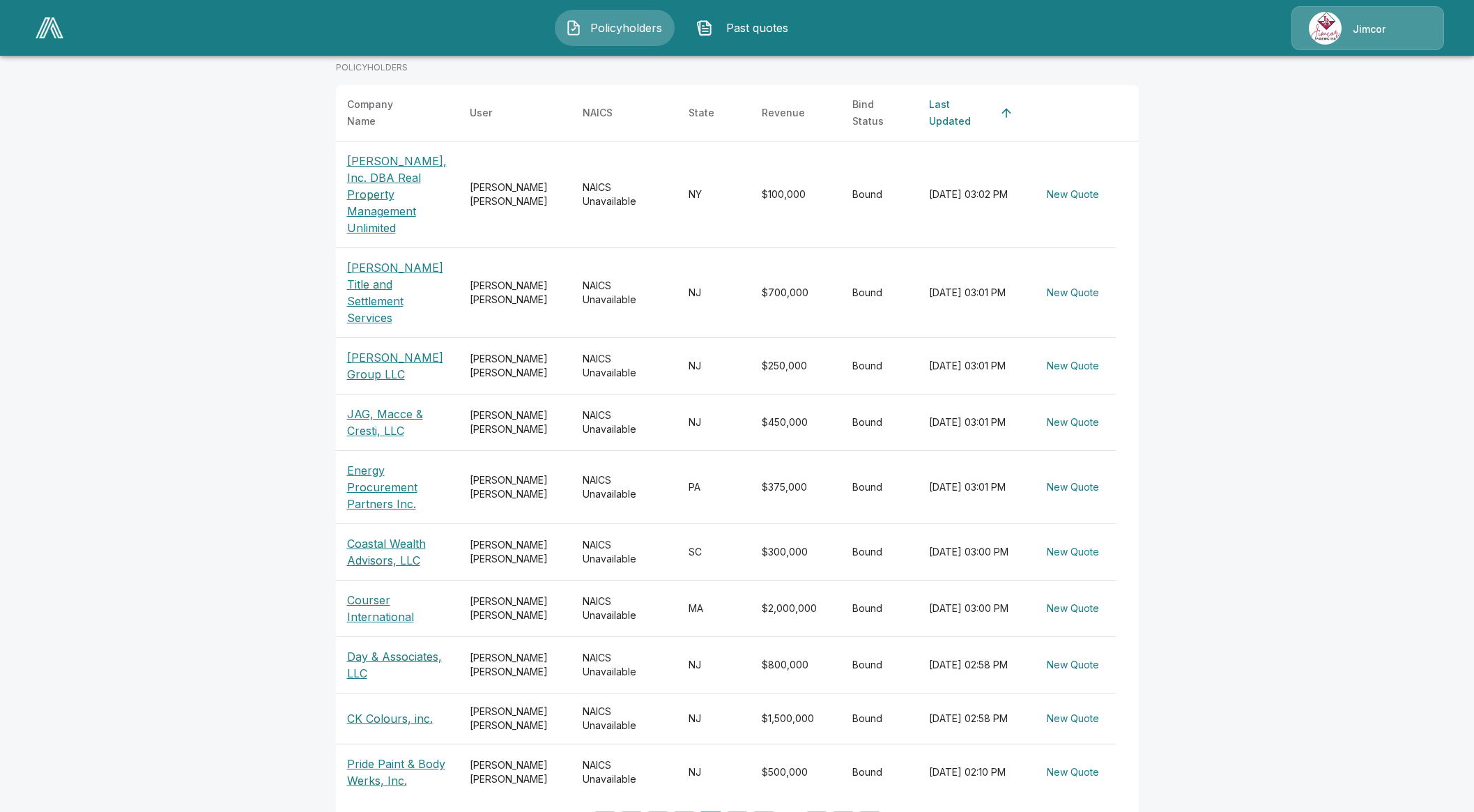
click at [769, 811] on button "5" at bounding box center [764, 822] width 23 height 23
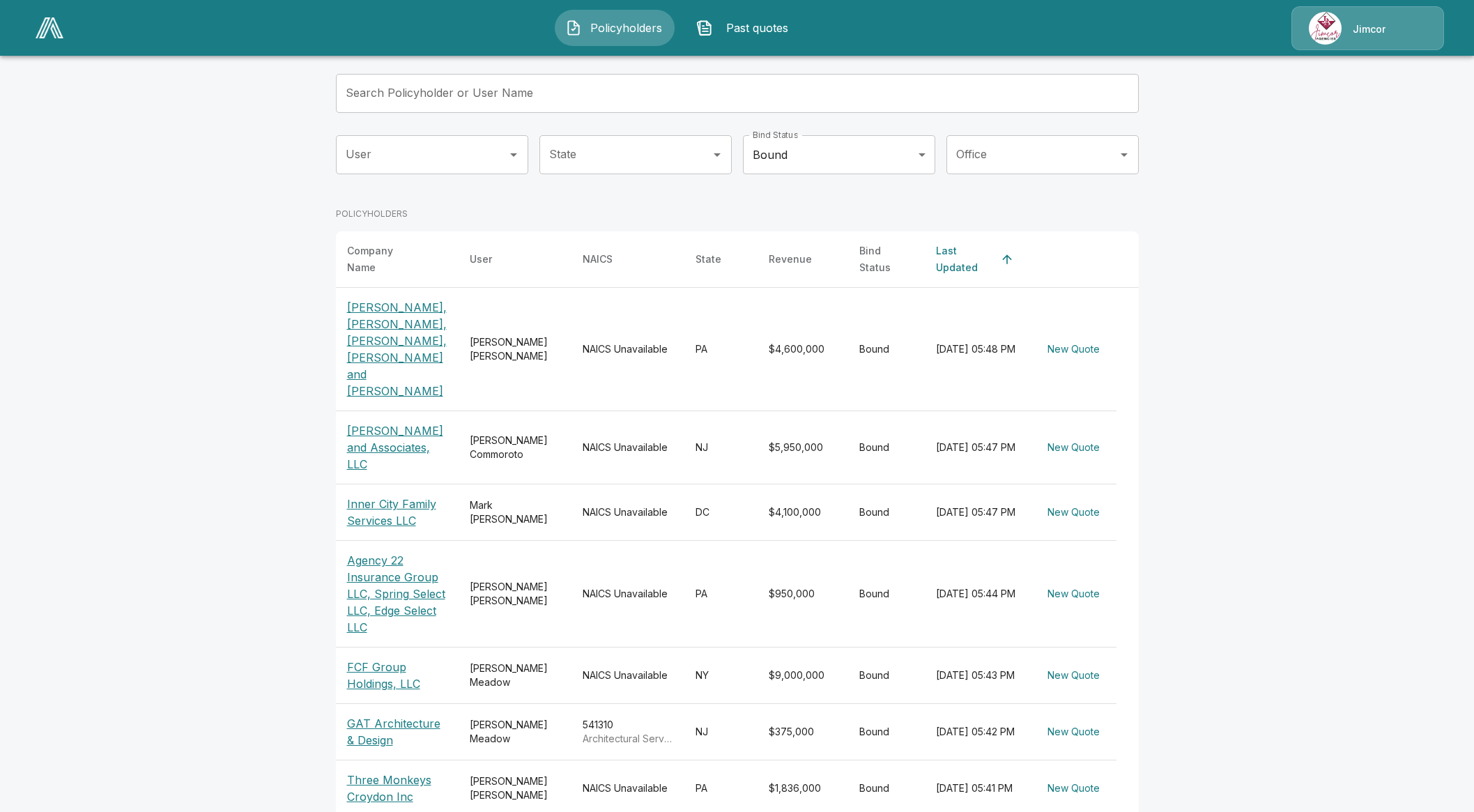
scroll to position [171, 0]
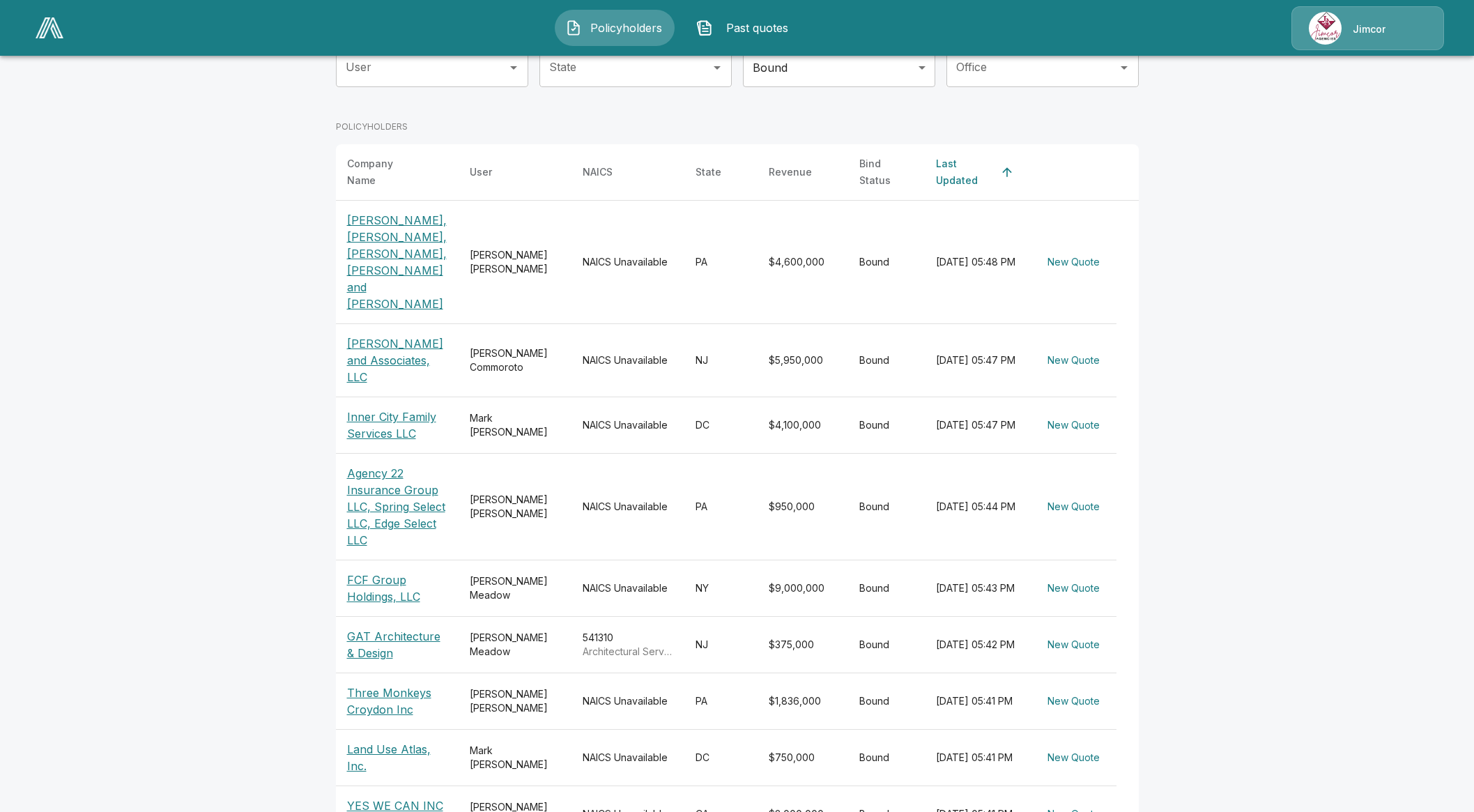
click at [394, 572] on p "FCF Group Holdings, LLC" at bounding box center [397, 588] width 100 height 33
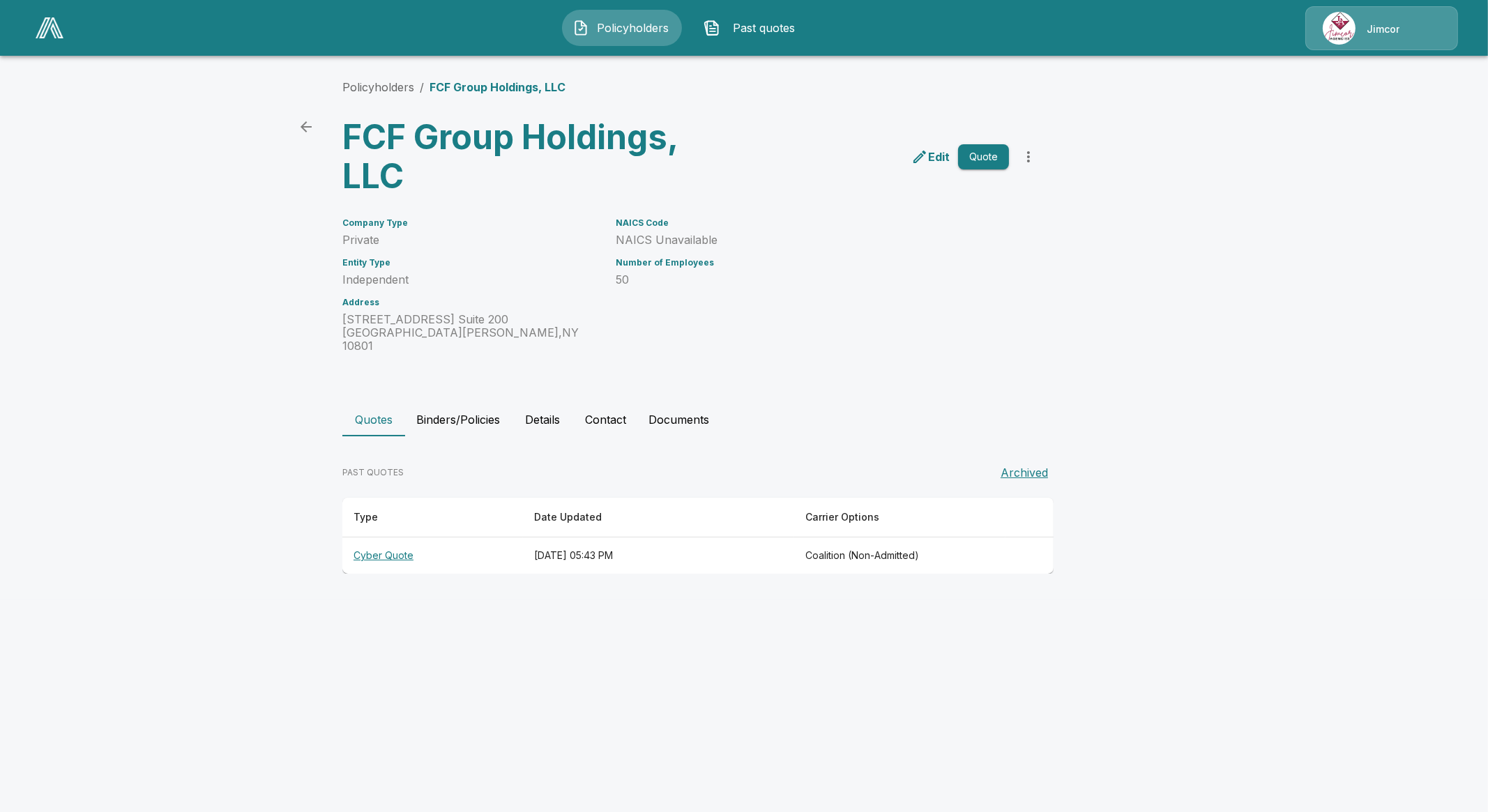
drag, startPoint x: 387, startPoint y: 601, endPoint x: 373, endPoint y: 614, distance: 19.1
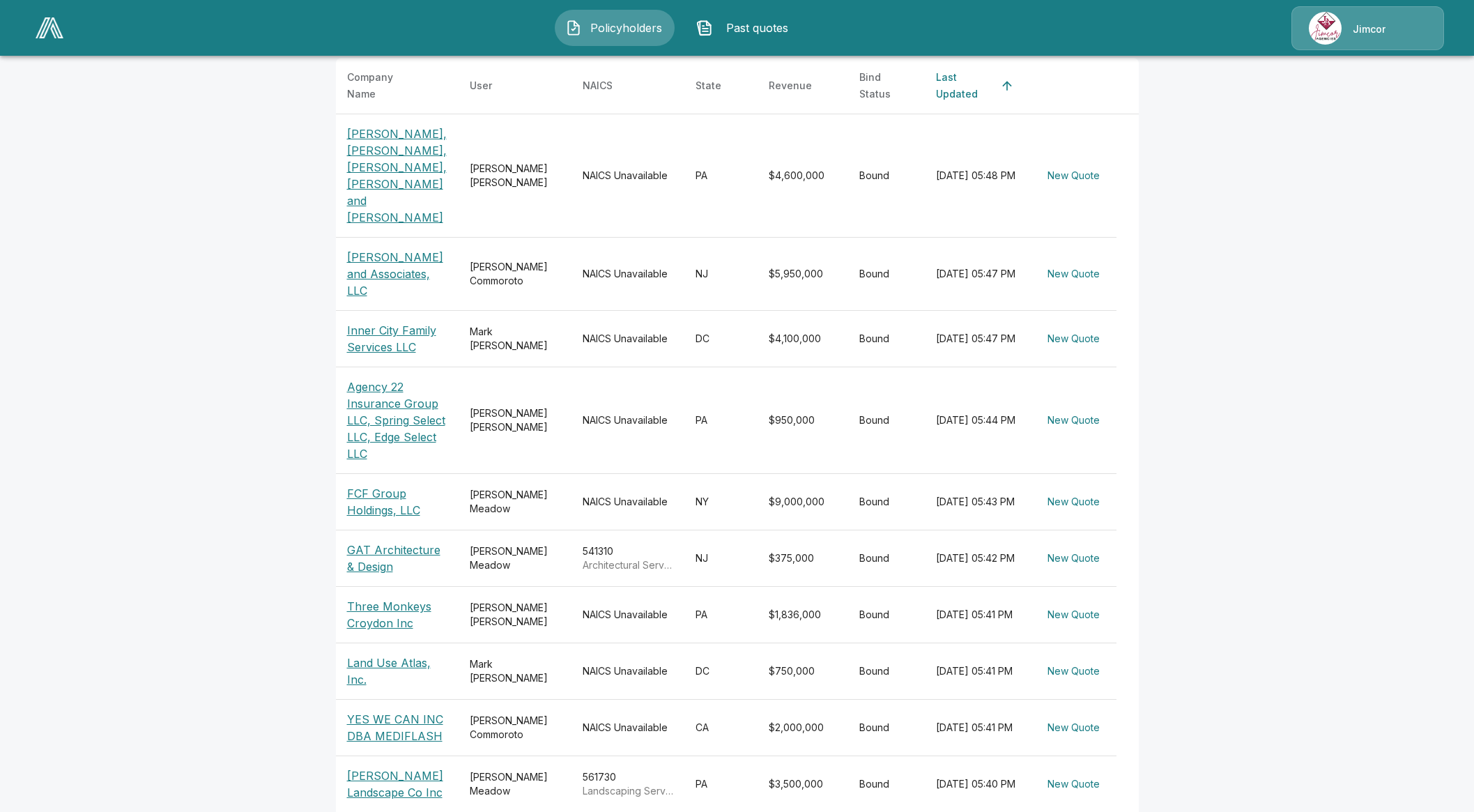
scroll to position [258, 0]
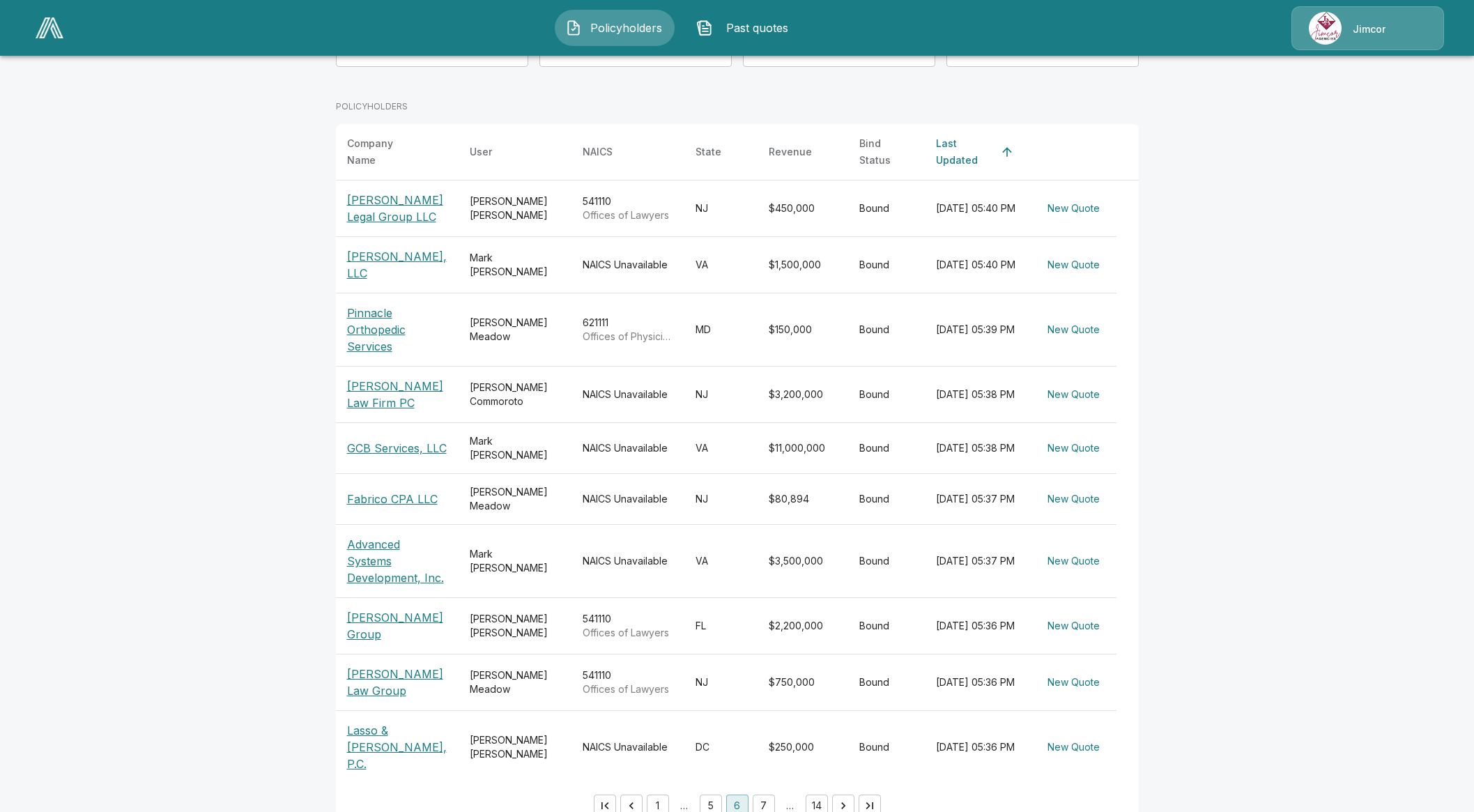
click at [767, 795] on button "7" at bounding box center [764, 806] width 23 height 23
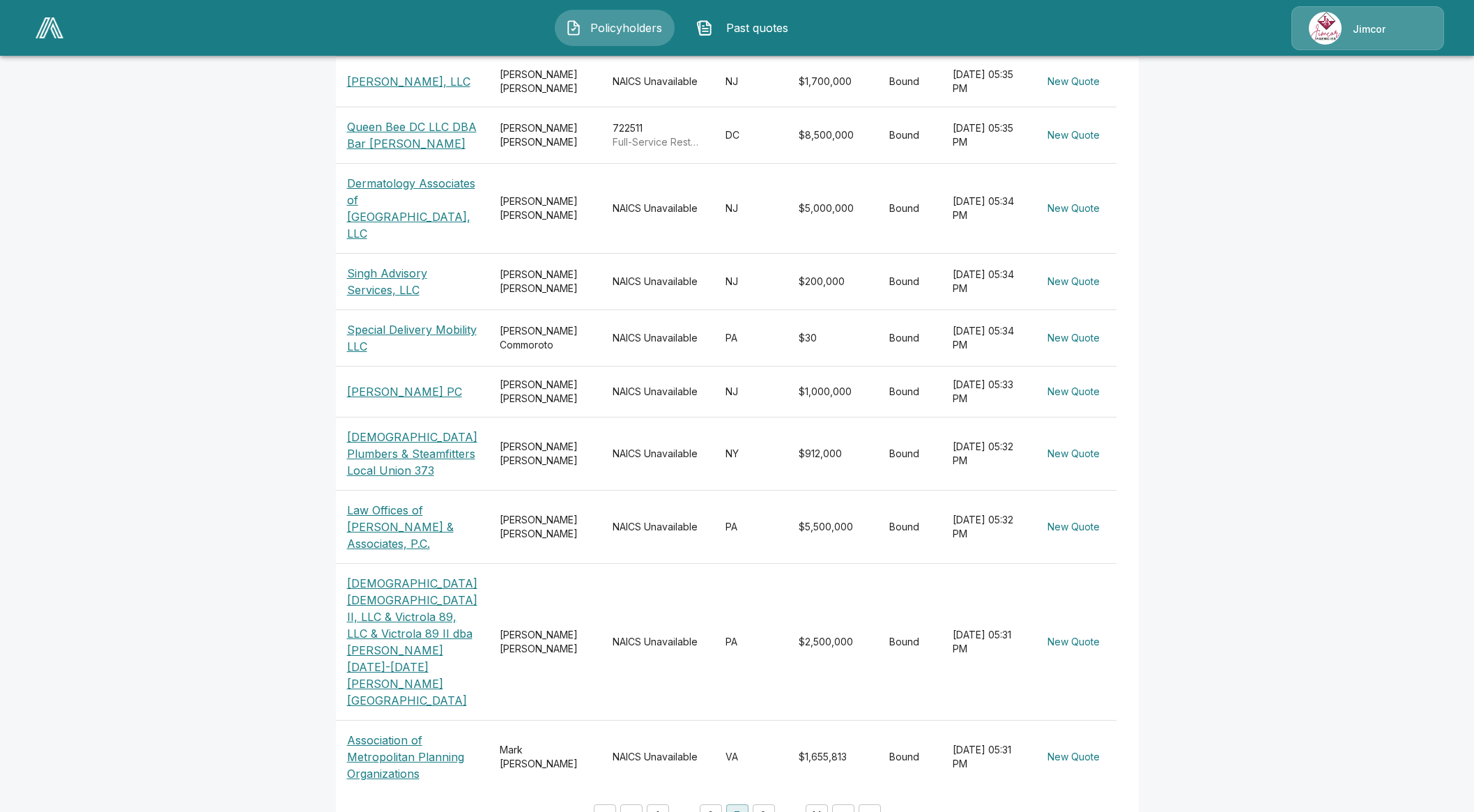
scroll to position [342, 0]
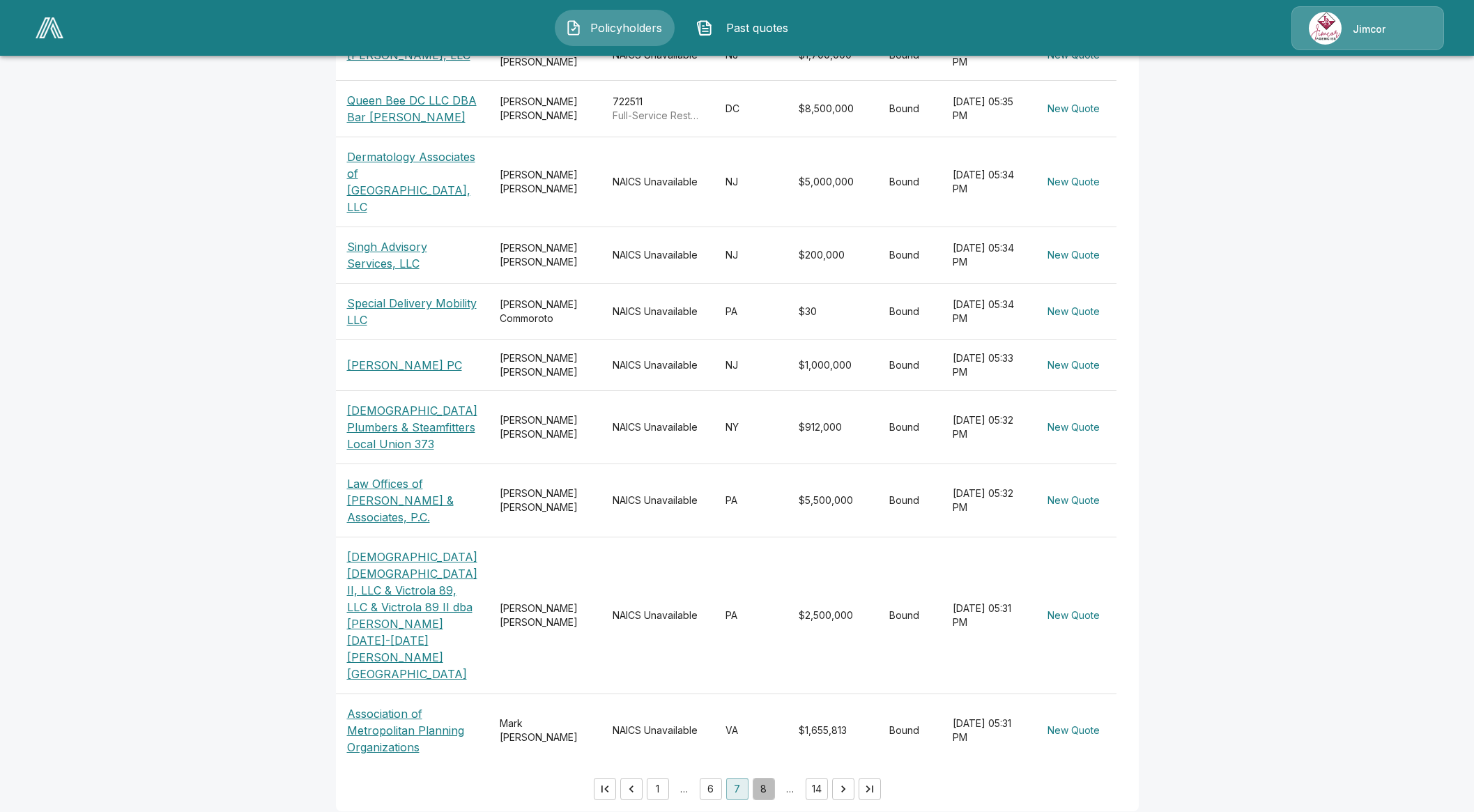
click at [769, 779] on button "8" at bounding box center [764, 789] width 23 height 23
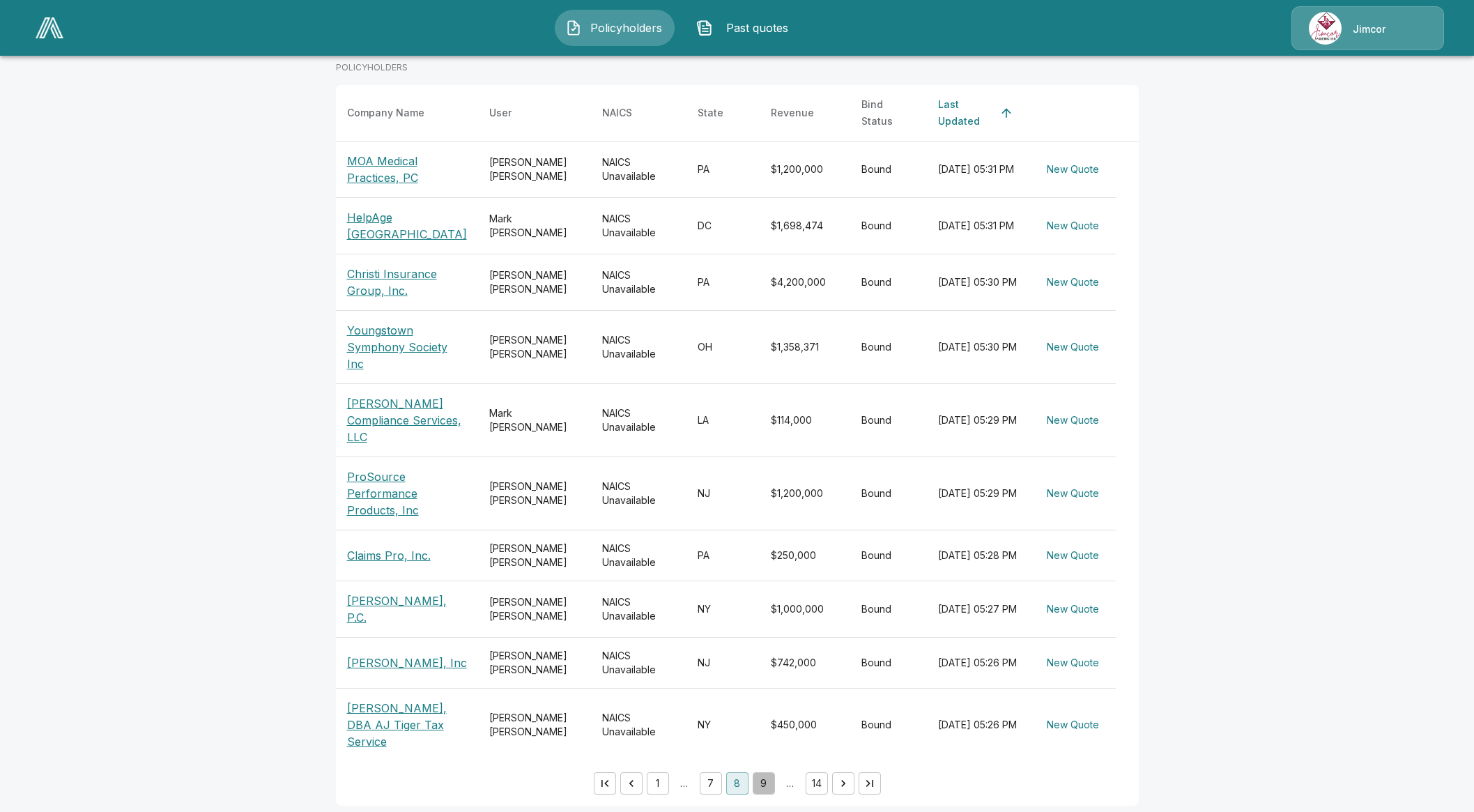
click at [772, 779] on button "9" at bounding box center [764, 783] width 23 height 23
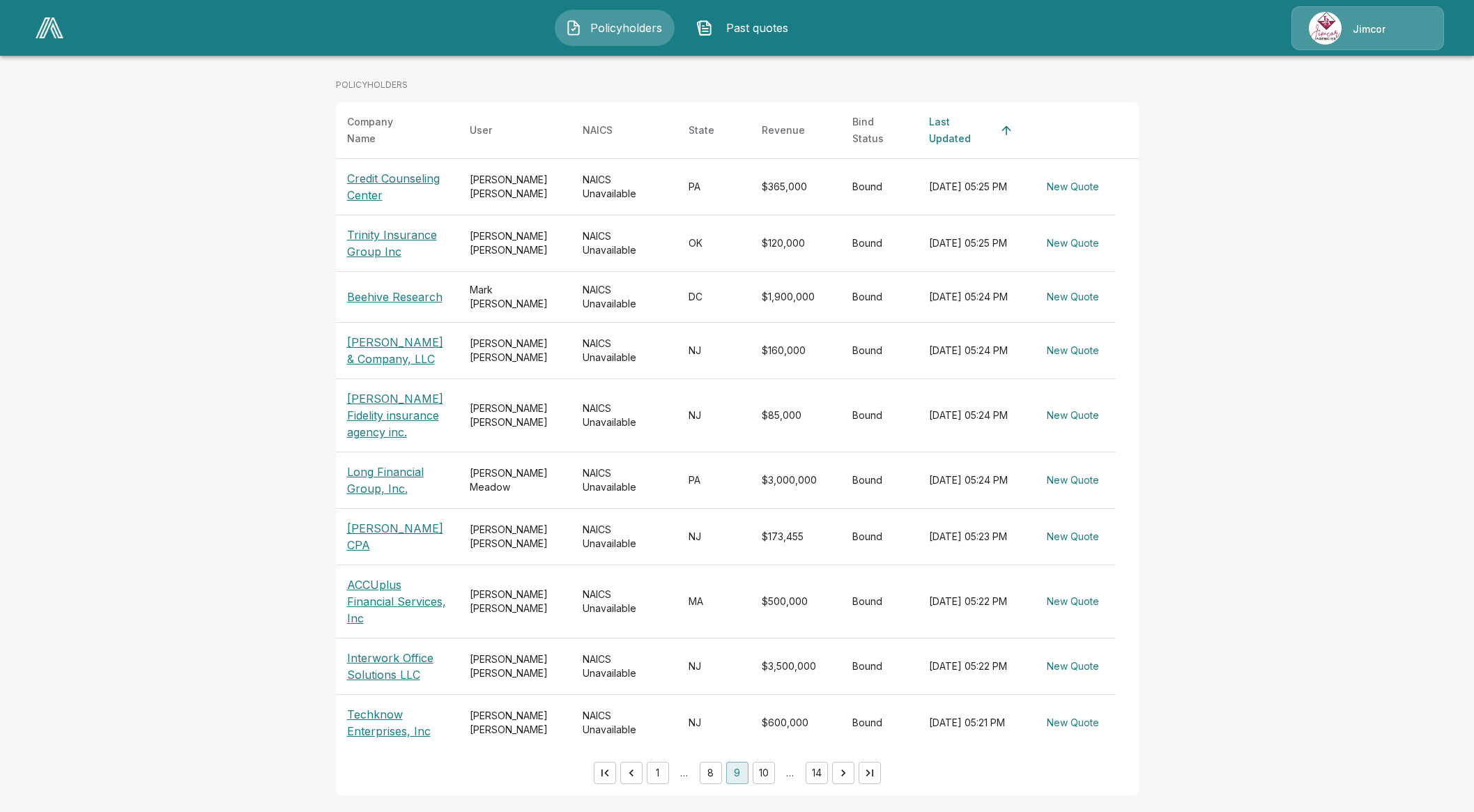
scroll to position [203, 0]
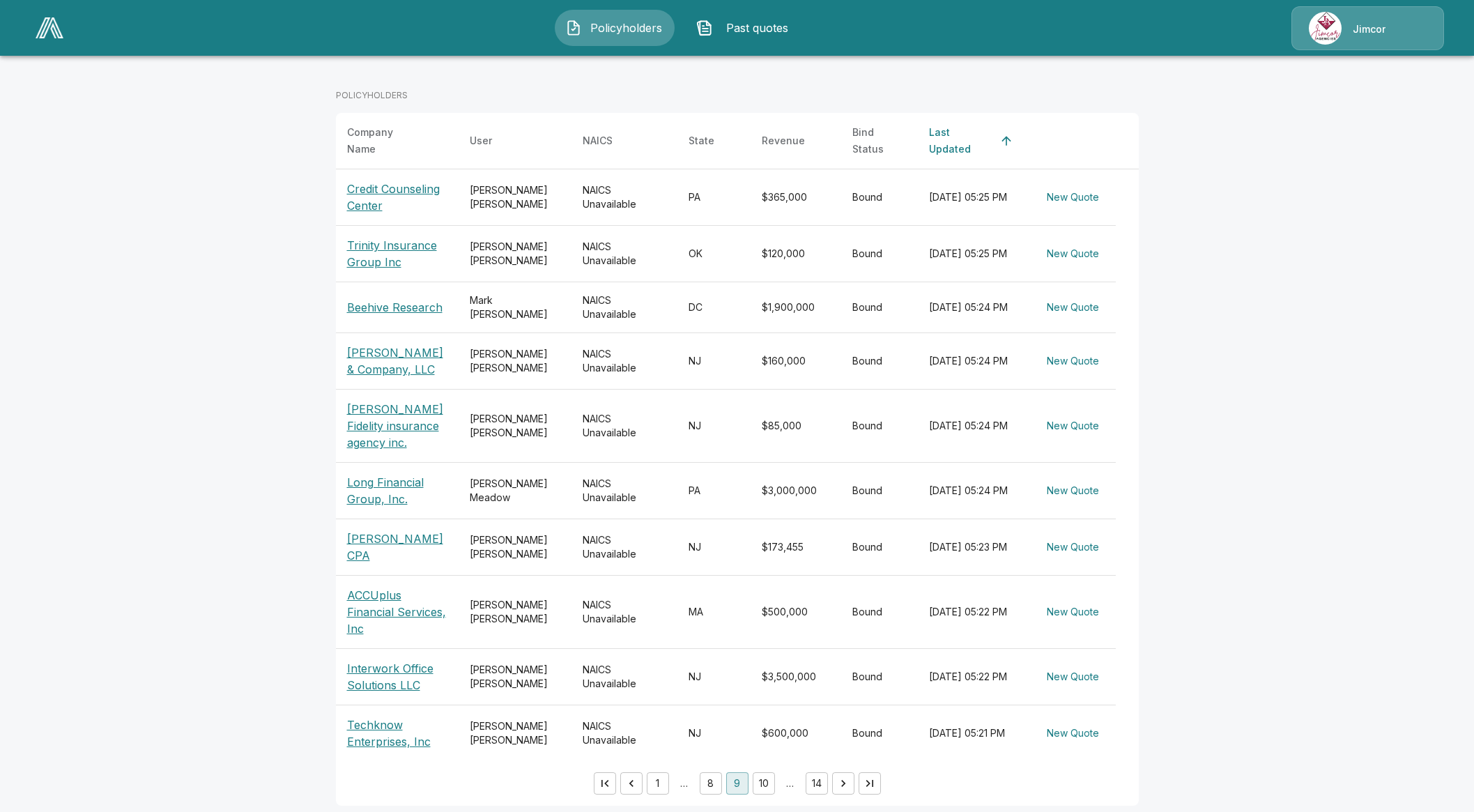
click at [767, 778] on button "10" at bounding box center [764, 783] width 23 height 23
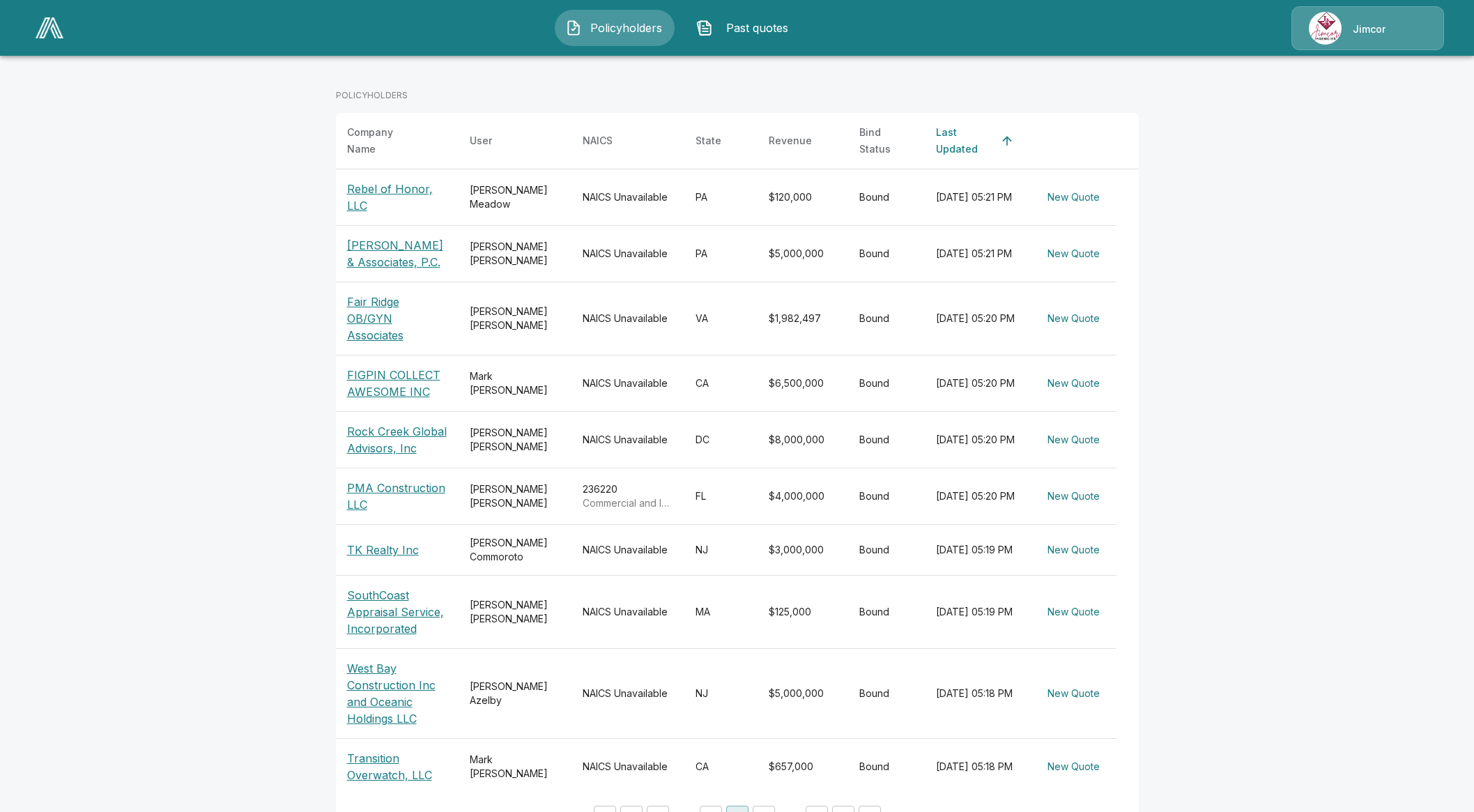
scroll to position [237, 0]
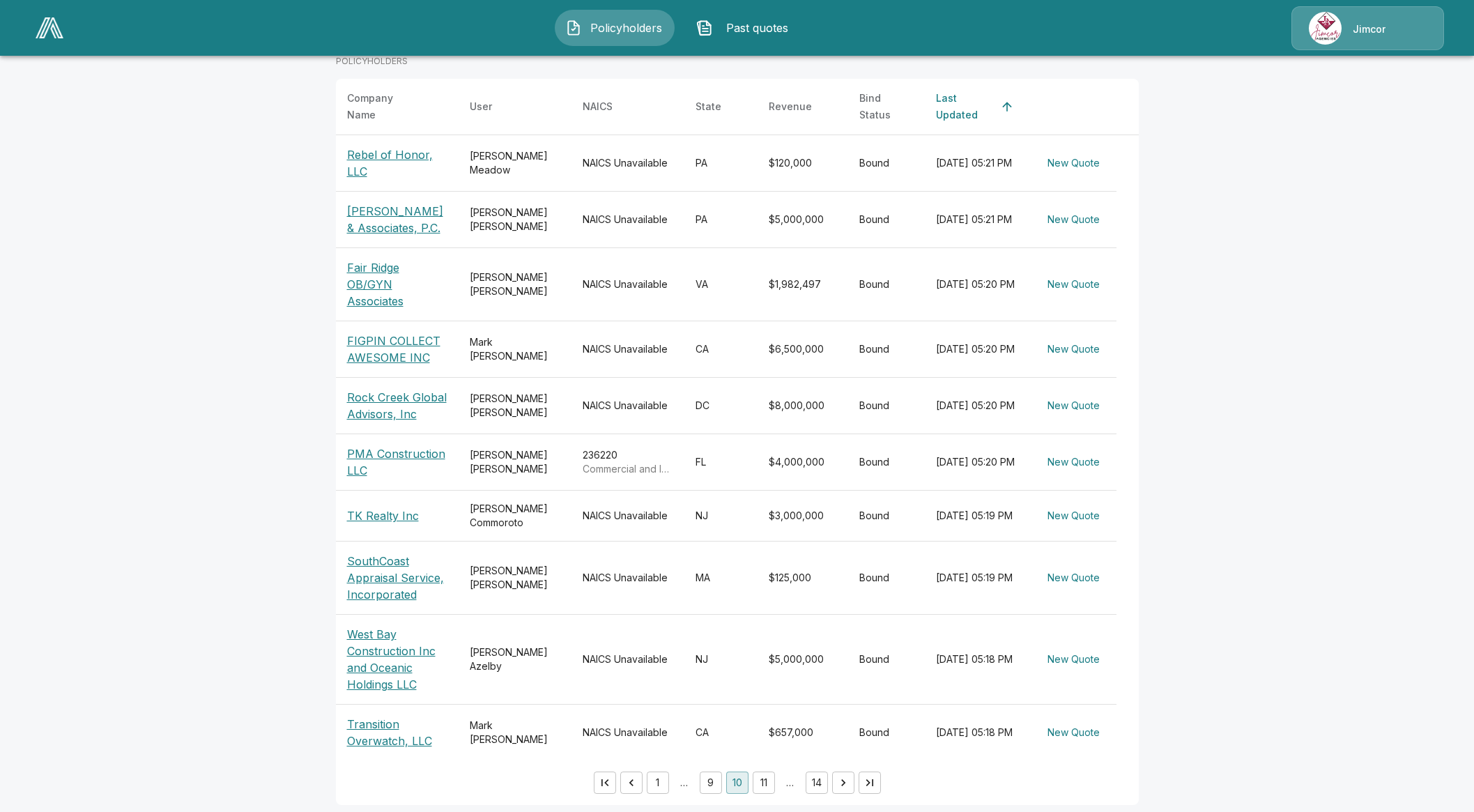
click at [769, 780] on button "11" at bounding box center [764, 782] width 23 height 23
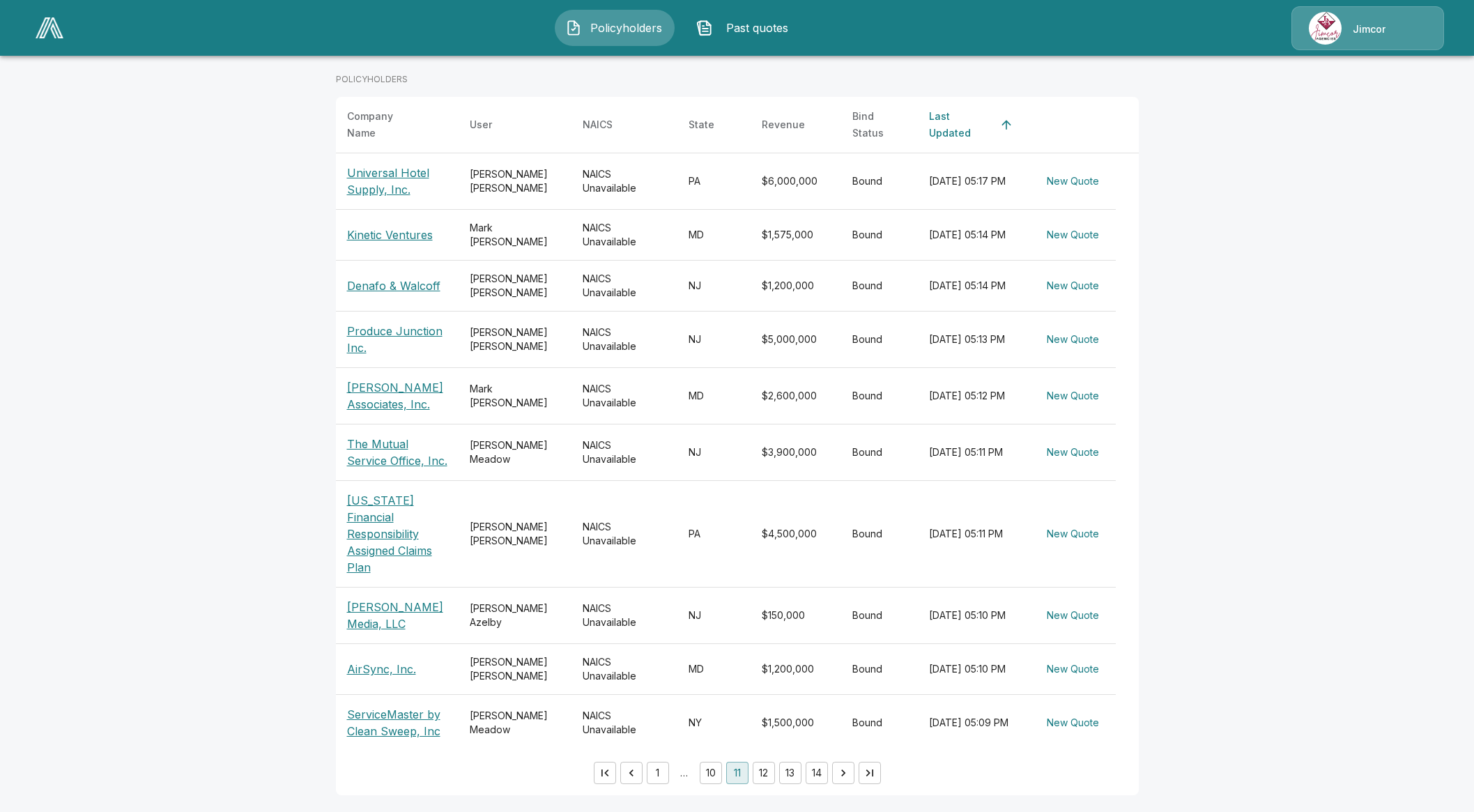
click at [776, 776] on button "12" at bounding box center [764, 773] width 23 height 23
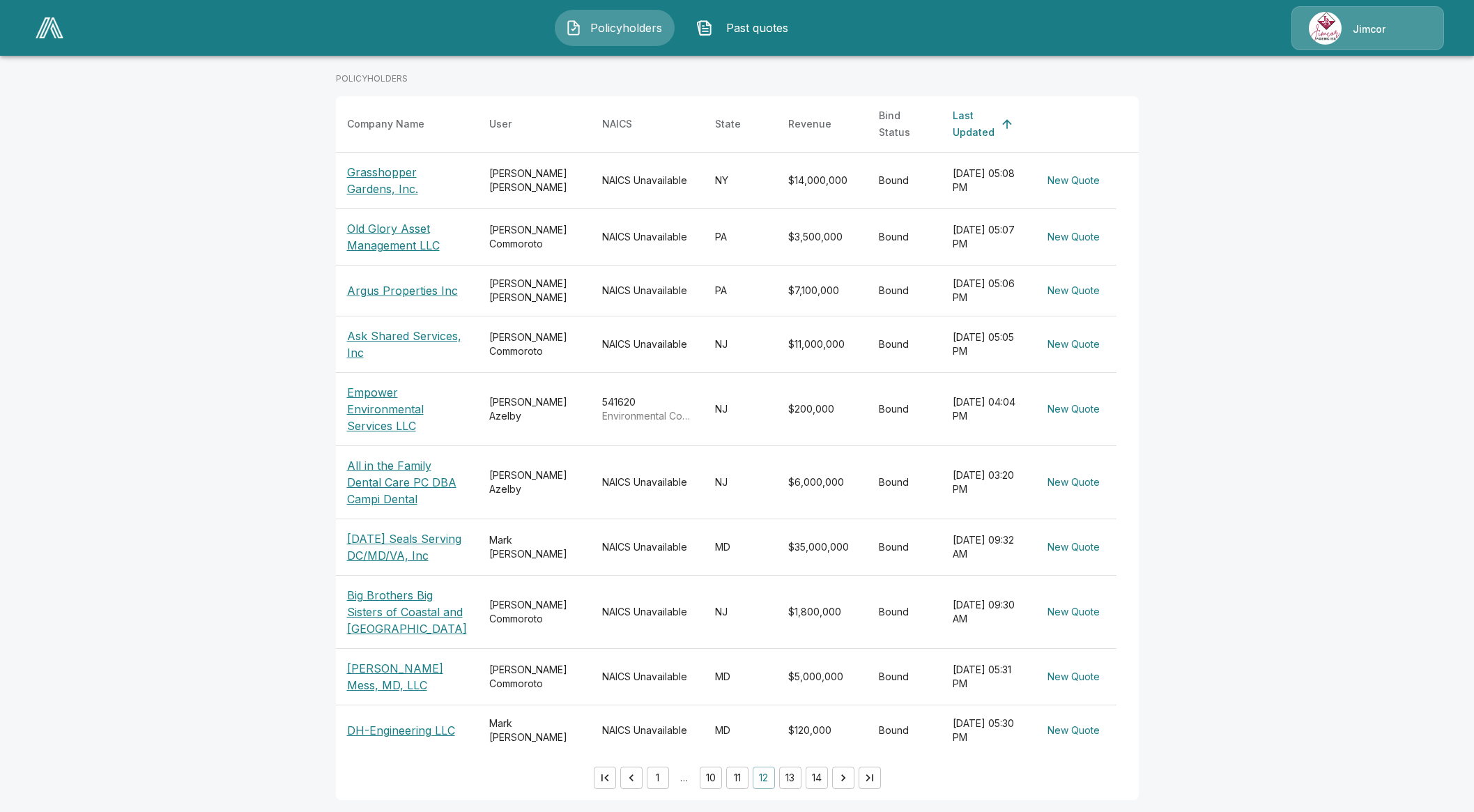
scroll to position [242, 0]
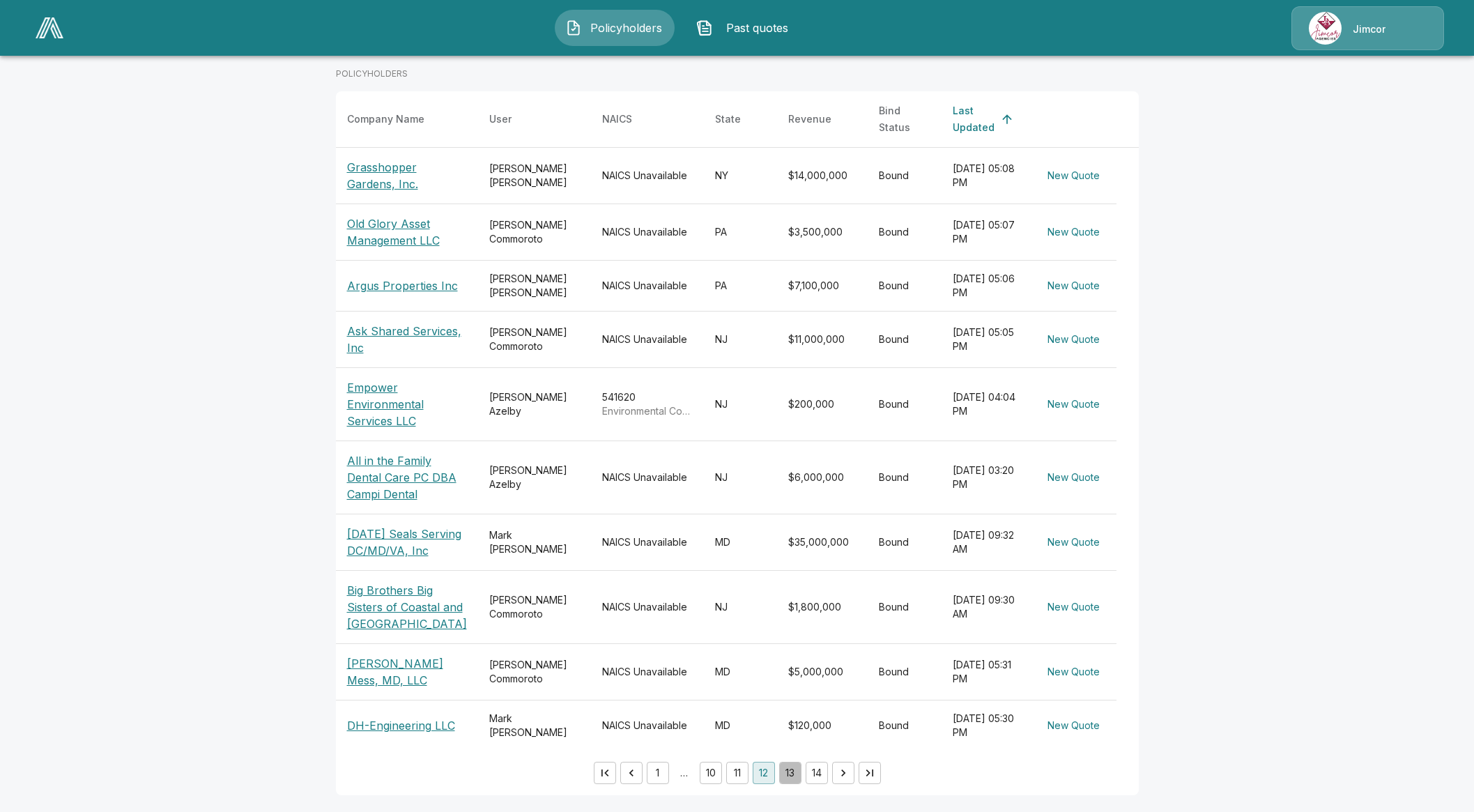
click at [799, 775] on button "13" at bounding box center [790, 773] width 23 height 23
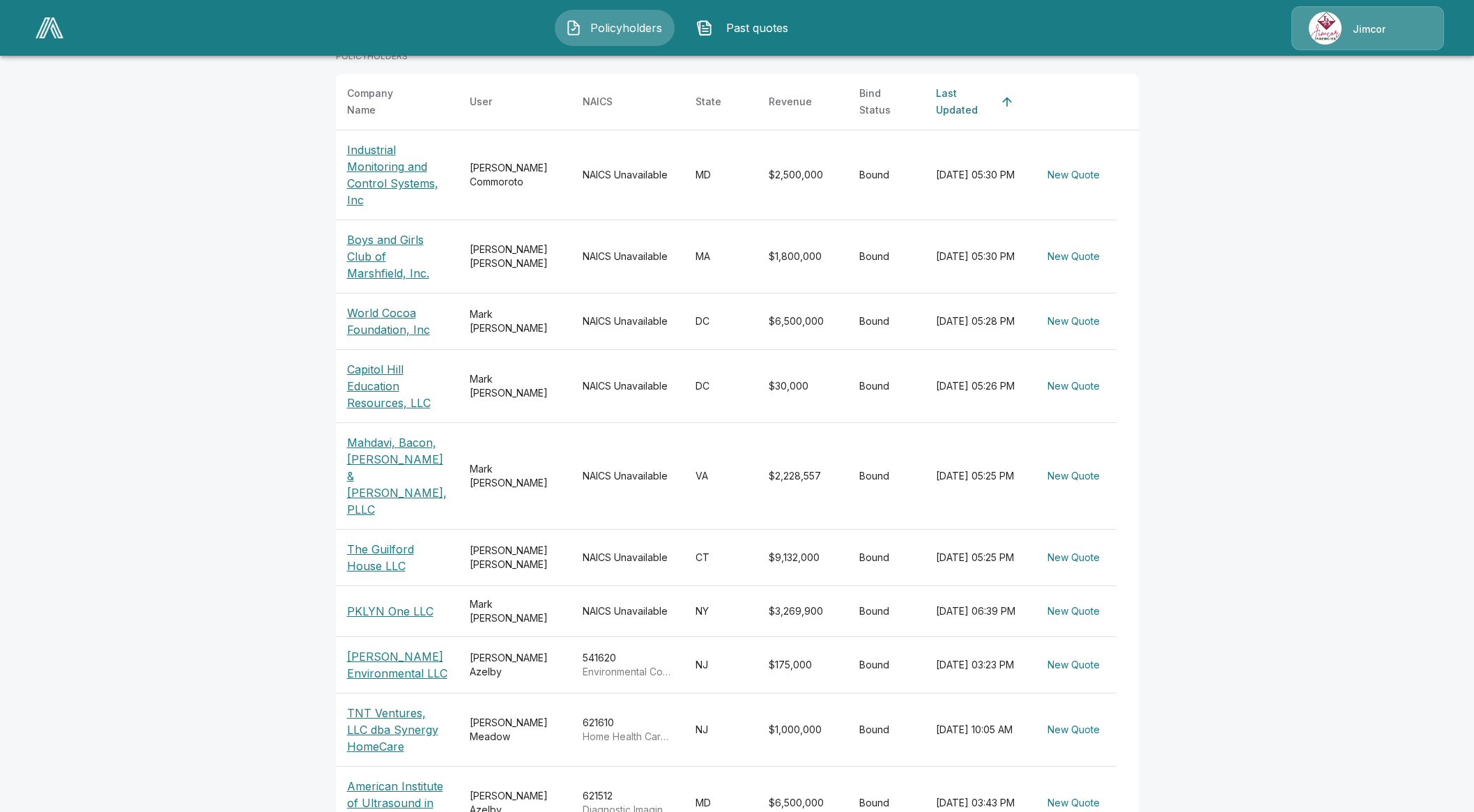
click at [824, 775] on td "$6,500,000" at bounding box center [803, 803] width 91 height 73
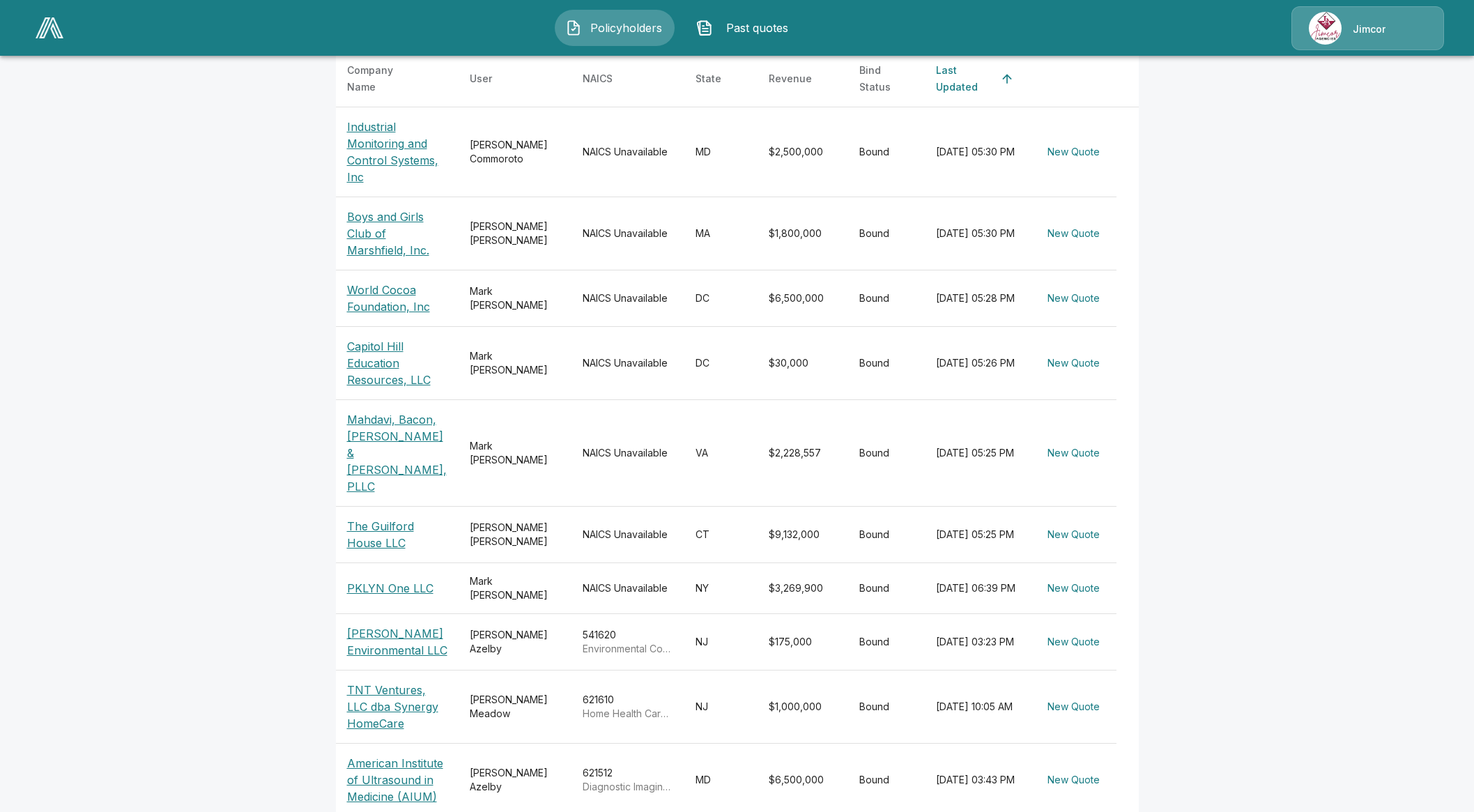
scroll to position [286, 0]
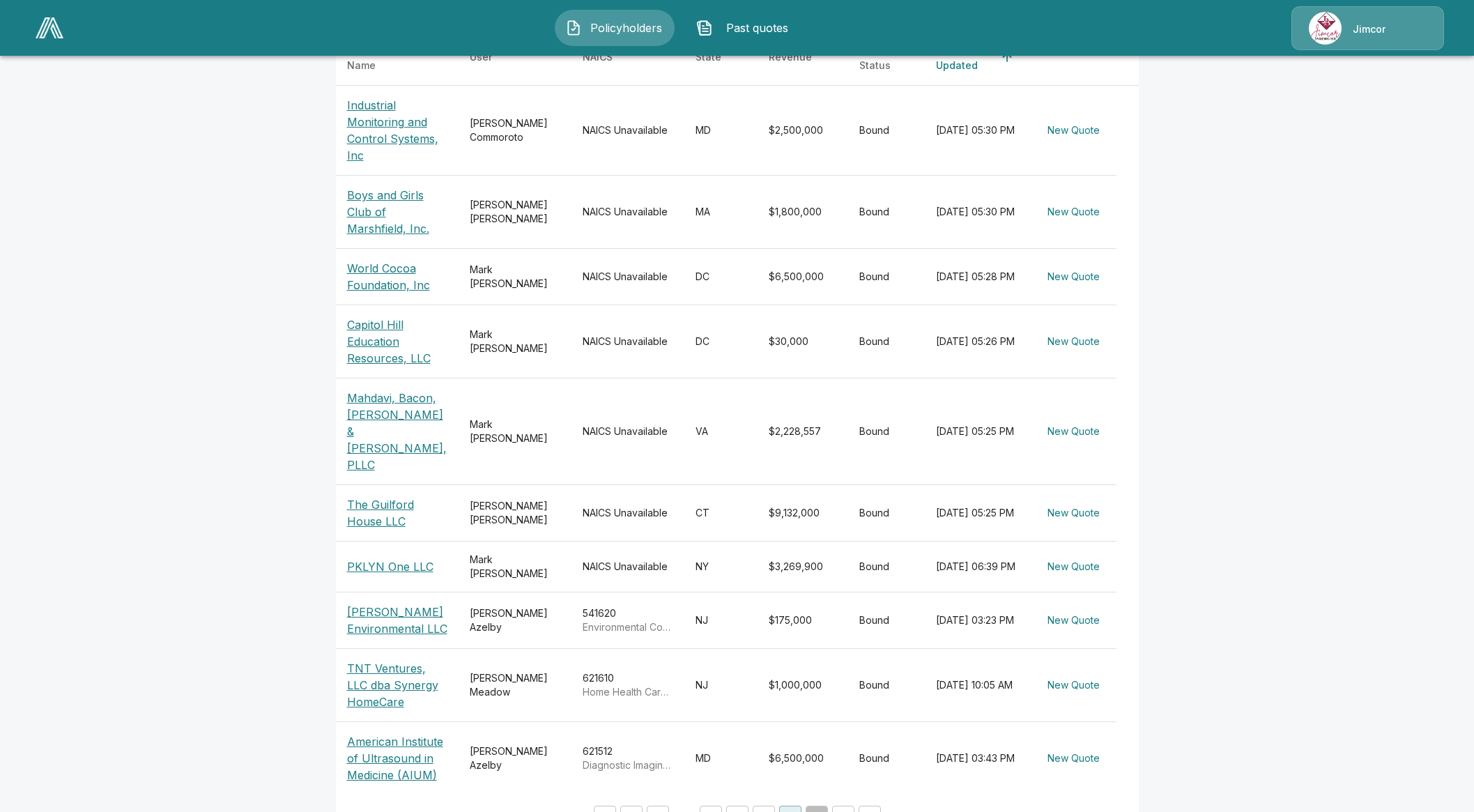
click at [823, 806] on button "14" at bounding box center [817, 817] width 23 height 23
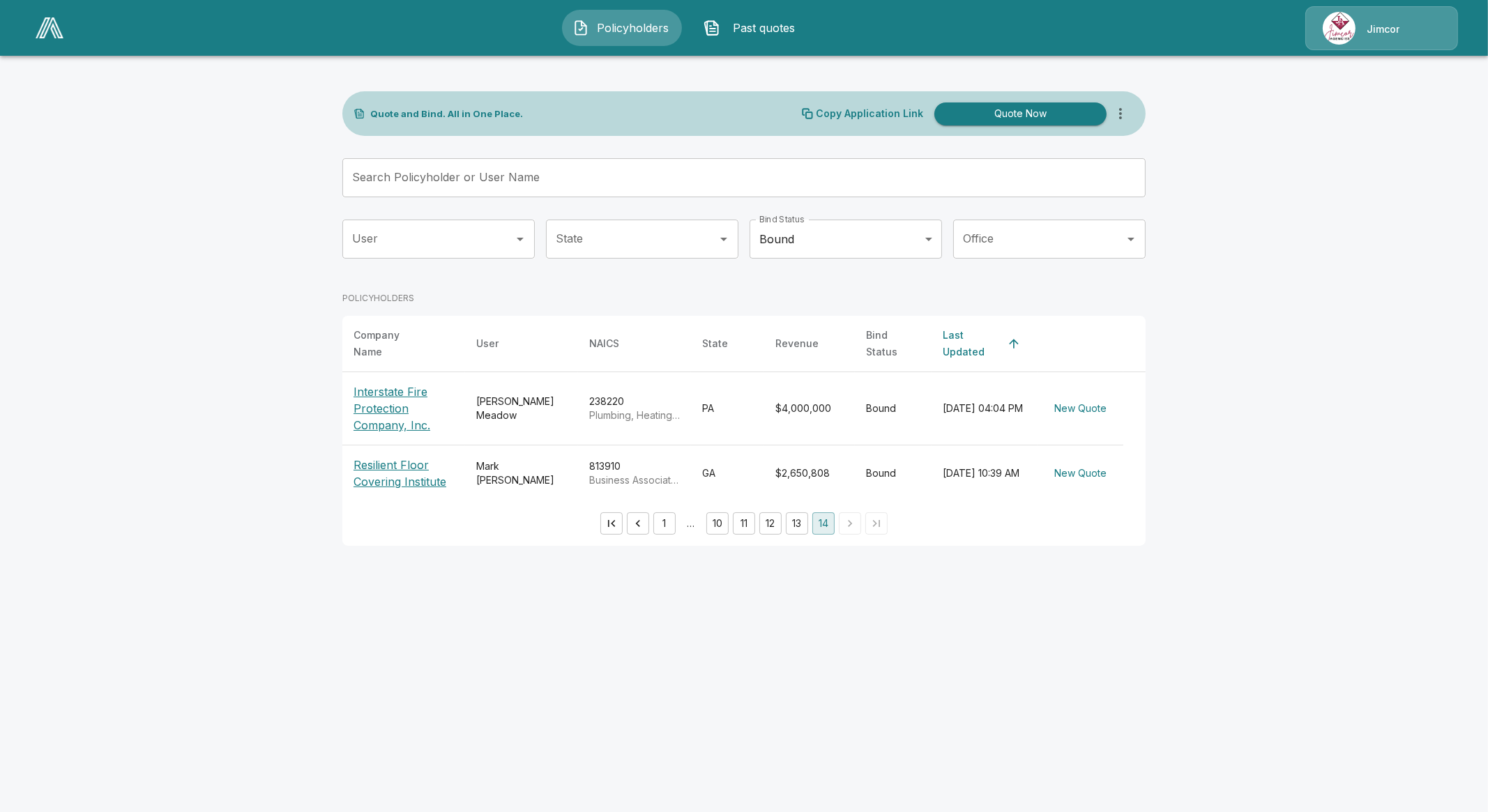
click at [381, 457] on p "Resilient Floor Covering Institute" at bounding box center [403, 473] width 100 height 33
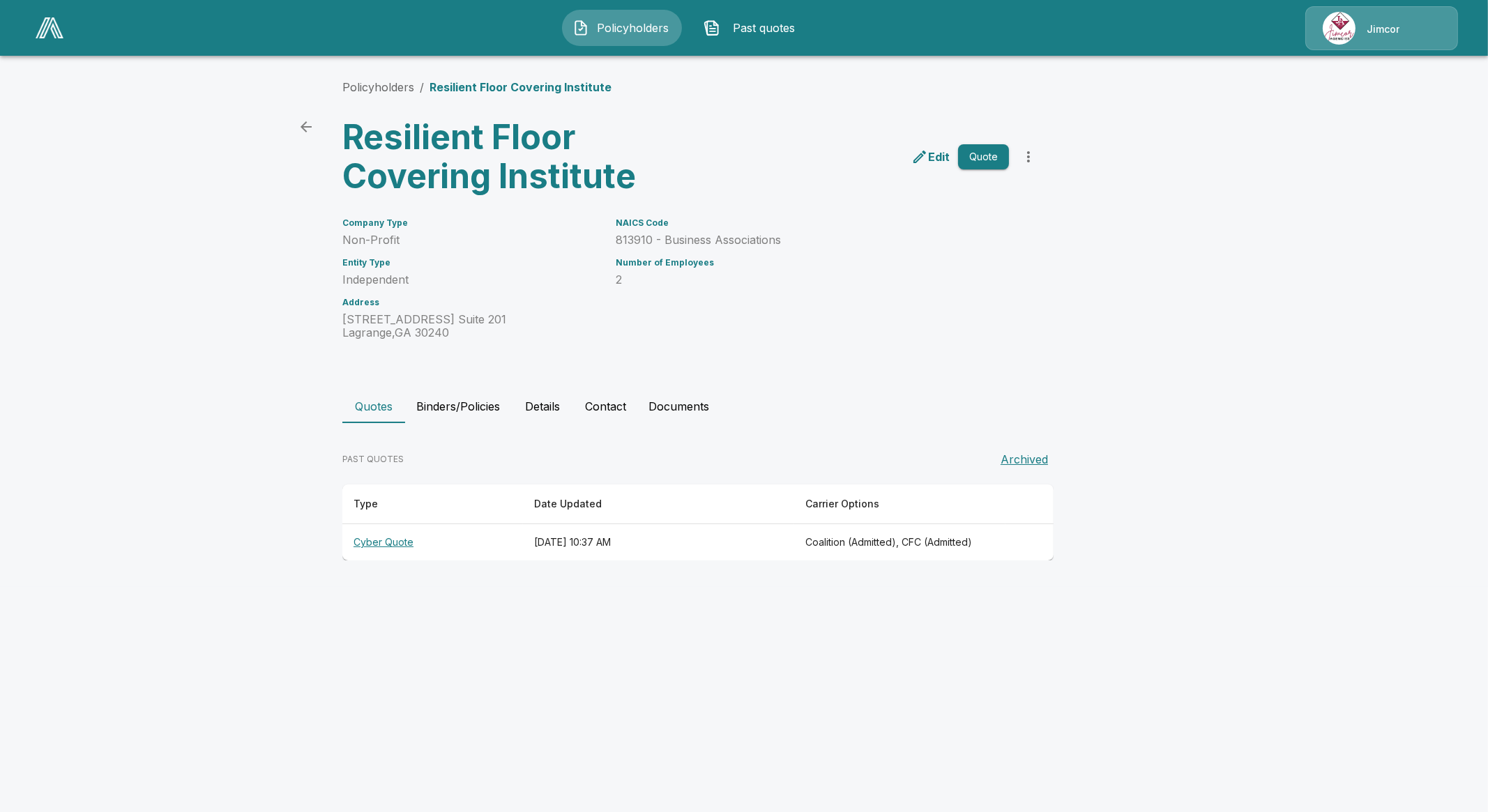
click at [394, 542] on th "Cyber Quote" at bounding box center [432, 542] width 180 height 37
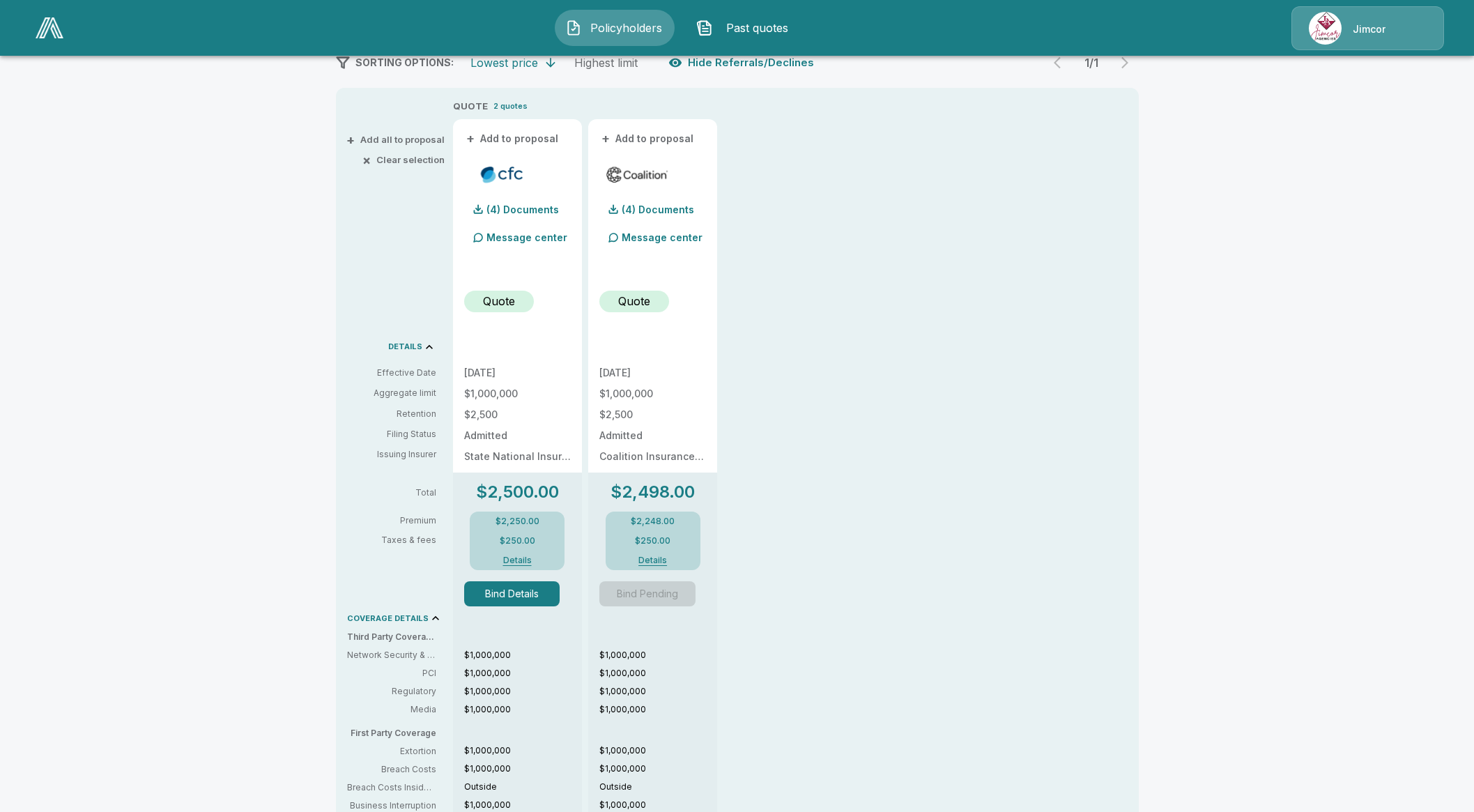
click at [528, 592] on button "Bind Details" at bounding box center [513, 593] width 96 height 25
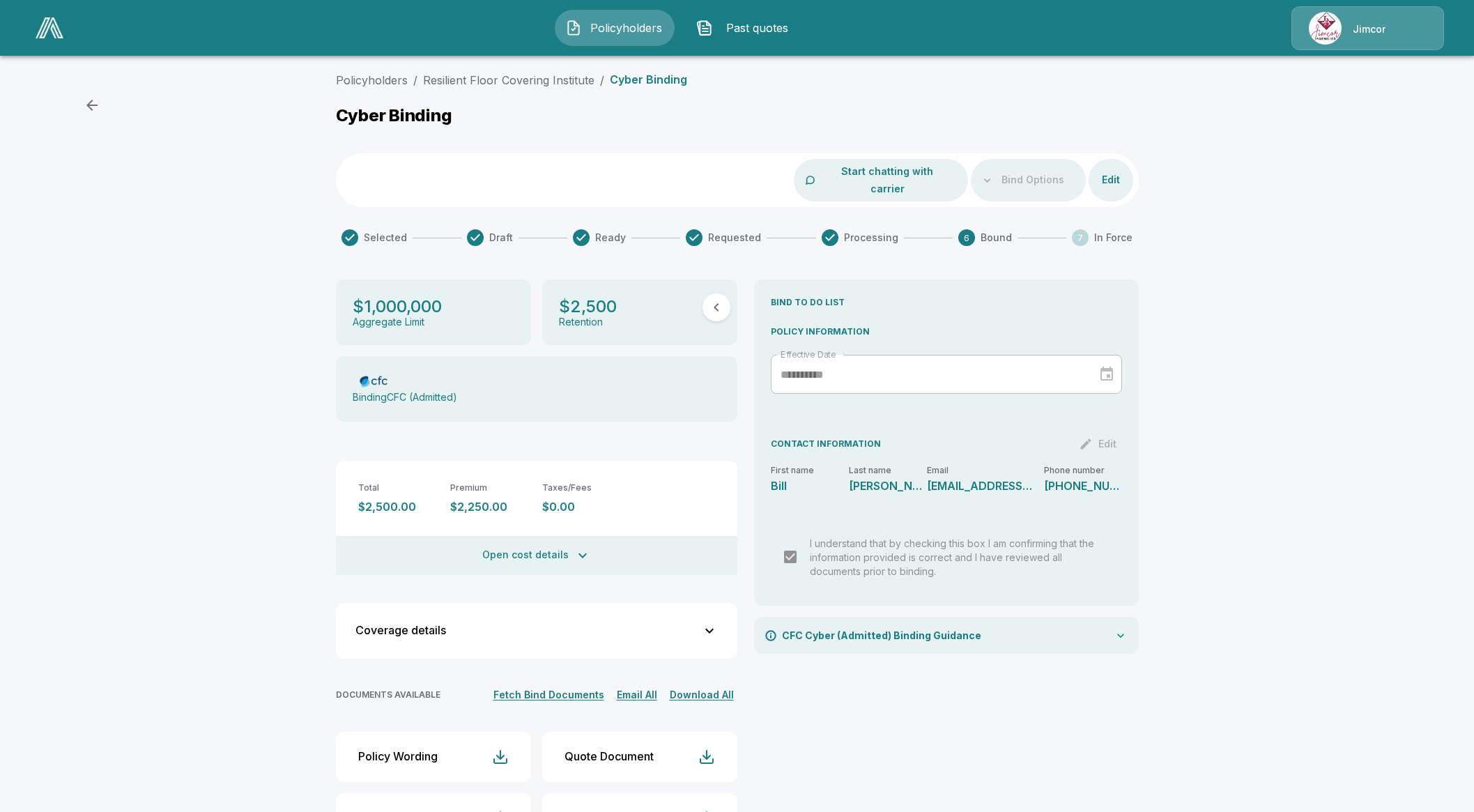
scroll to position [41, 0]
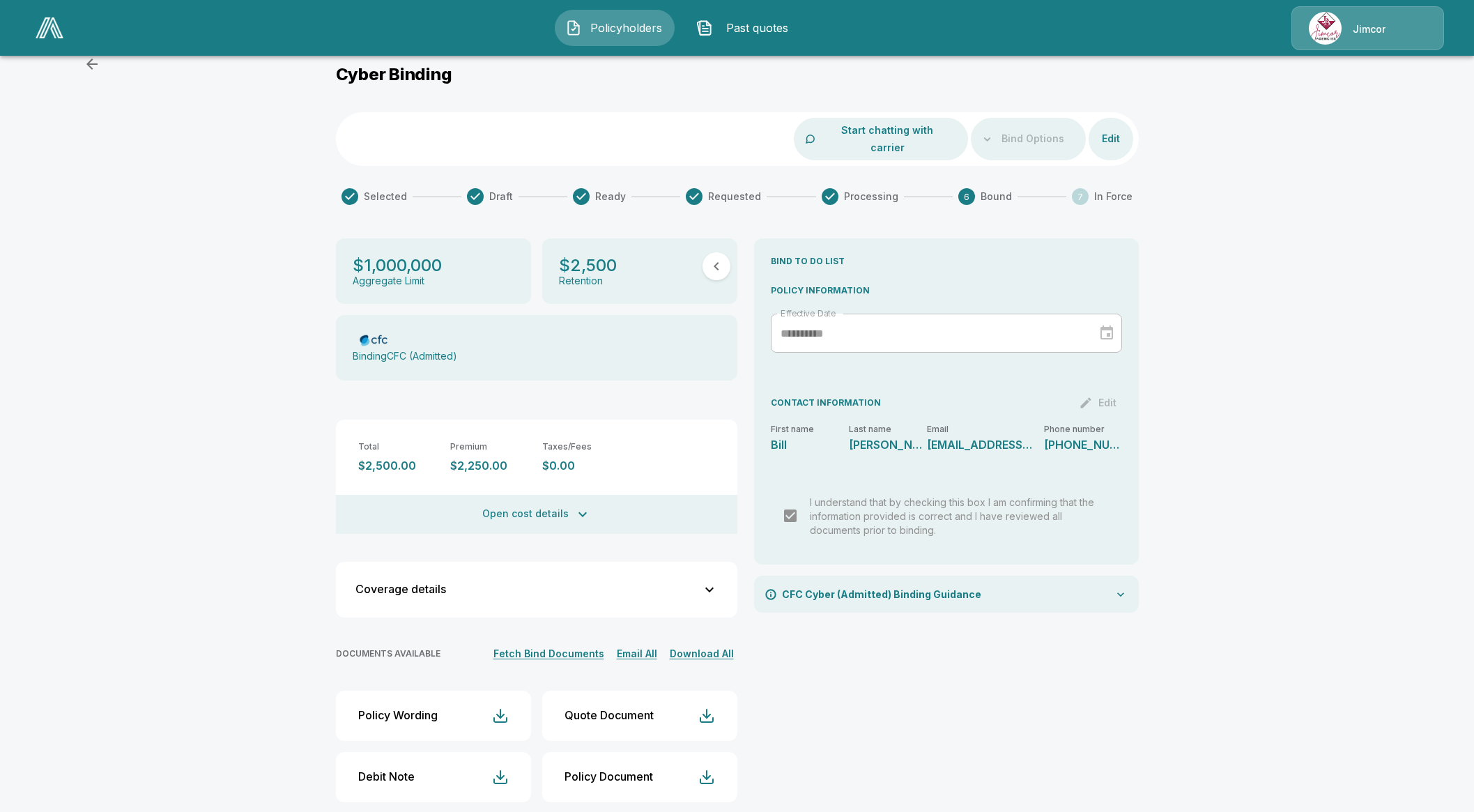
click at [1098, 576] on div "CFC Cyber (Admitted) Binding Guidance" at bounding box center [947, 593] width 385 height 37
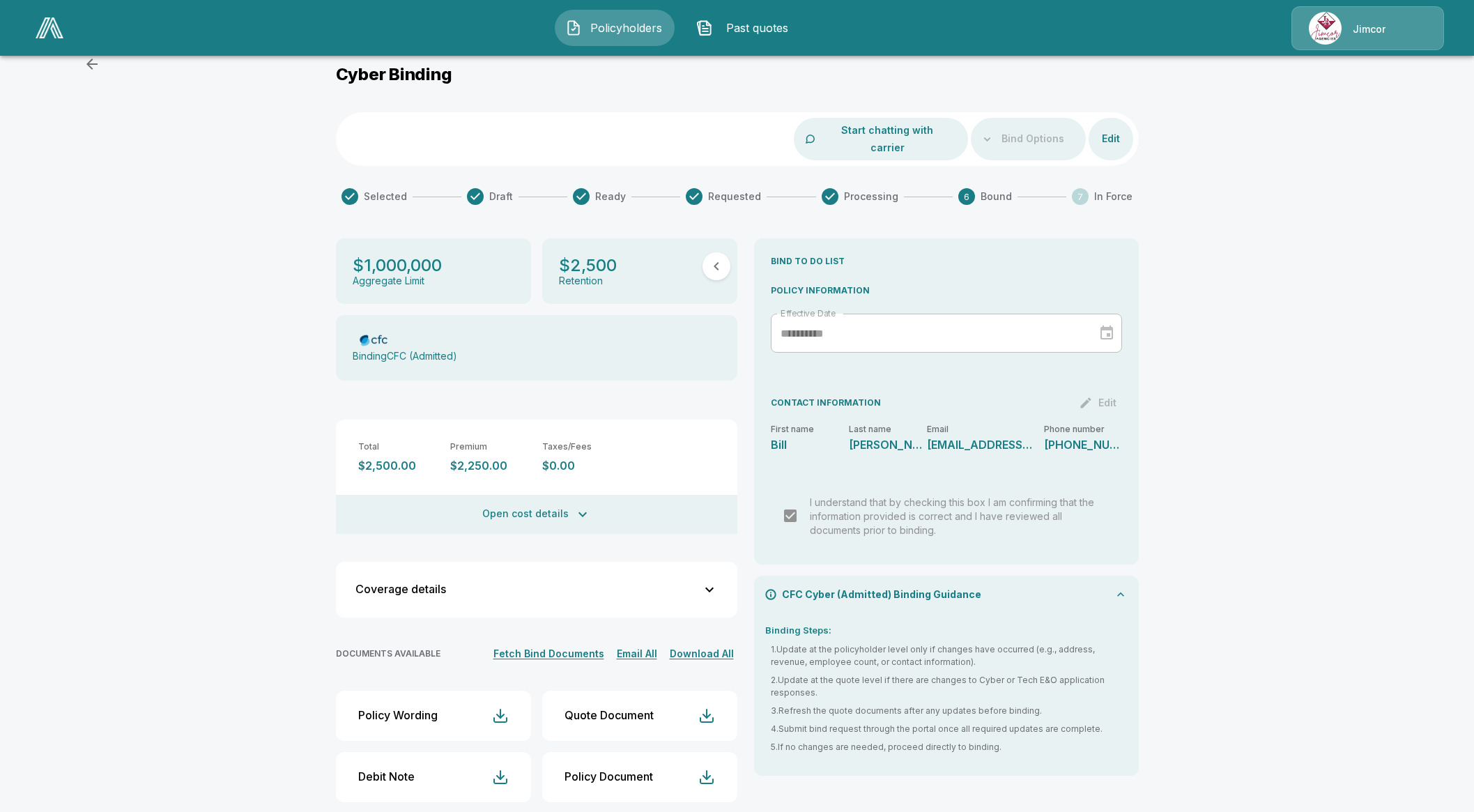
click at [1023, 579] on div "CFC Cyber (Admitted) Binding Guidance" at bounding box center [947, 593] width 385 height 37
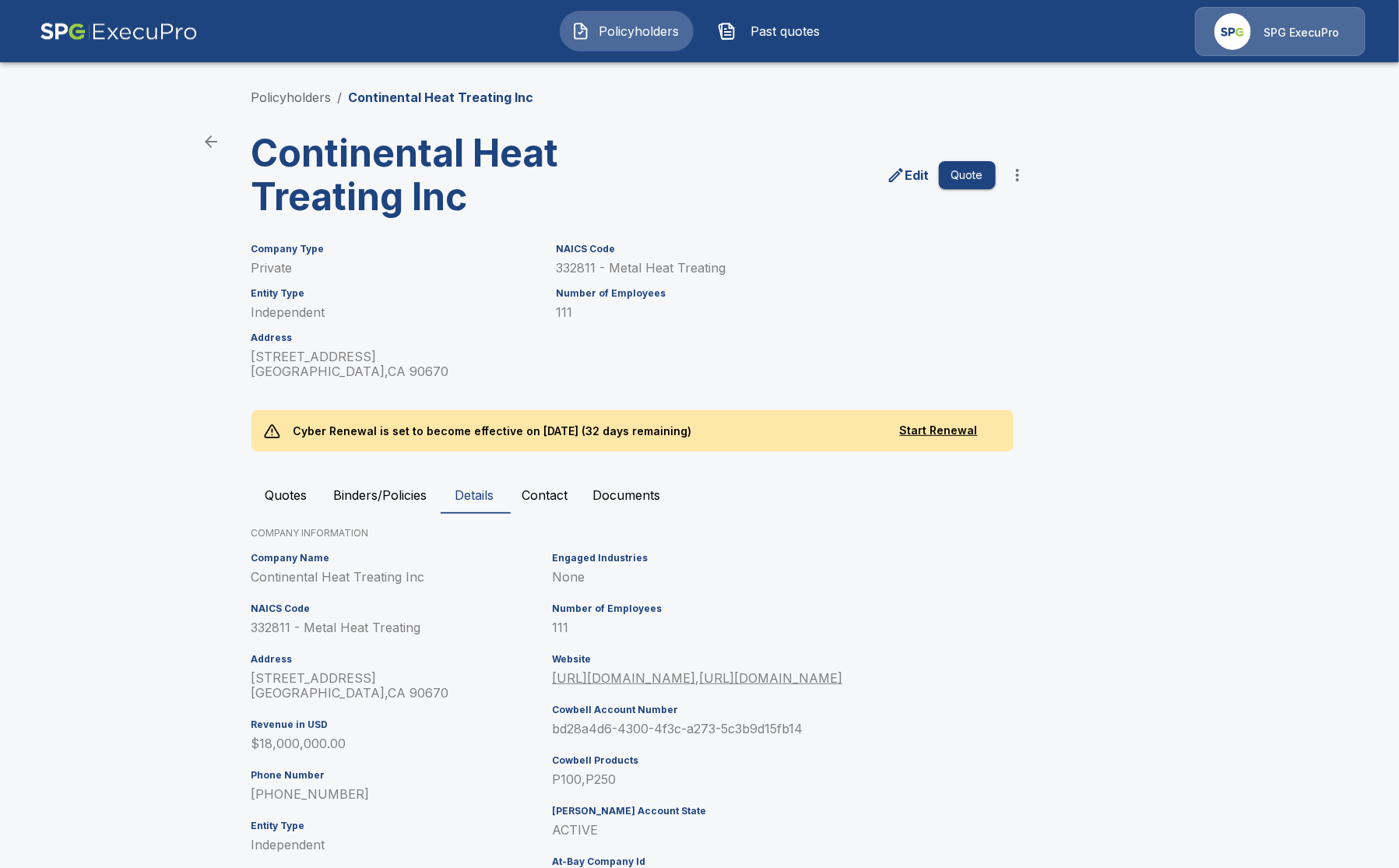
click at [176, 226] on main "Policyholders / Continental Heat Treating Inc Continental Heat Treating Inc Edi…" at bounding box center [700, 494] width 1399 height 987
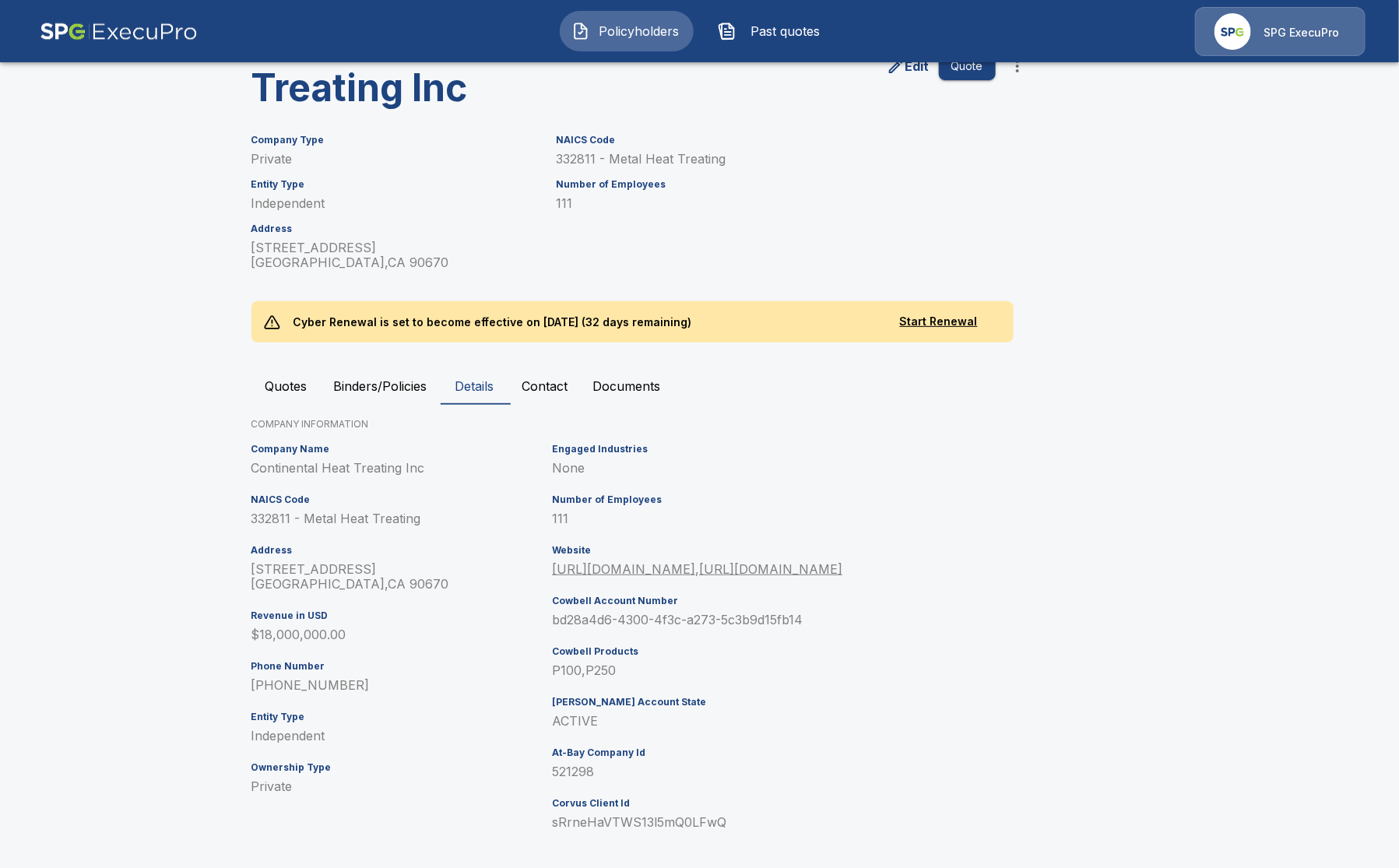
scroll to position [118, 0]
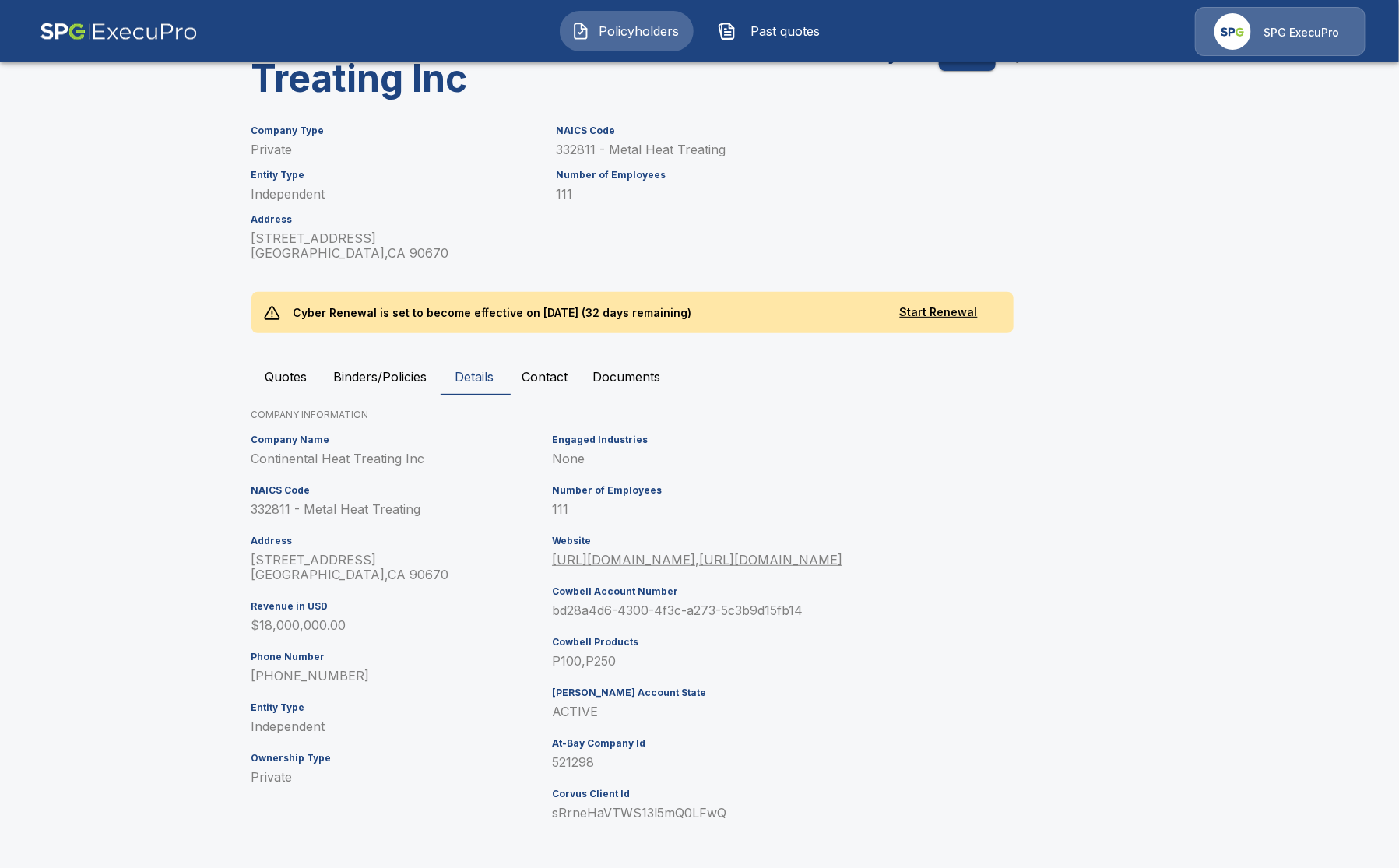
click at [297, 358] on button "Quotes" at bounding box center [286, 376] width 70 height 37
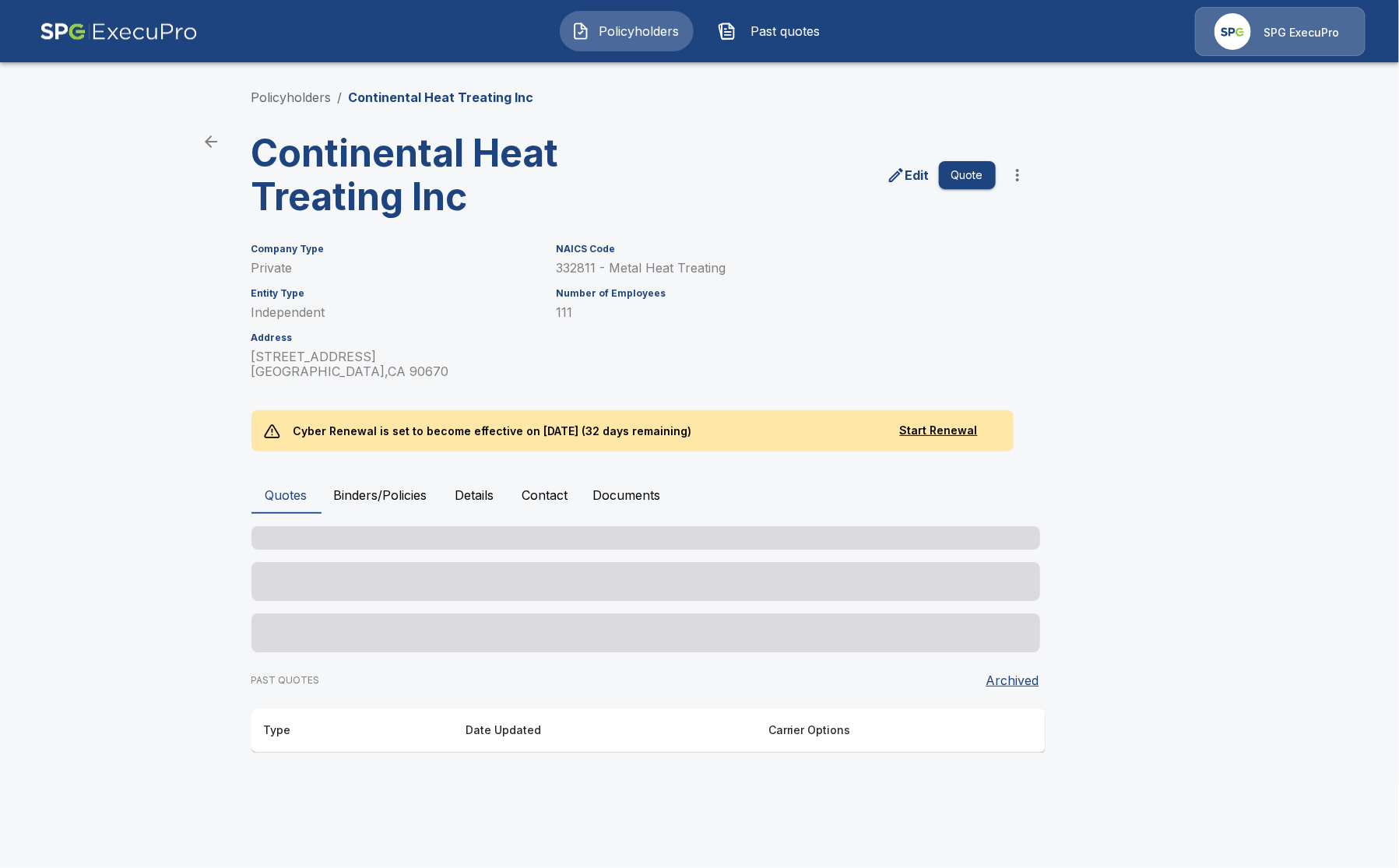
scroll to position [0, 0]
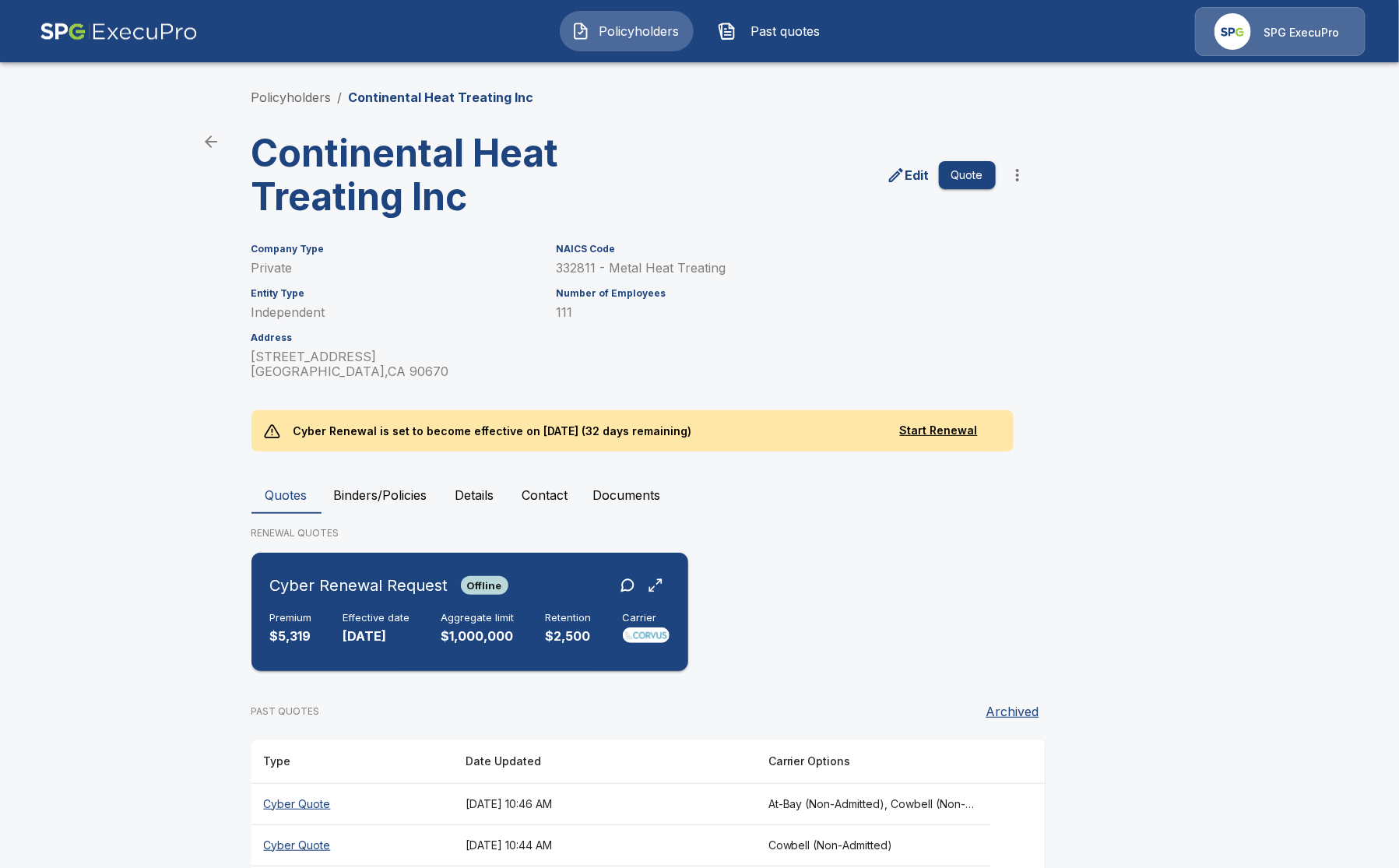
click at [372, 627] on p "10/21/2025" at bounding box center [376, 636] width 67 height 18
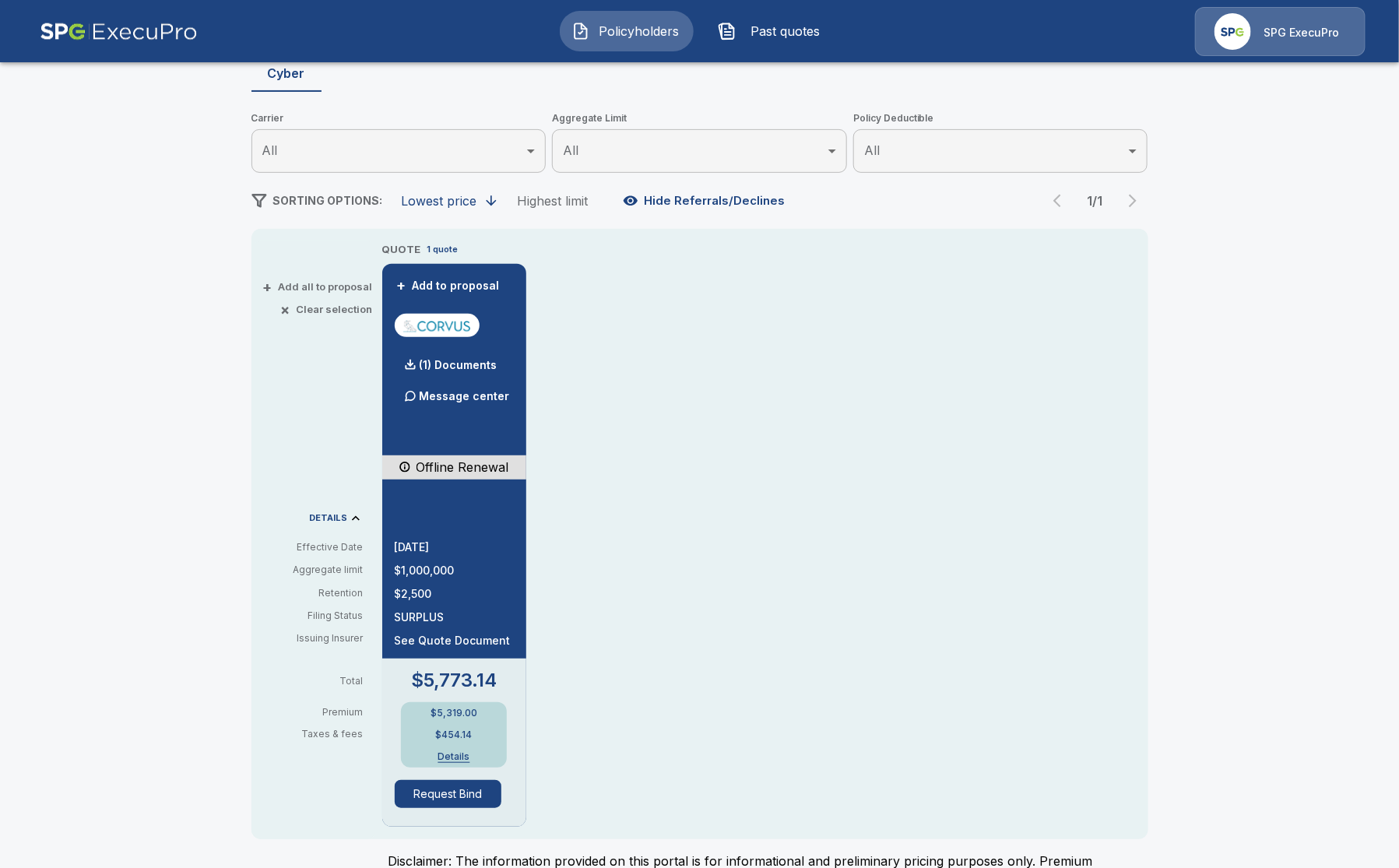
scroll to position [195, 0]
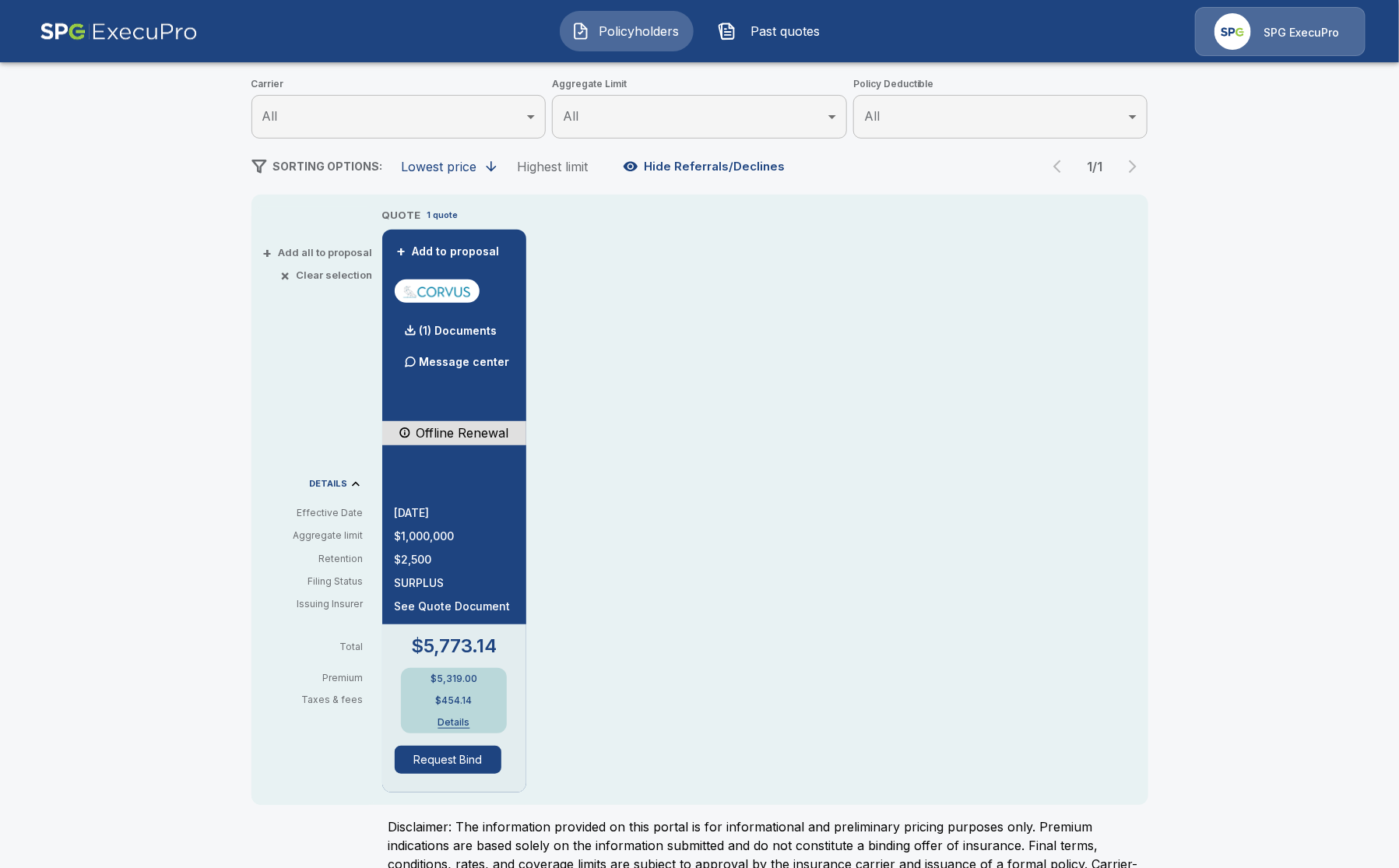
click at [450, 723] on button "Details" at bounding box center [454, 722] width 63 height 10
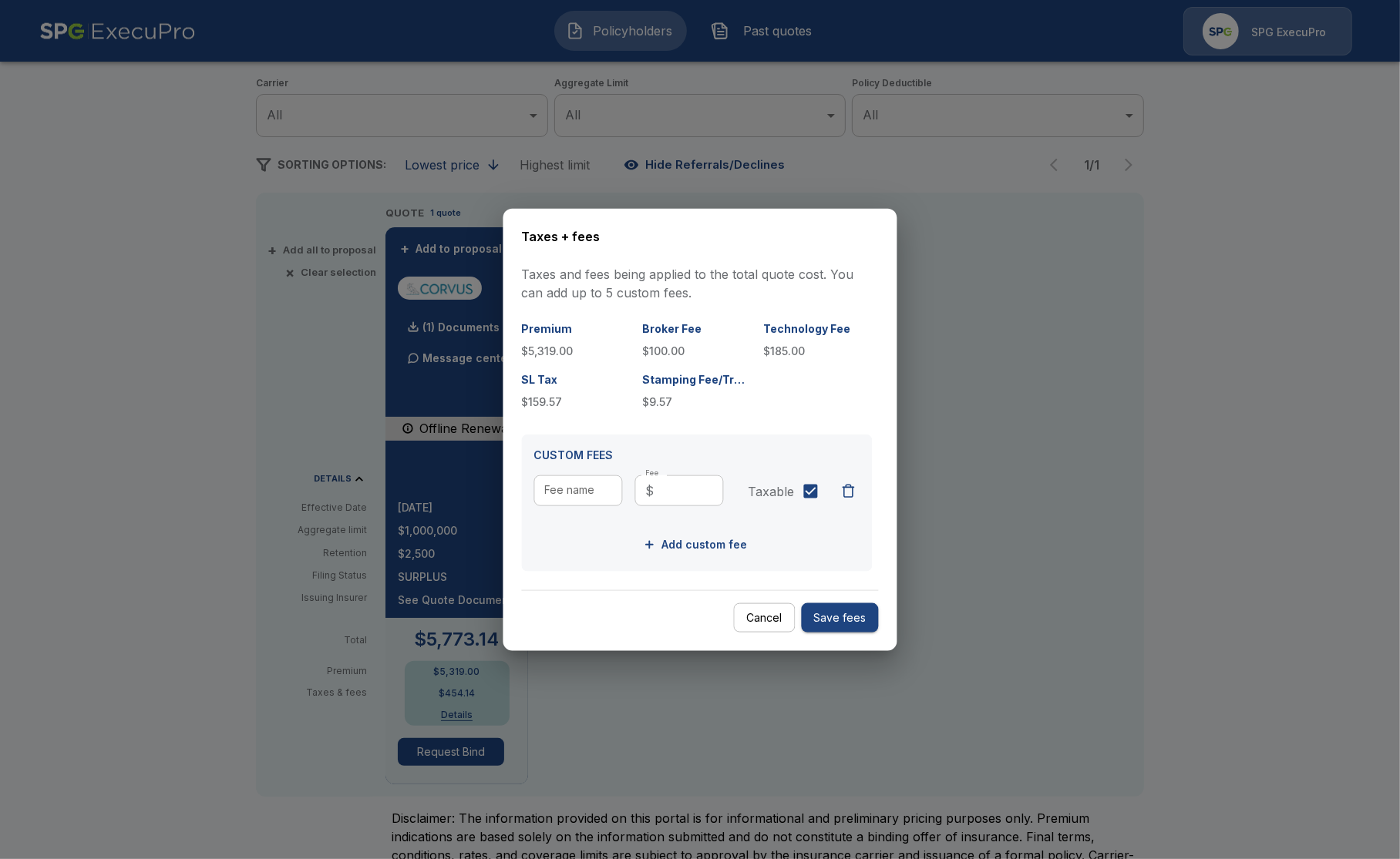
click at [217, 571] on div at bounding box center [700, 429] width 1400 height 859
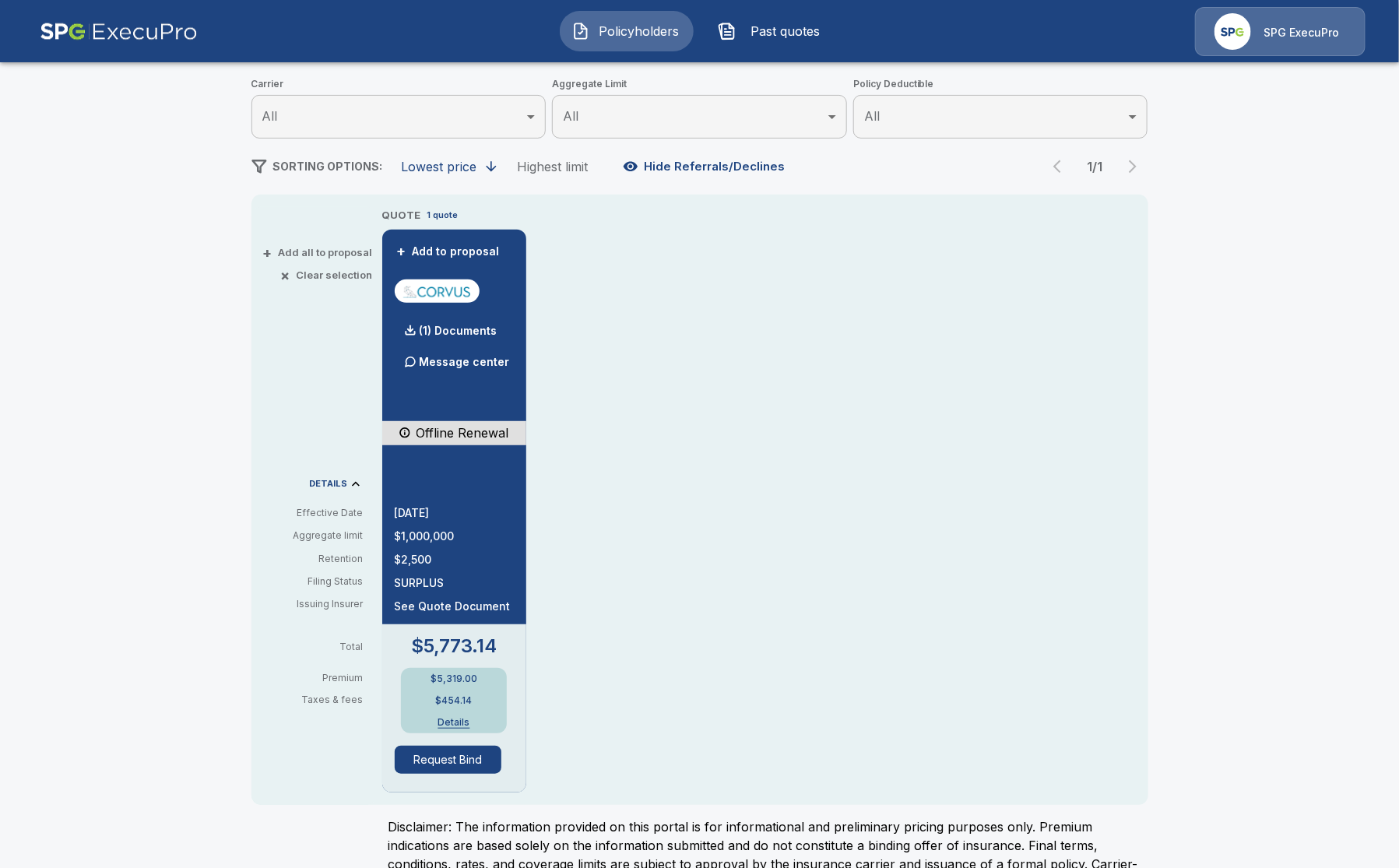
click at [460, 724] on button "Details" at bounding box center [454, 722] width 63 height 10
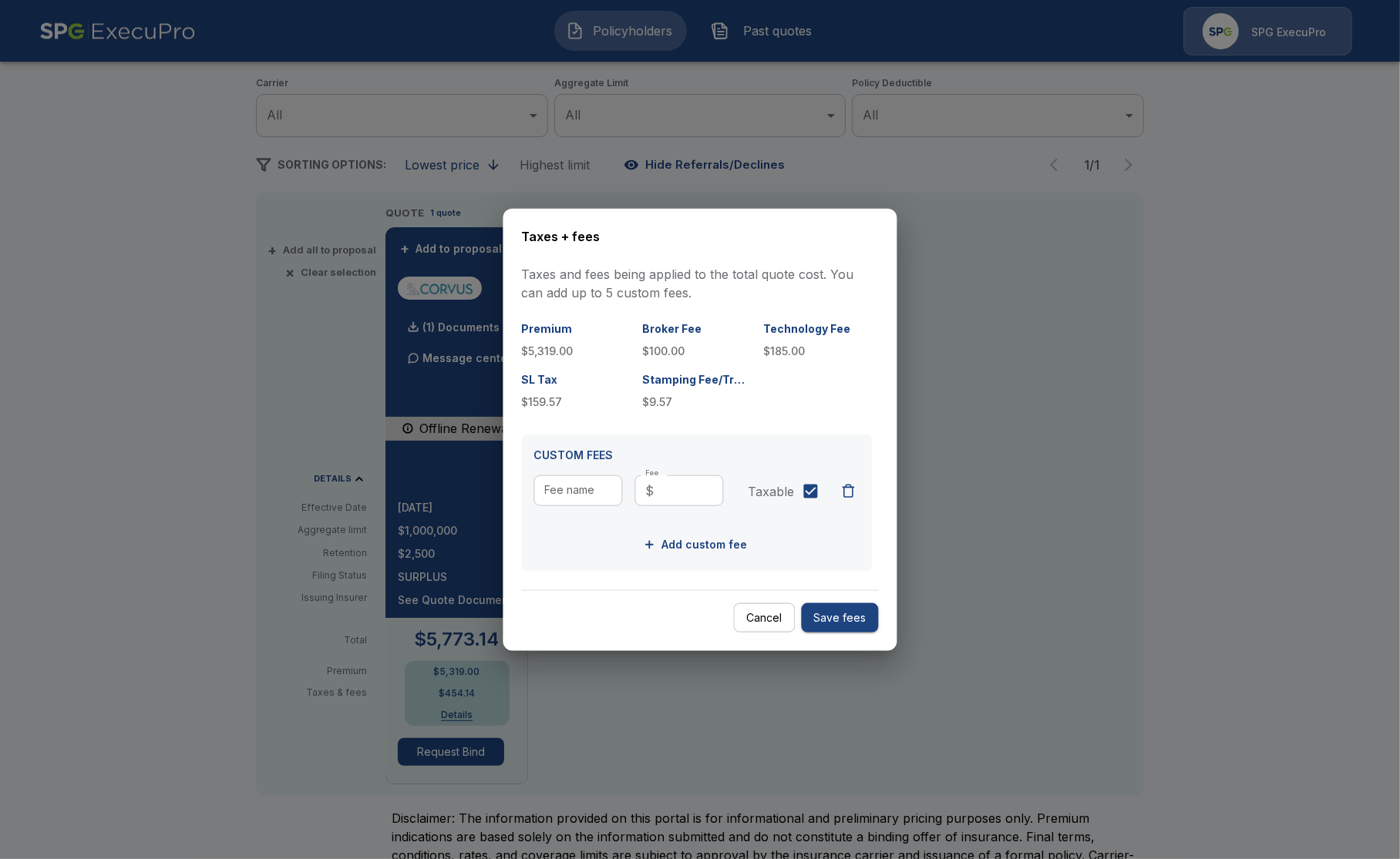
click at [267, 529] on div at bounding box center [700, 429] width 1400 height 859
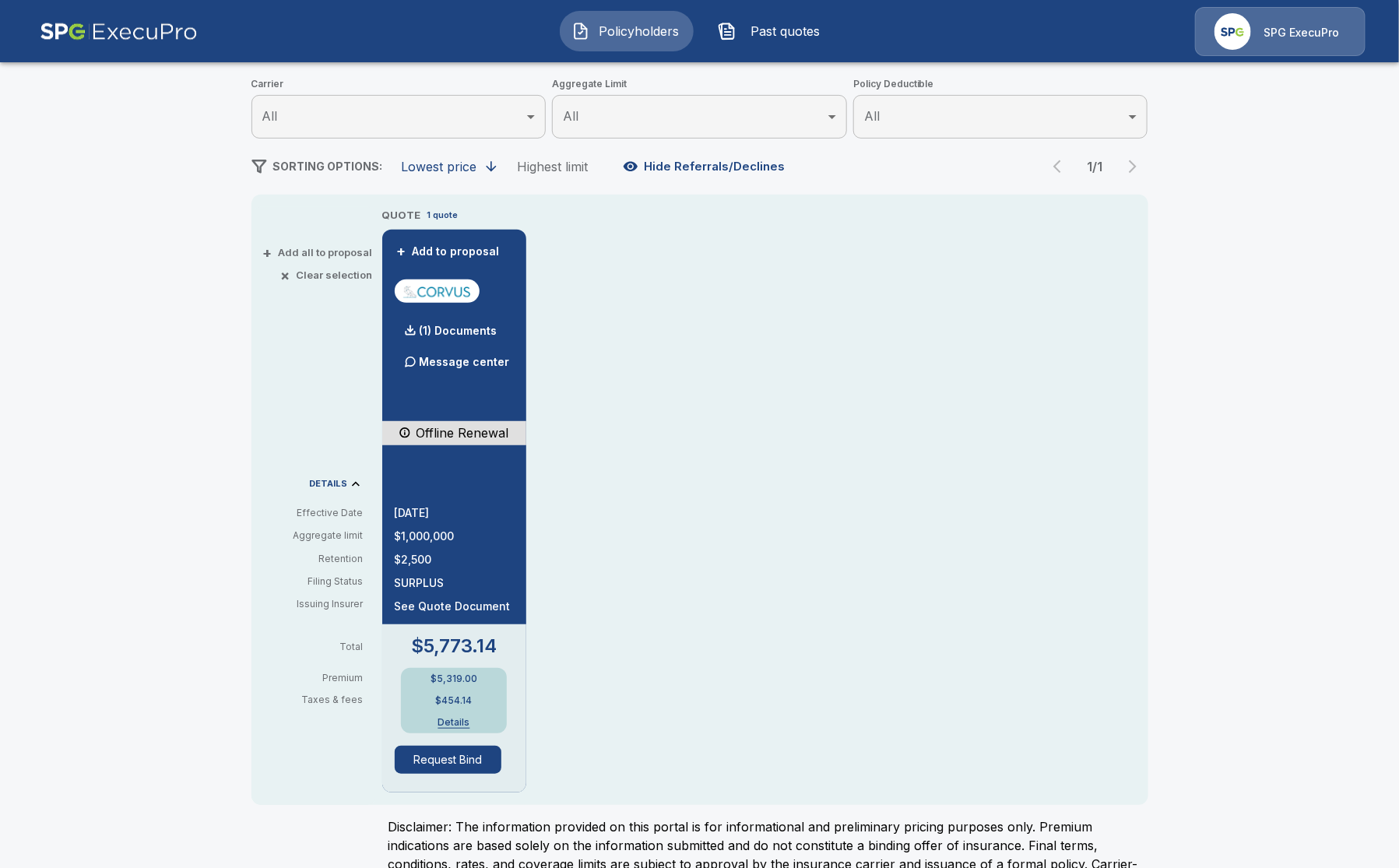
click at [464, 720] on button "Details" at bounding box center [454, 722] width 63 height 10
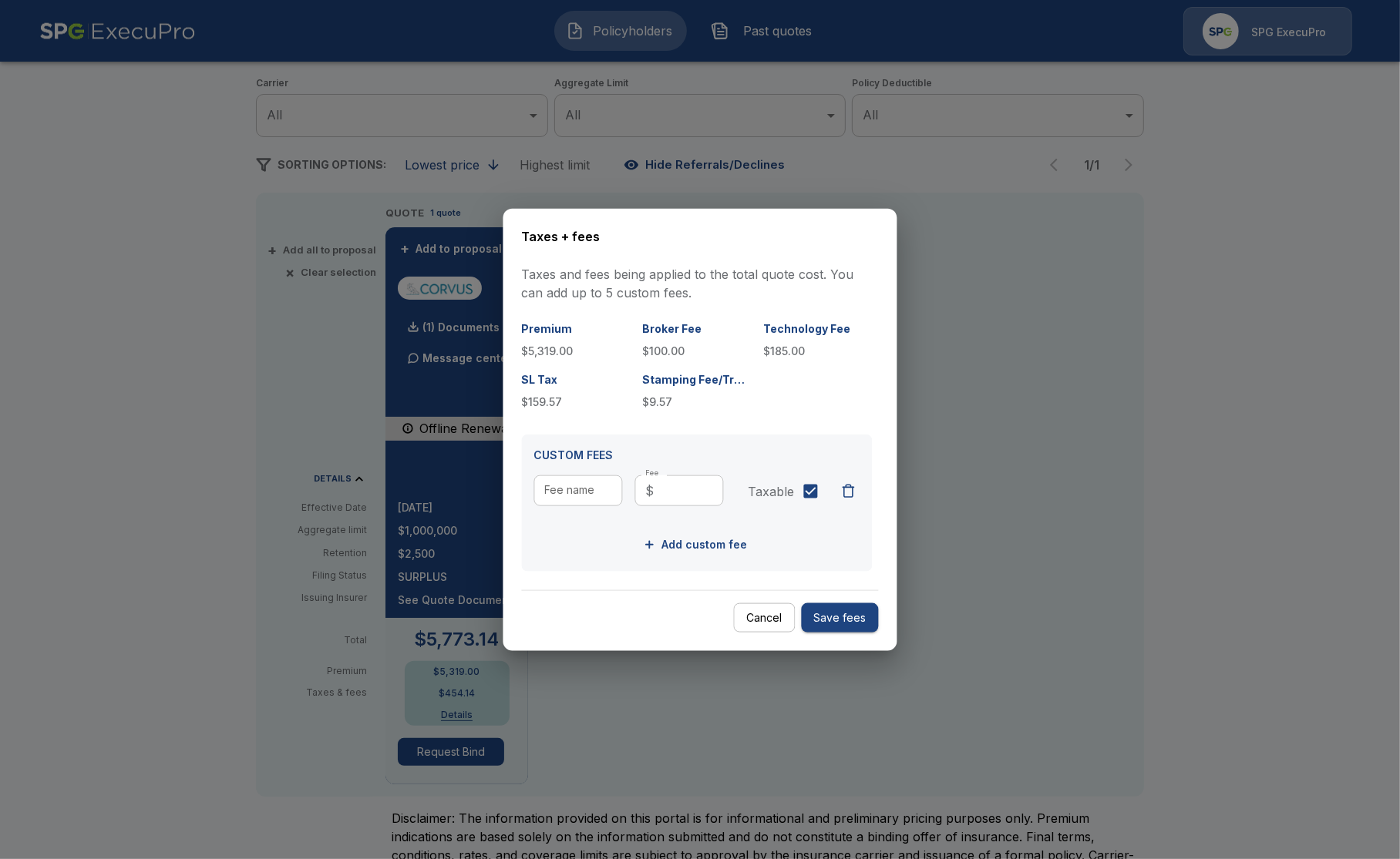
click at [1030, 514] on div at bounding box center [700, 429] width 1400 height 859
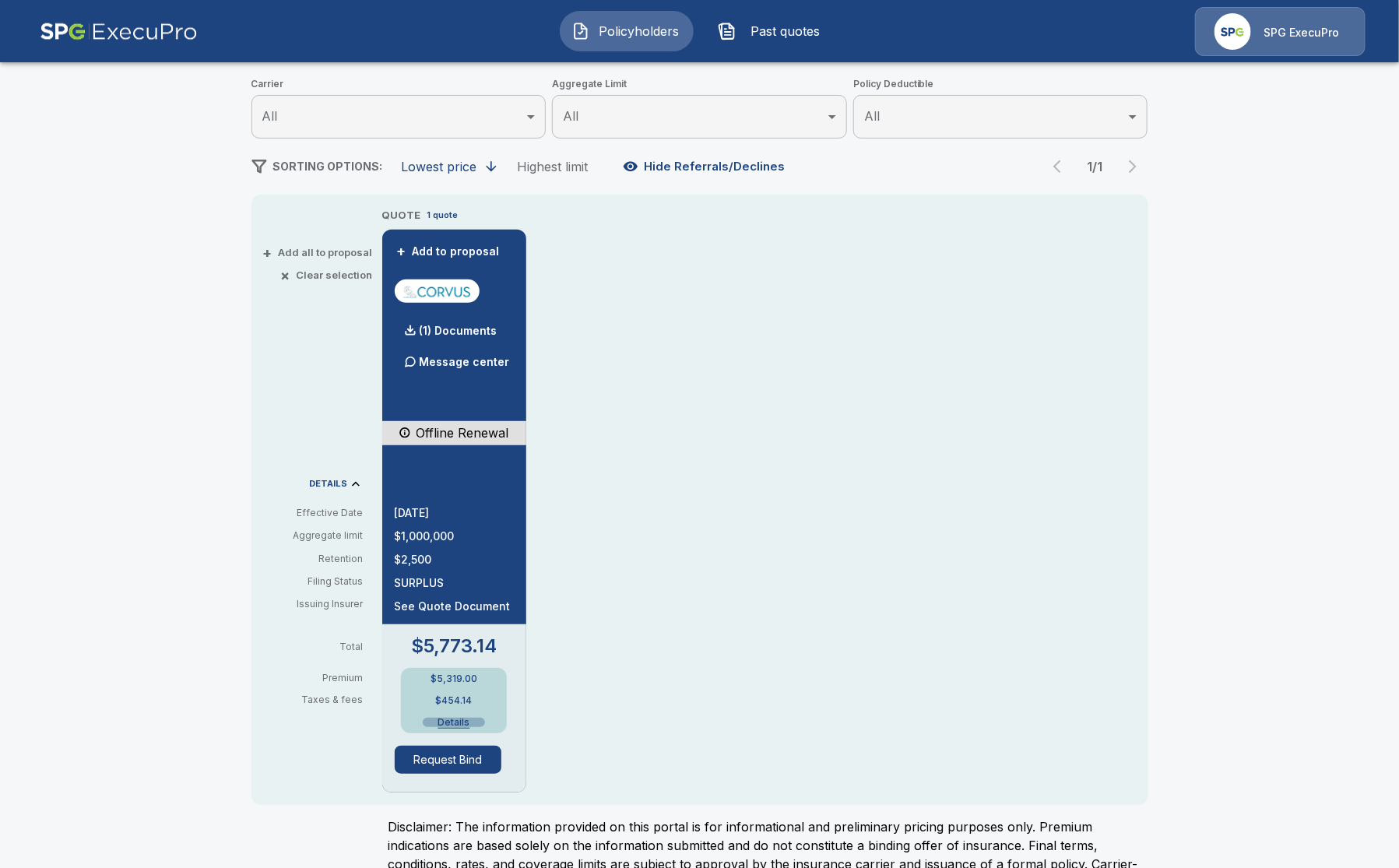
click at [464, 723] on button "Details" at bounding box center [454, 722] width 63 height 10
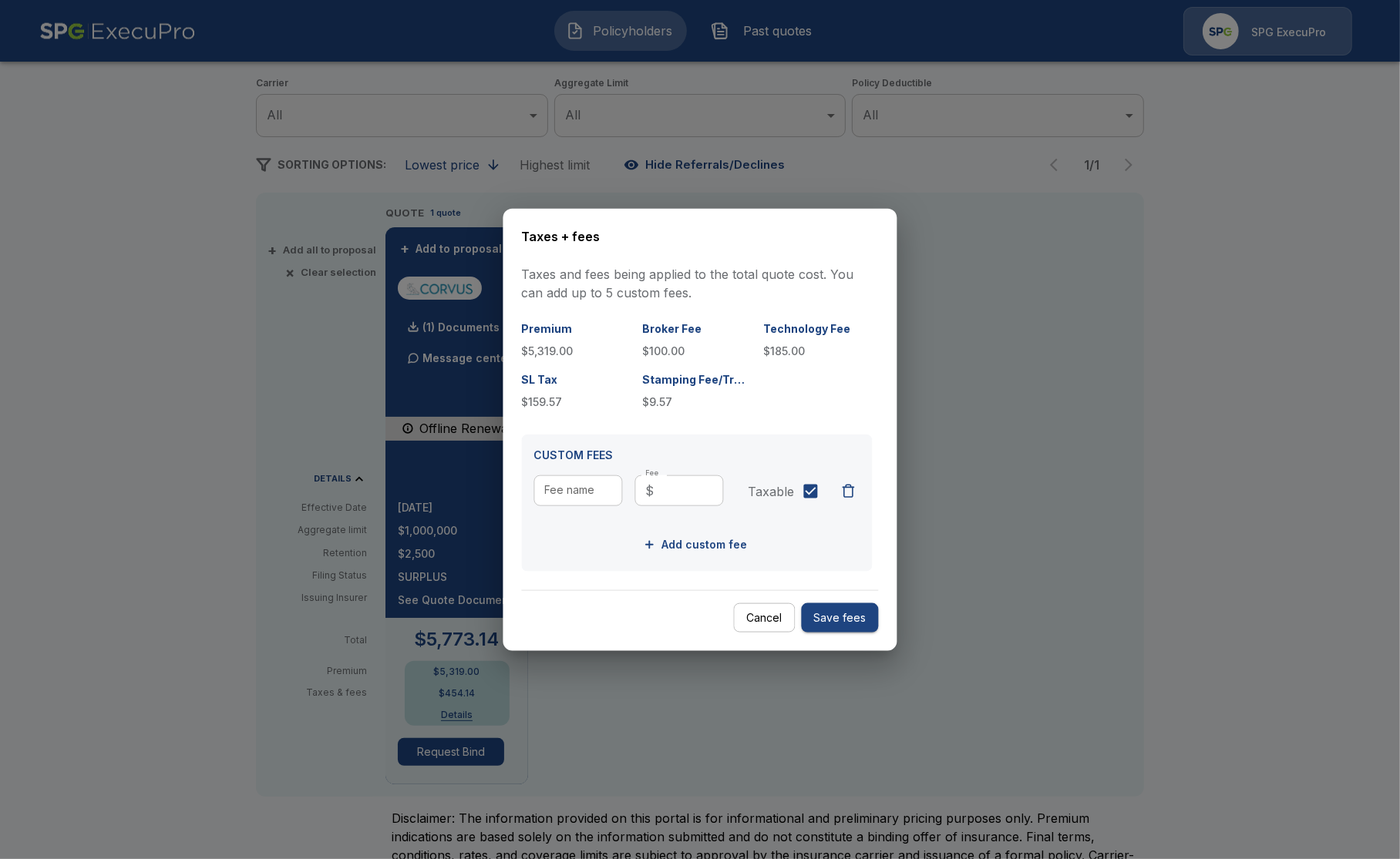
click at [733, 612] on div "Cancel Save fees" at bounding box center [700, 611] width 357 height 43
click at [746, 615] on button "Cancel" at bounding box center [764, 617] width 62 height 30
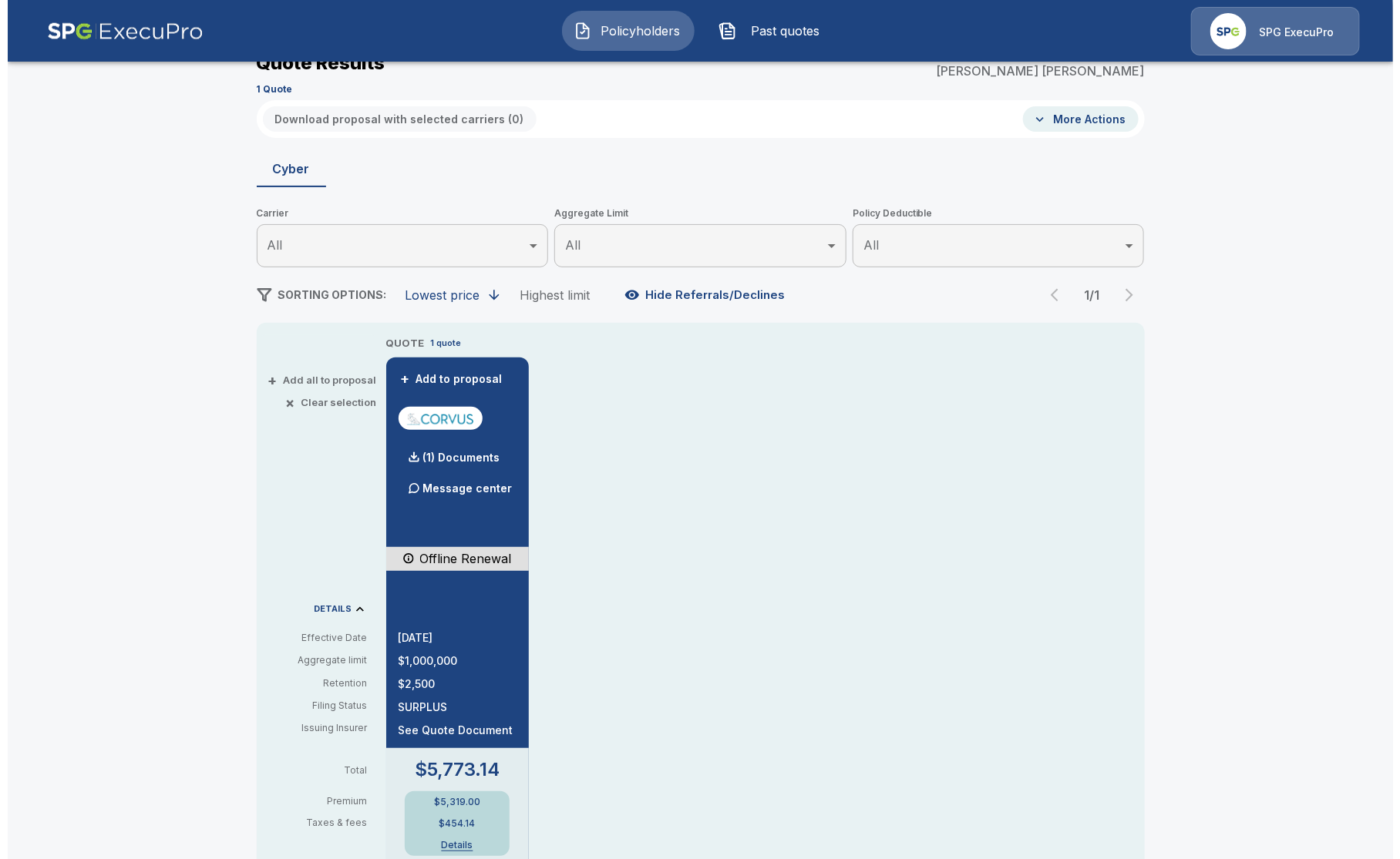
scroll to position [96, 0]
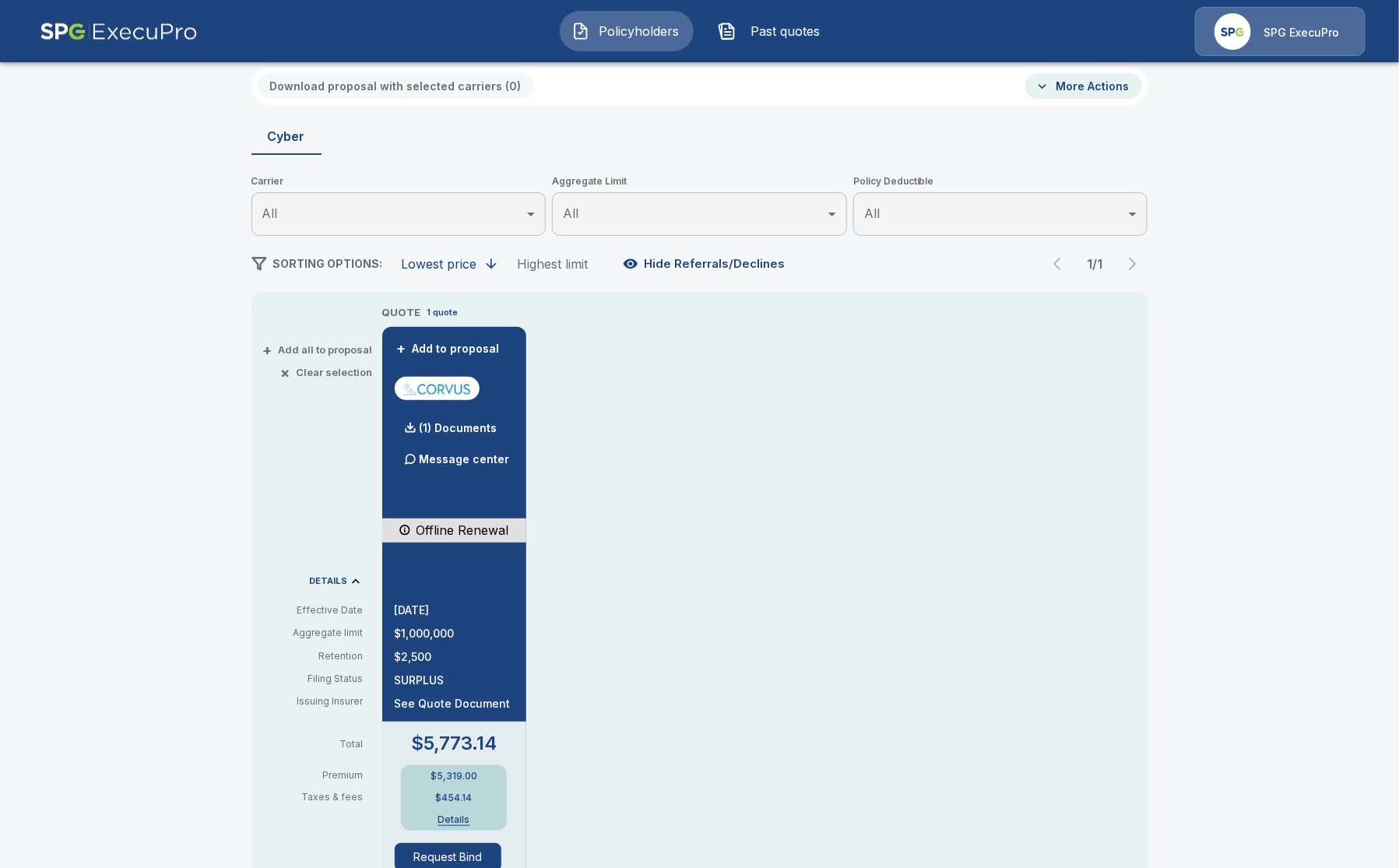
click at [458, 826] on div "$5,319.00 $454.14 Details" at bounding box center [454, 798] width 106 height 65
click at [465, 822] on button "Details" at bounding box center [454, 819] width 63 height 10
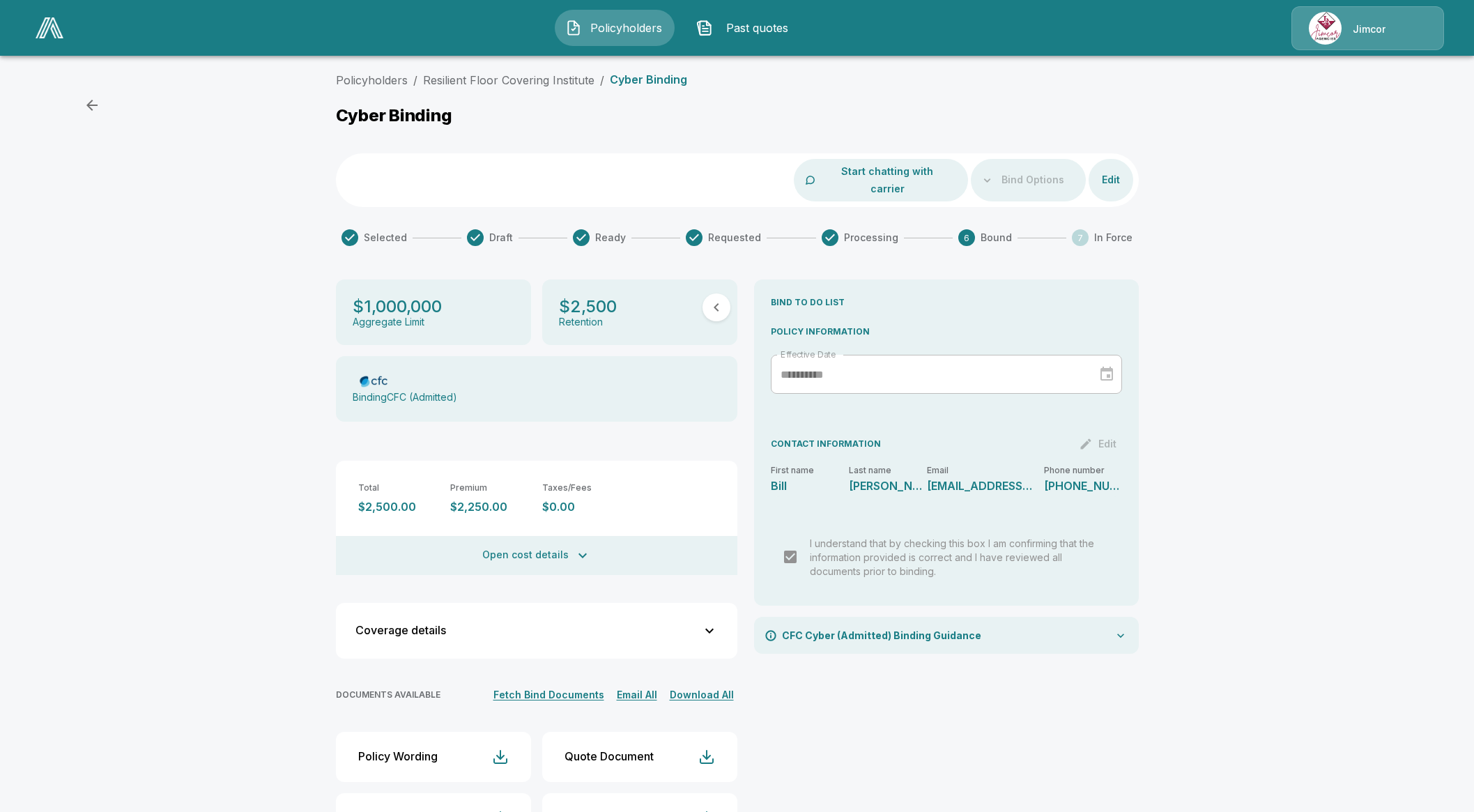
scroll to position [41, 0]
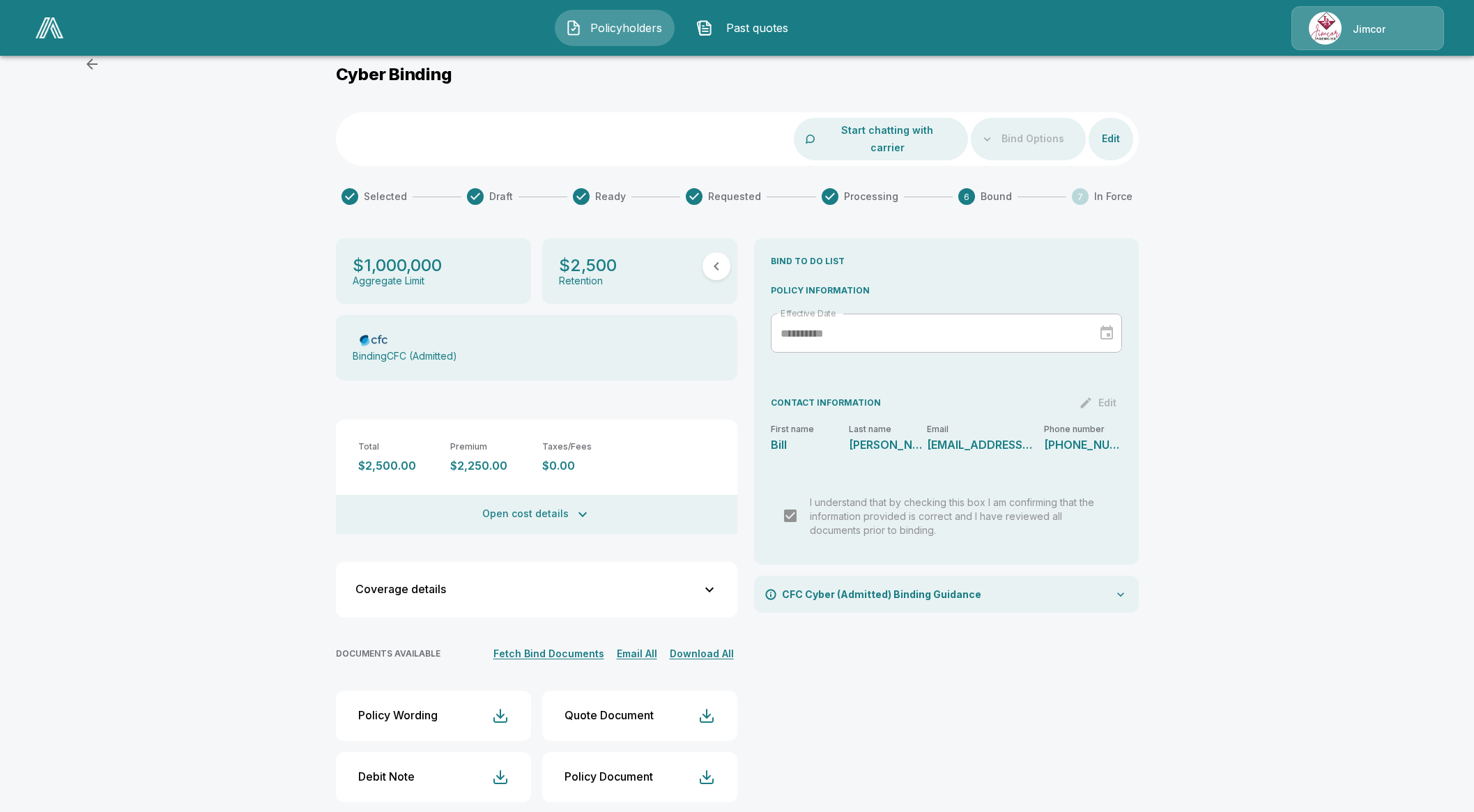
click at [184, 323] on div "Policyholders / Resilient Floor Covering Institute / Cyber Binding Cyber Bindin…" at bounding box center [737, 427] width 1474 height 805
click at [1311, 665] on div "Policyholders / Resilient Floor Covering Institute / Cyber Binding Cyber Bindin…" at bounding box center [737, 427] width 1474 height 805
click at [31, 17] on div at bounding box center [50, 27] width 39 height 32
click at [49, 22] on img at bounding box center [50, 27] width 28 height 21
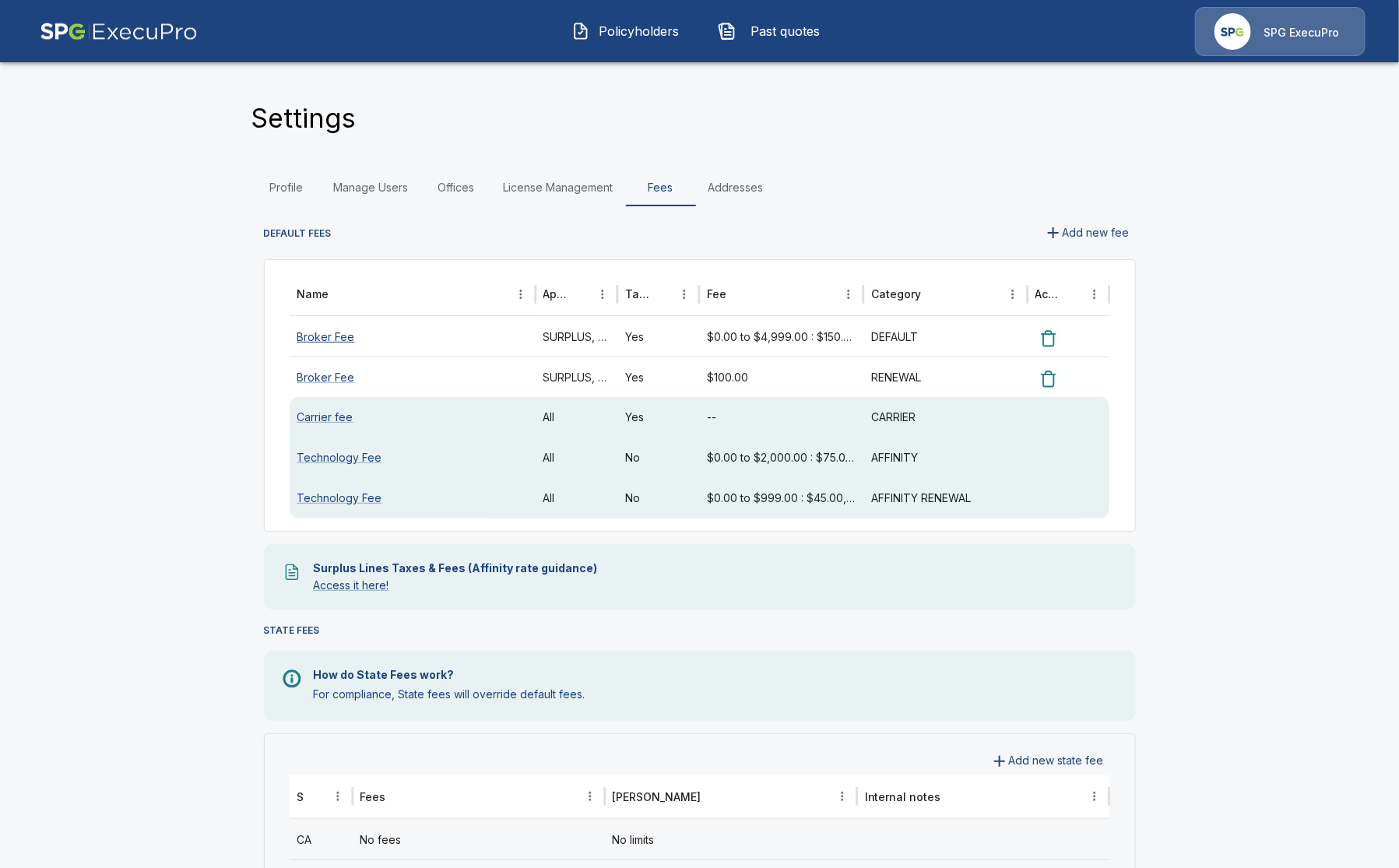
click at [341, 333] on link "Broker Fee" at bounding box center [326, 336] width 57 height 13
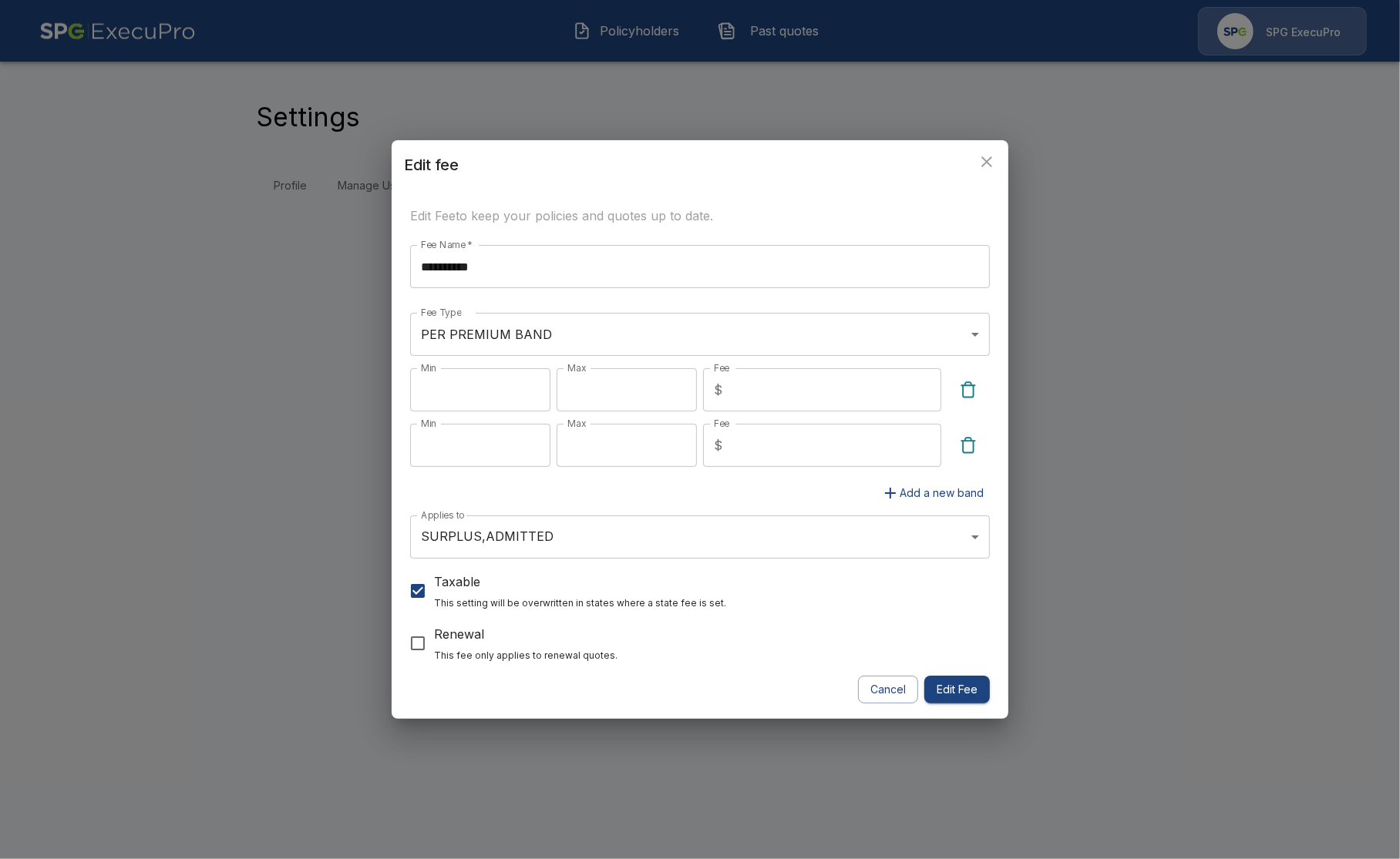
click at [212, 366] on div "**********" at bounding box center [700, 429] width 1400 height 859
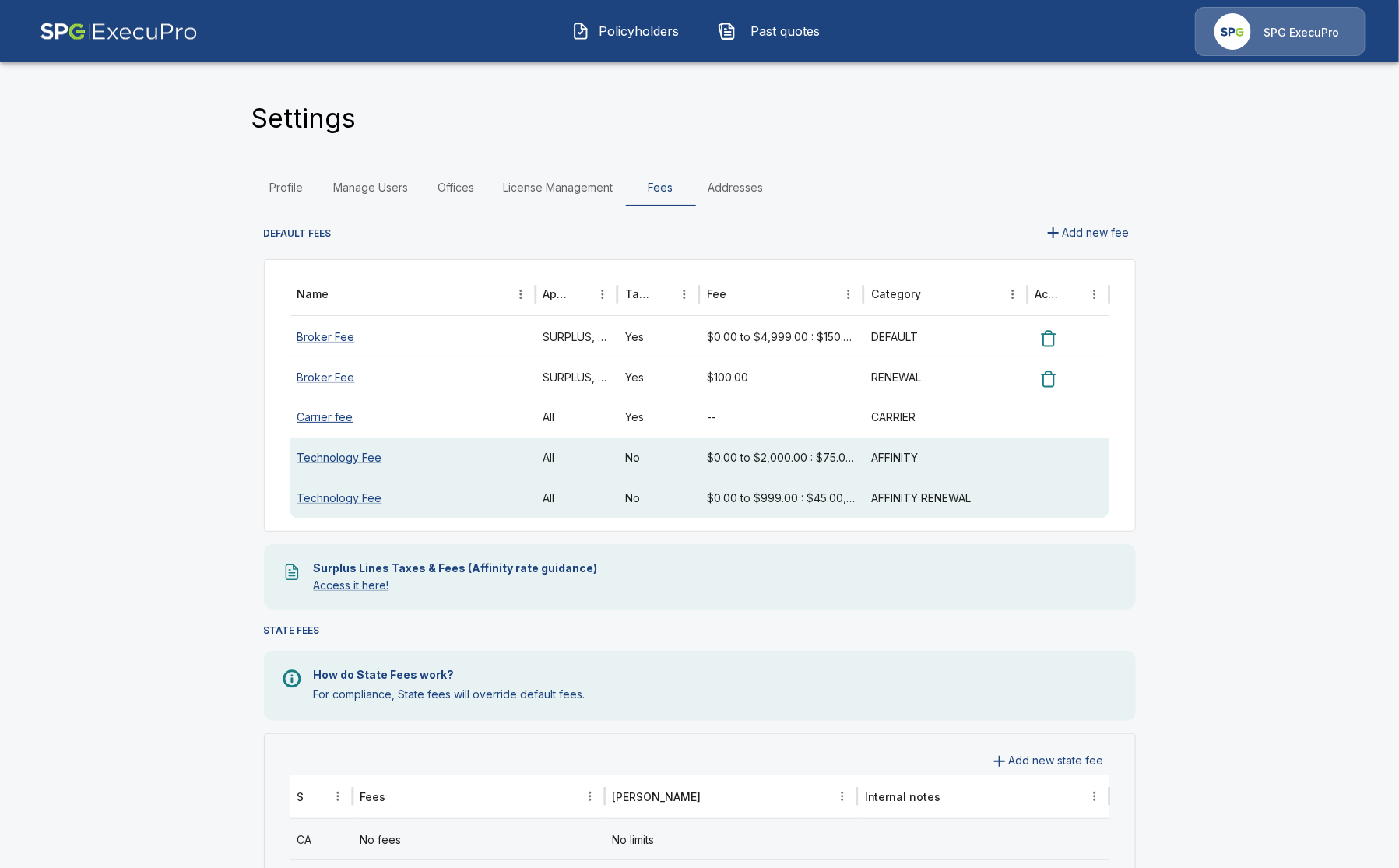
scroll to position [97, 0]
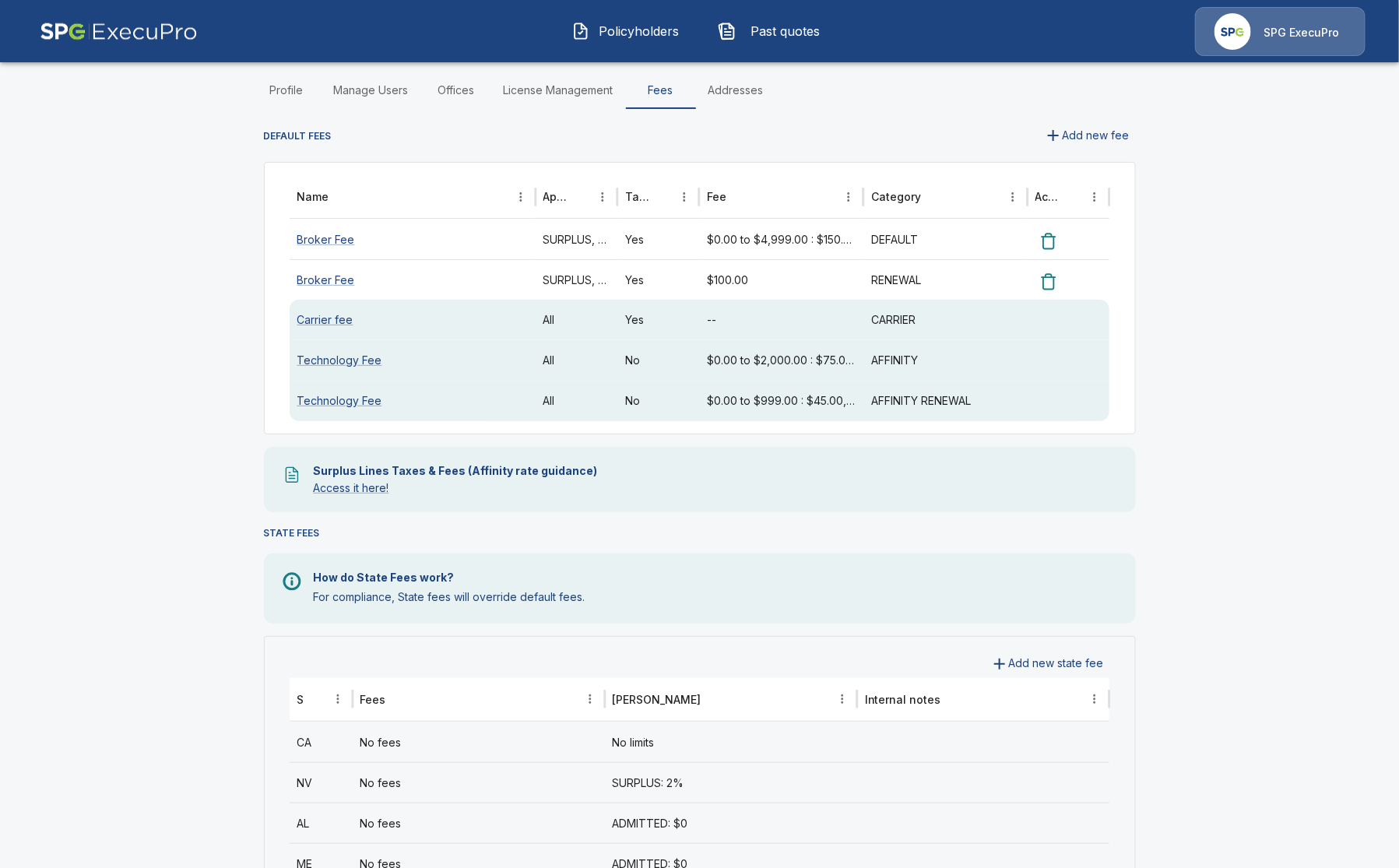
click at [431, 738] on div "No fees" at bounding box center [479, 742] width 252 height 41
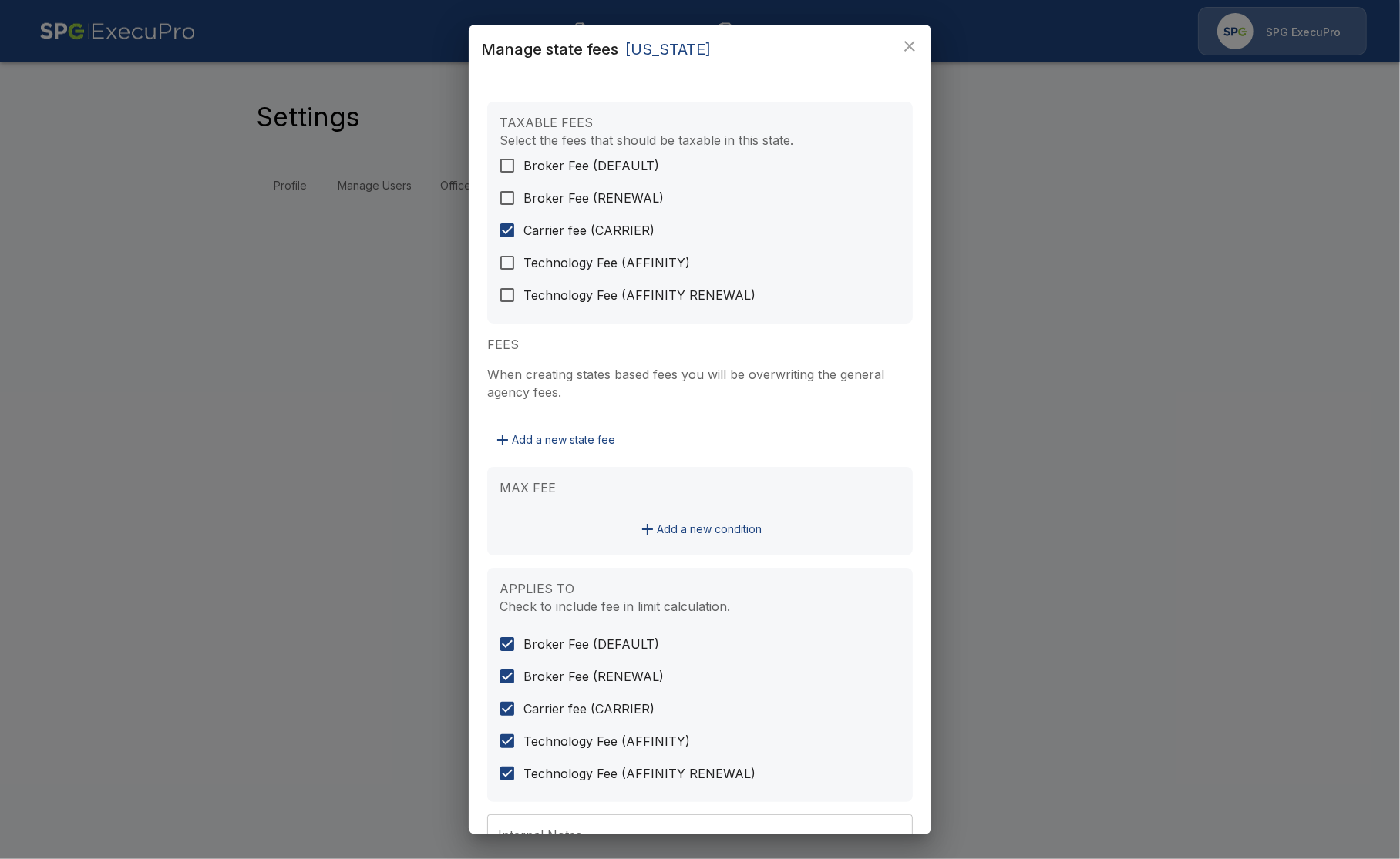
click at [272, 617] on div "Manage state fees California TAXABLE FEES Select the fees that should be taxabl…" at bounding box center [700, 429] width 1400 height 859
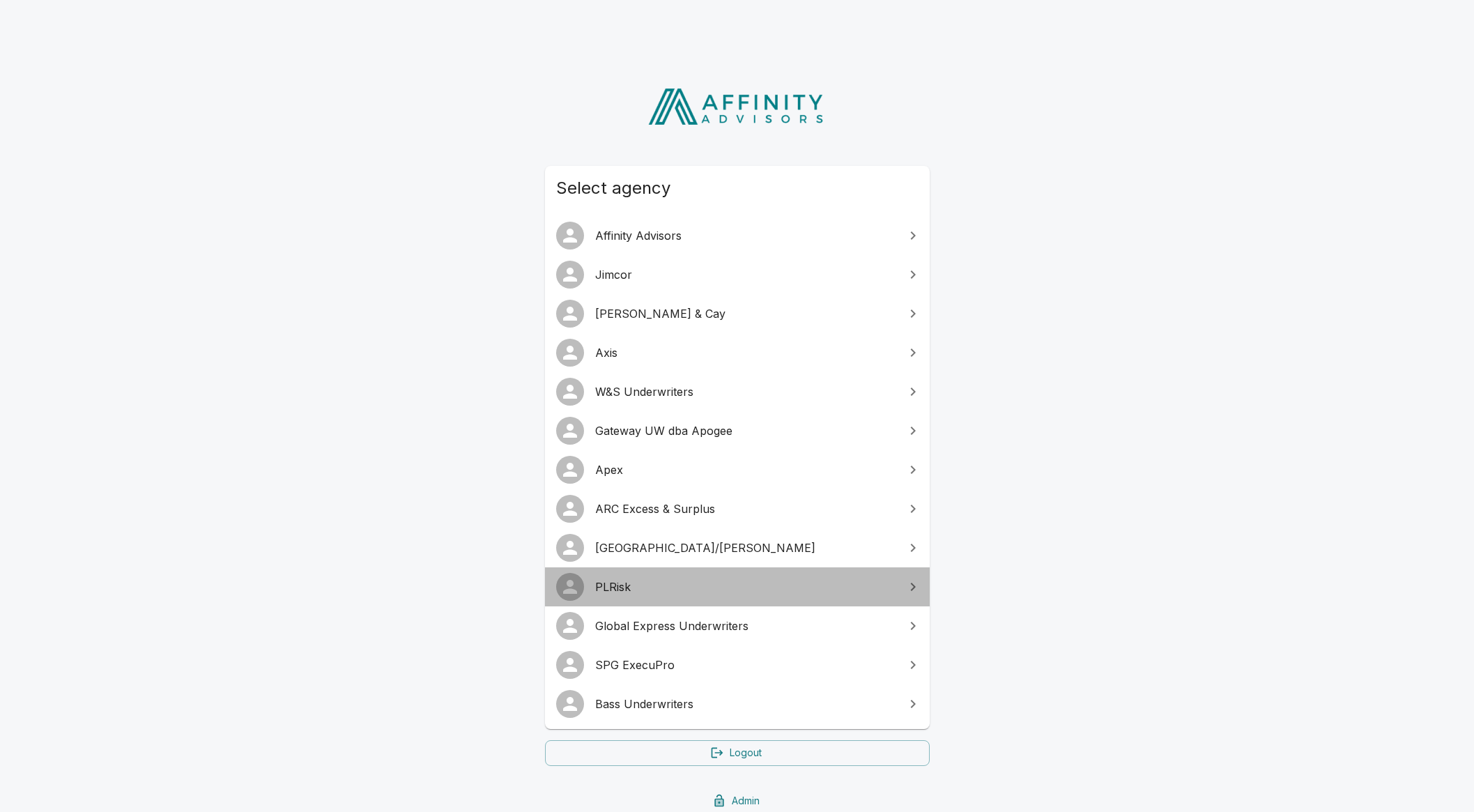
click at [654, 569] on link "PLRisk" at bounding box center [737, 587] width 385 height 39
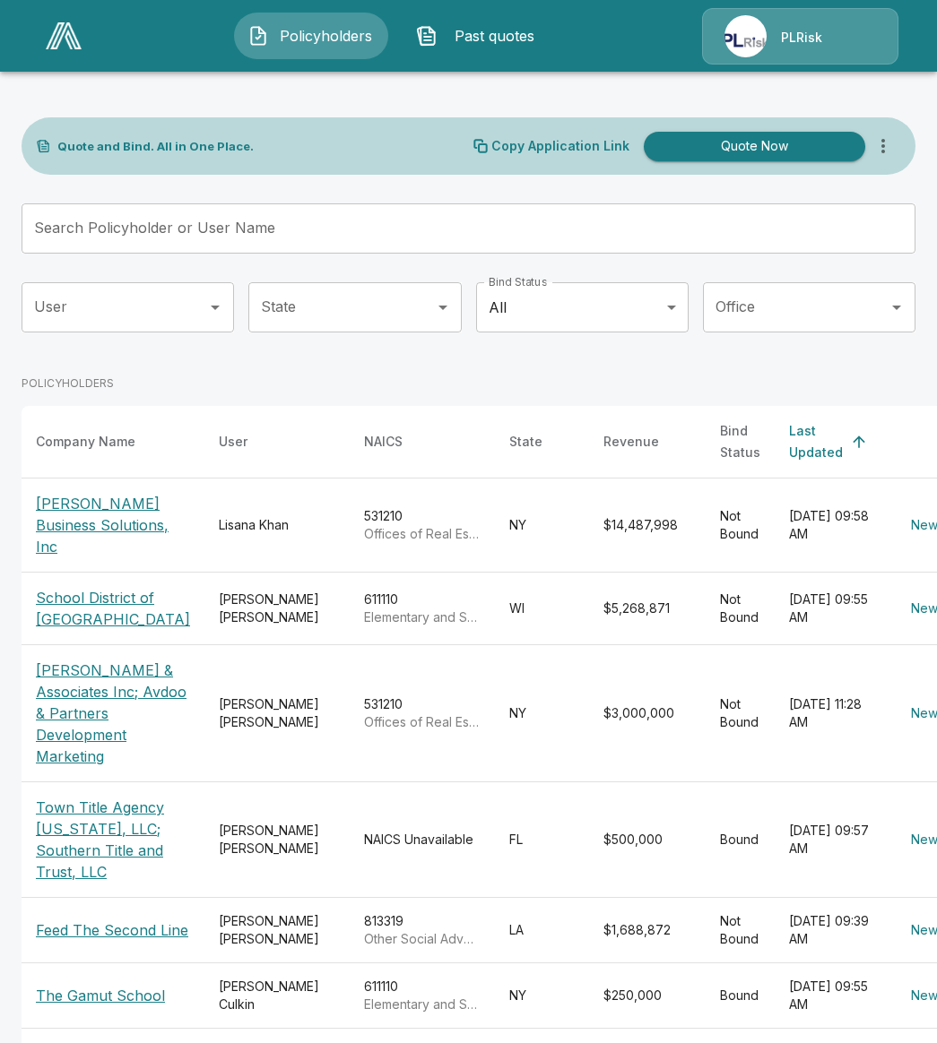
click at [811, 38] on p "PLRisk" at bounding box center [801, 38] width 41 height 18
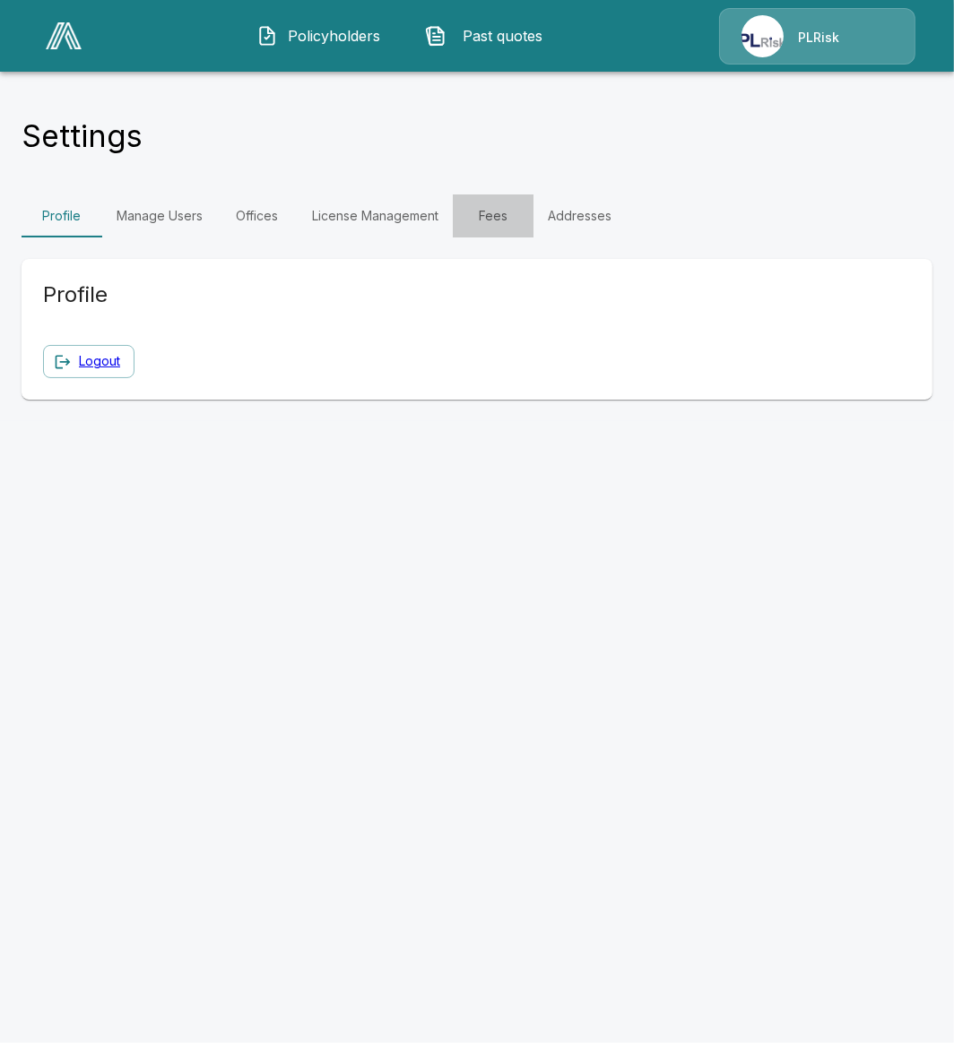
click at [484, 225] on link "Fees" at bounding box center [493, 215] width 81 height 43
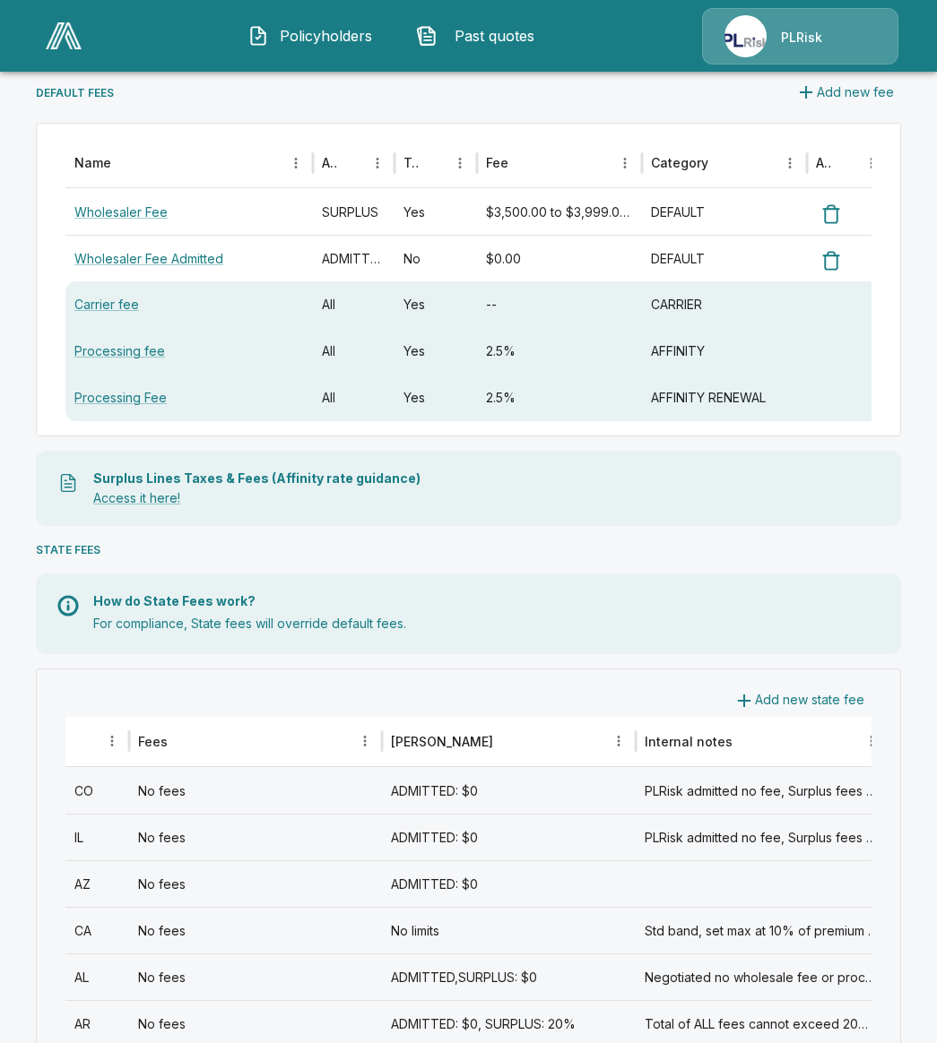
scroll to position [336, 0]
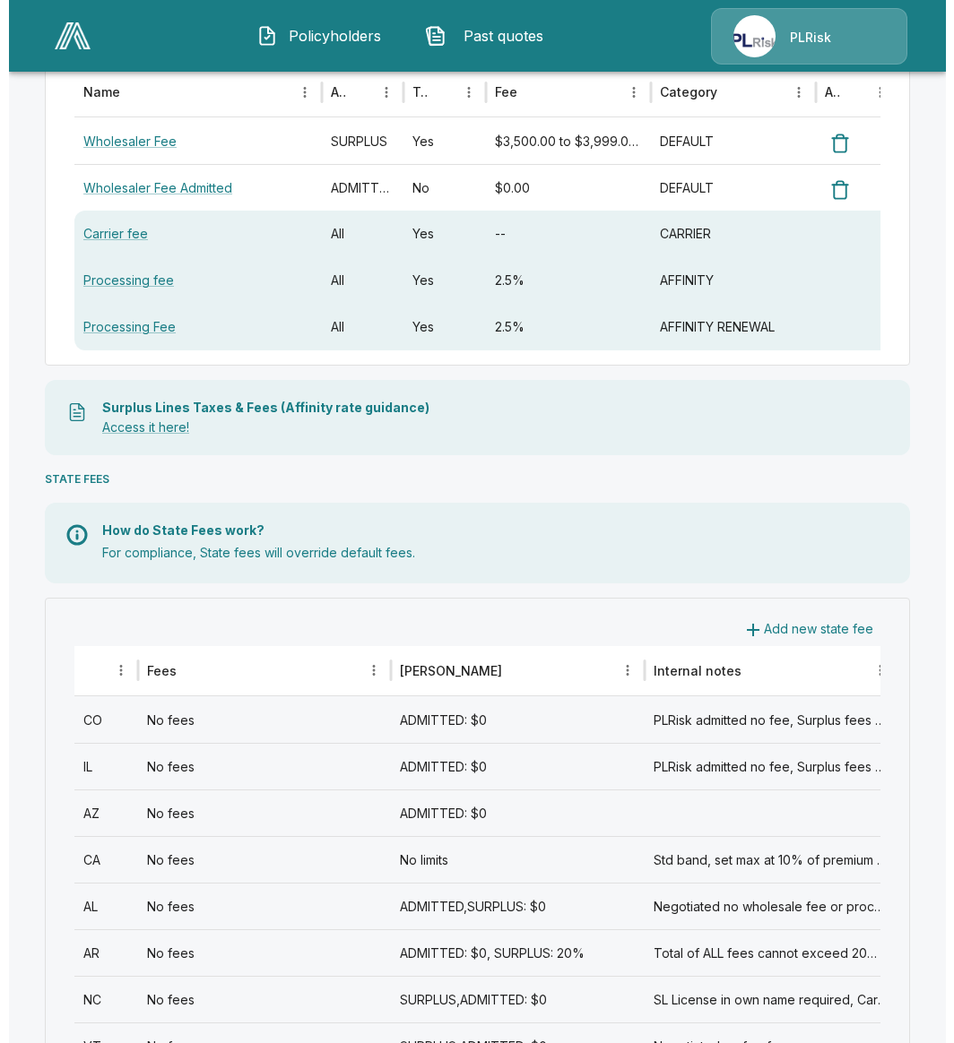
scroll to position [0, 0]
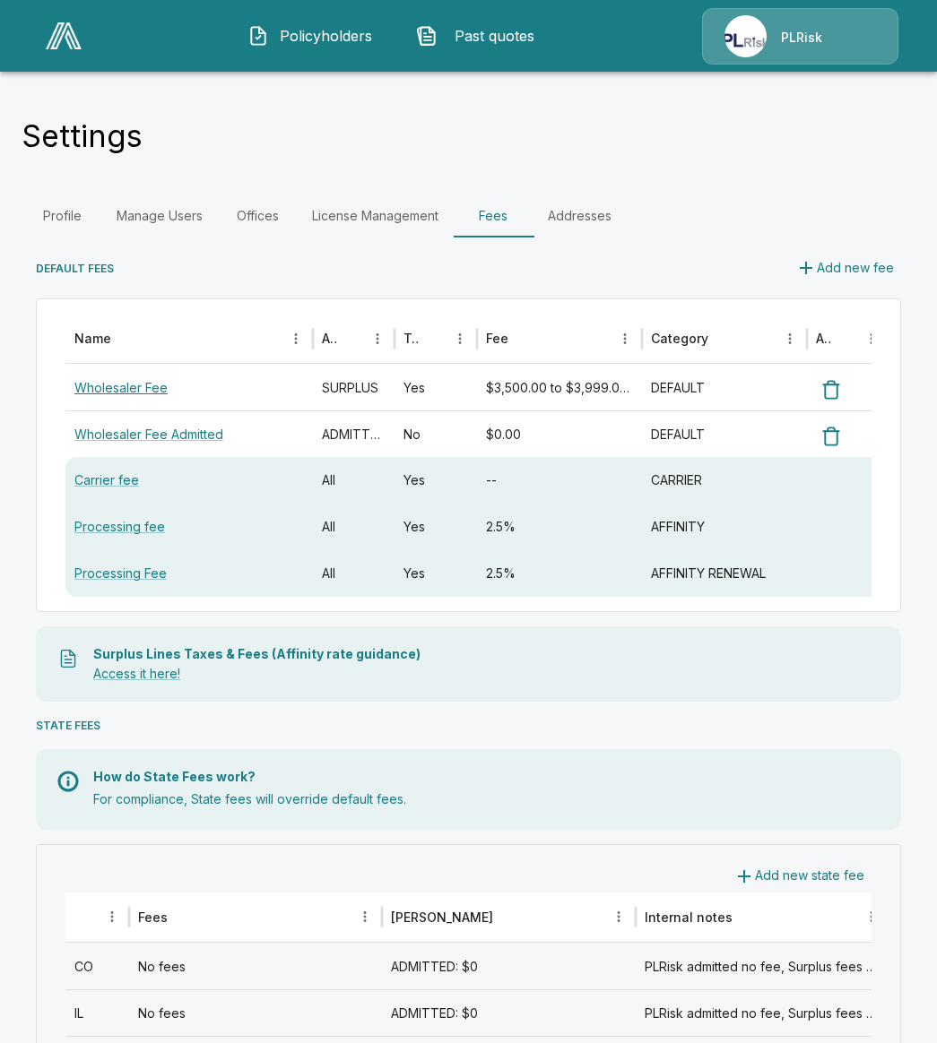
click at [134, 381] on link "Wholesaler Fee" at bounding box center [120, 387] width 93 height 15
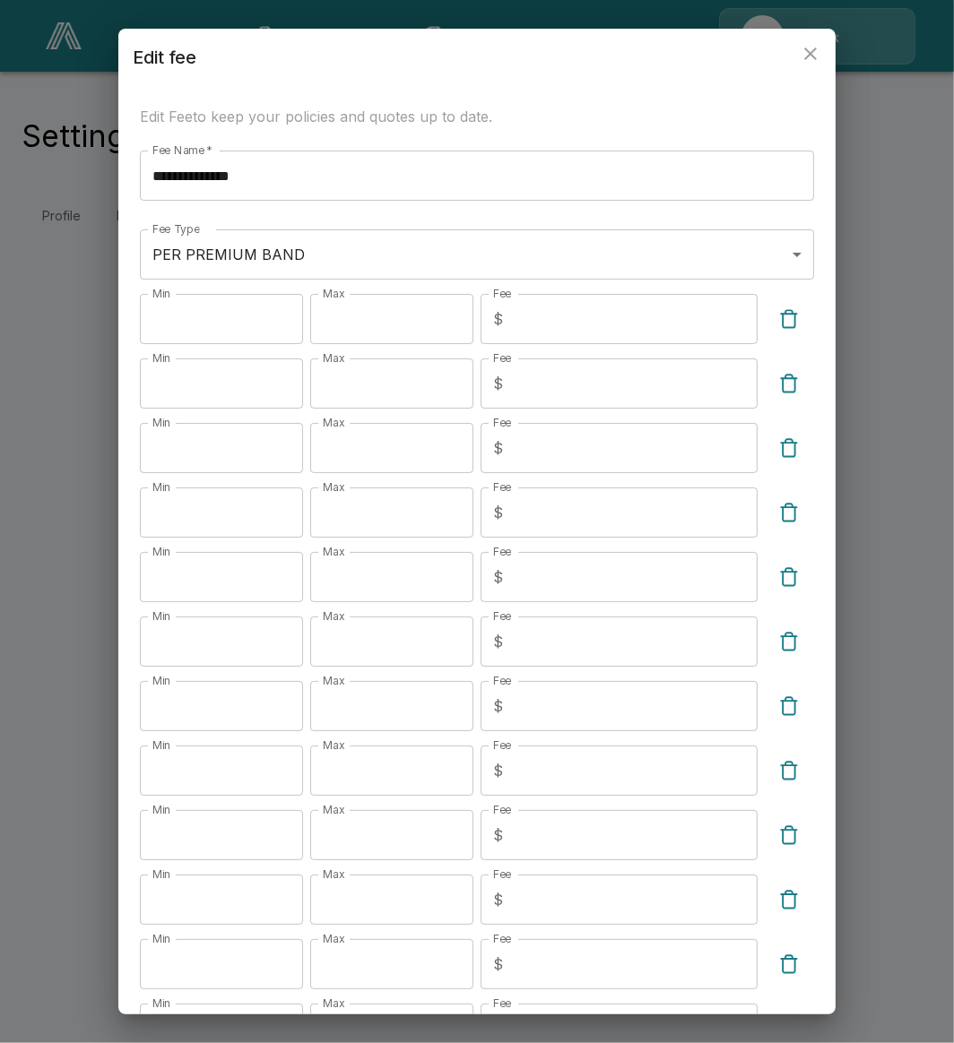
click at [803, 65] on button "close" at bounding box center [810, 54] width 36 height 36
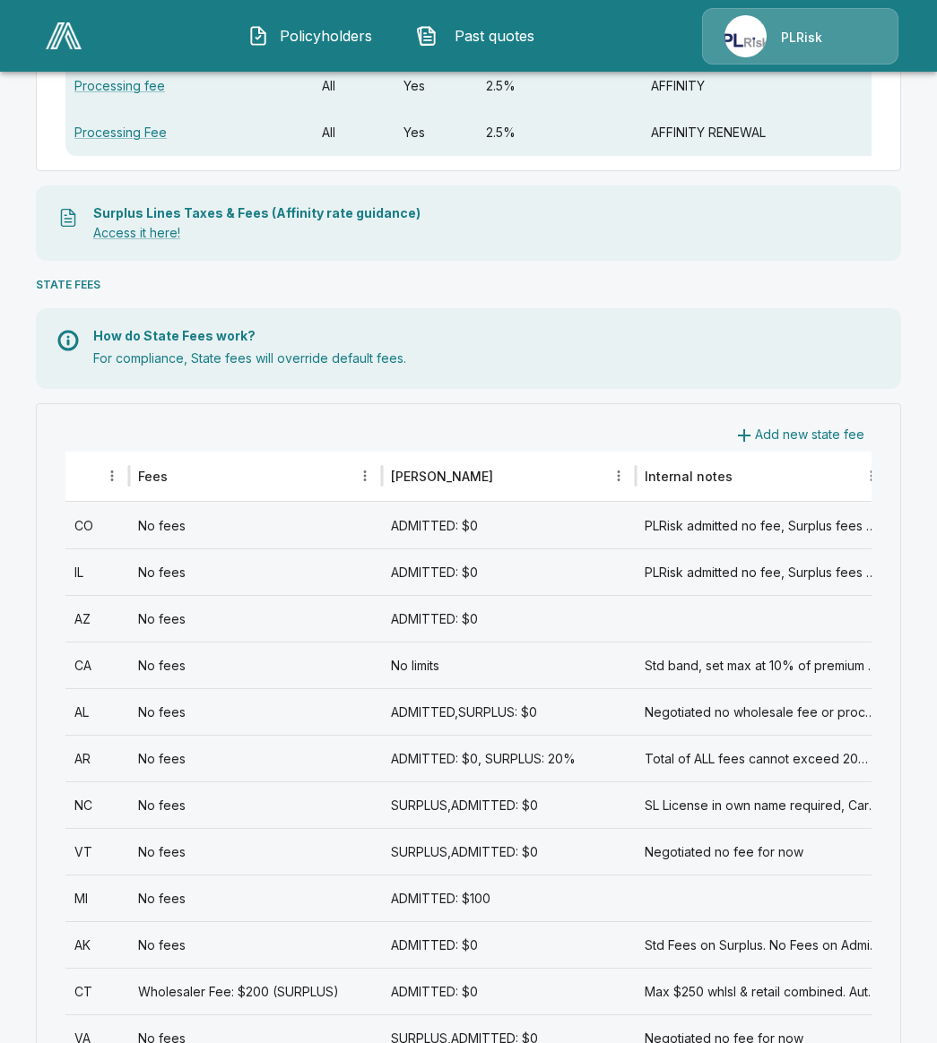
scroll to position [560, 0]
